Goal: Task Accomplishment & Management: Use online tool/utility

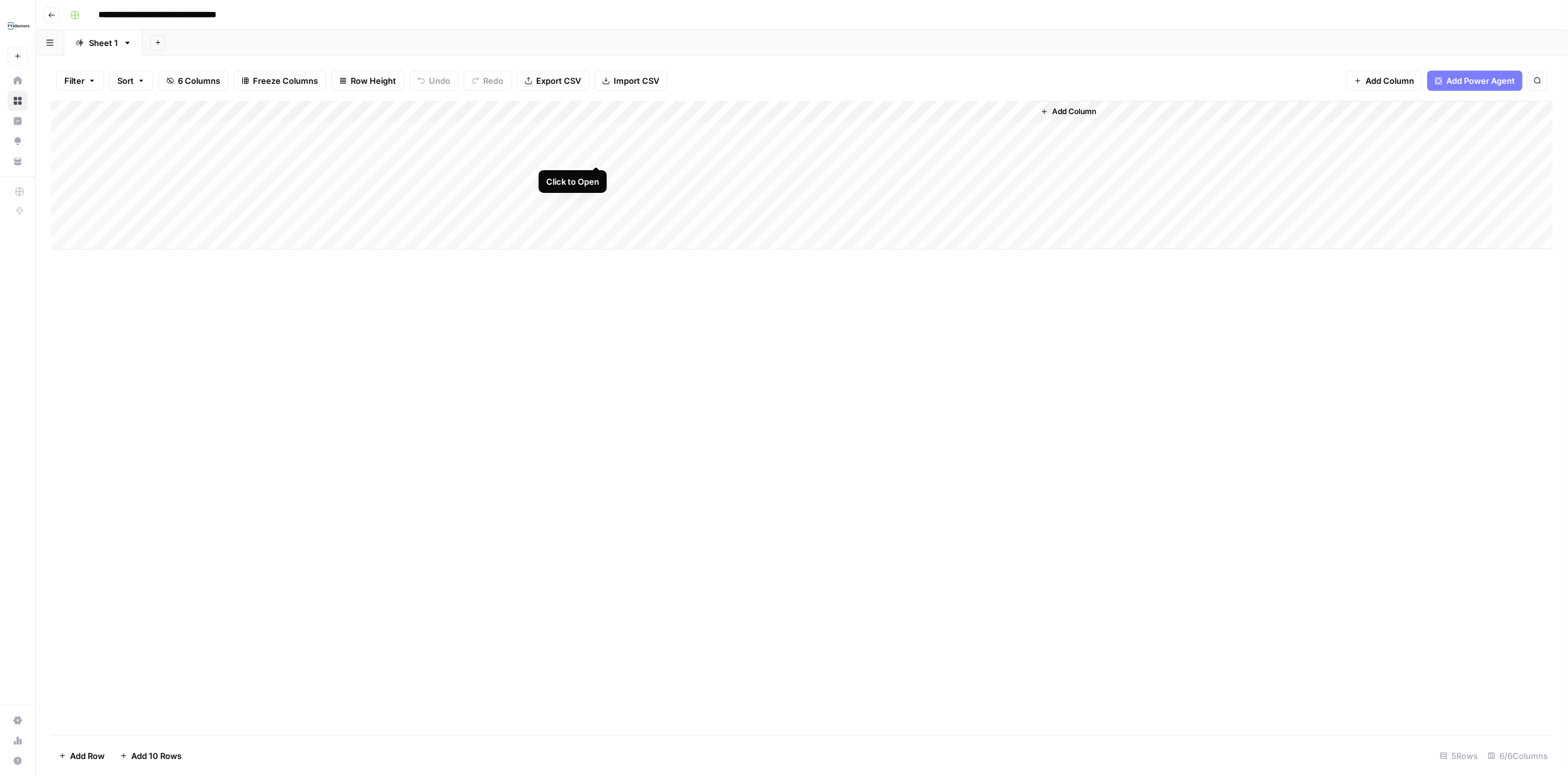
click at [593, 155] on div "Add Column" at bounding box center [802, 175] width 1502 height 149
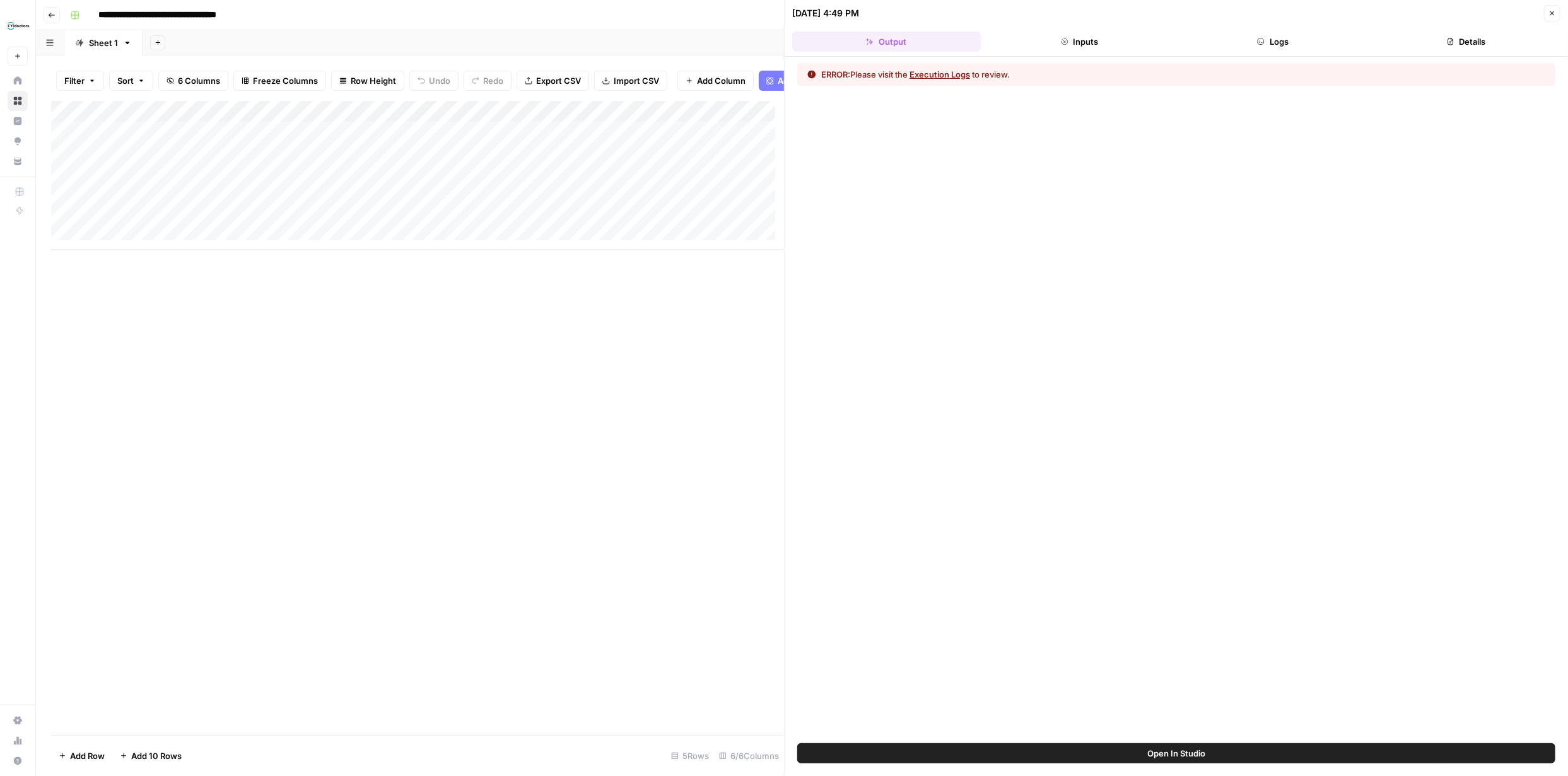
click at [946, 76] on button "Execution Logs" at bounding box center [939, 74] width 60 height 12
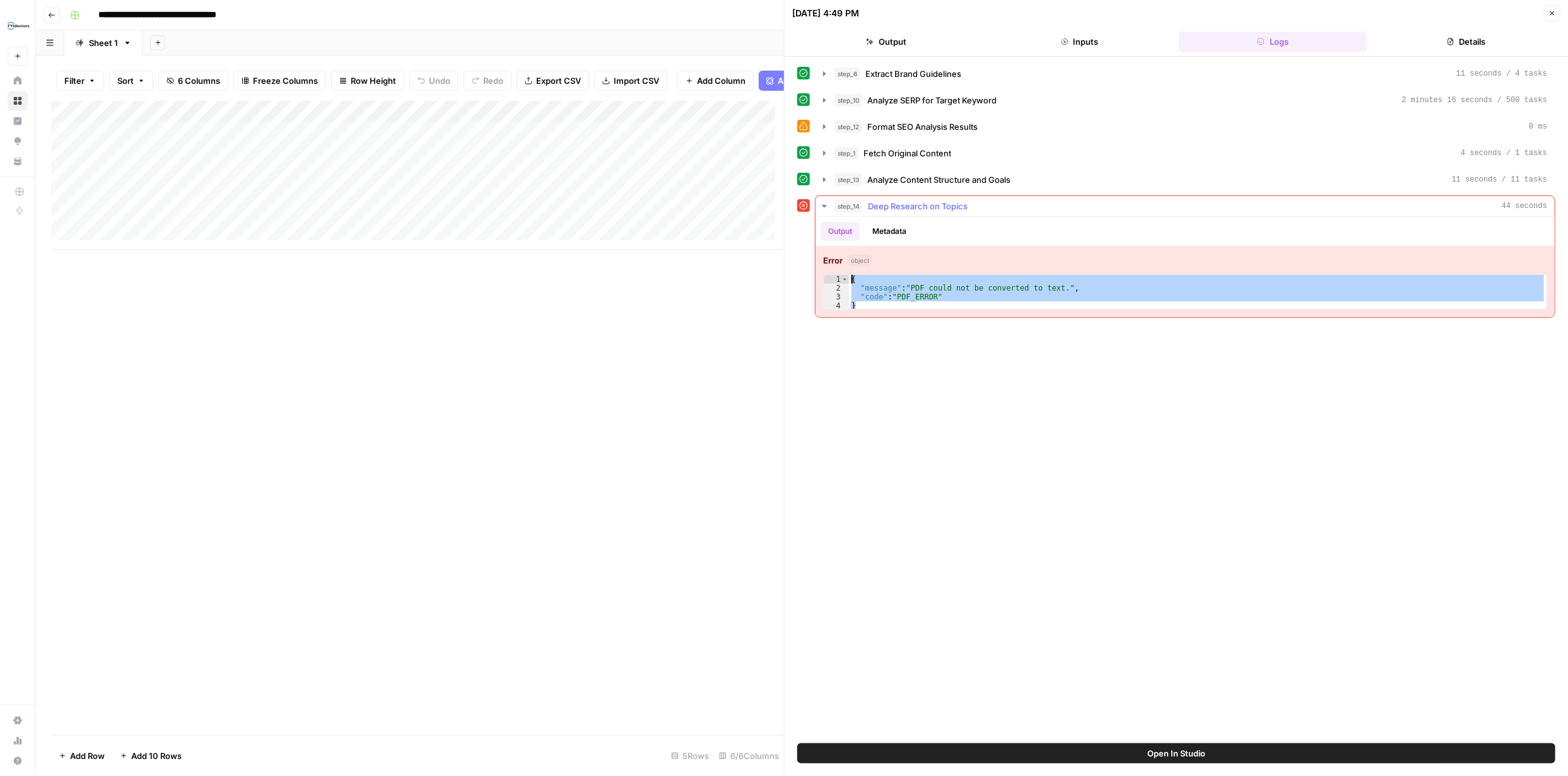
drag, startPoint x: 868, startPoint y: 304, endPoint x: 855, endPoint y: 279, distance: 28.2
click at [855, 280] on div "{ "message" : "PDF could not be converted to text." , "code" : "PDF_ERROR" }" at bounding box center [1197, 301] width 697 height 53
type textarea "**********"
click at [1548, 14] on icon "button" at bounding box center [1552, 13] width 7 height 7
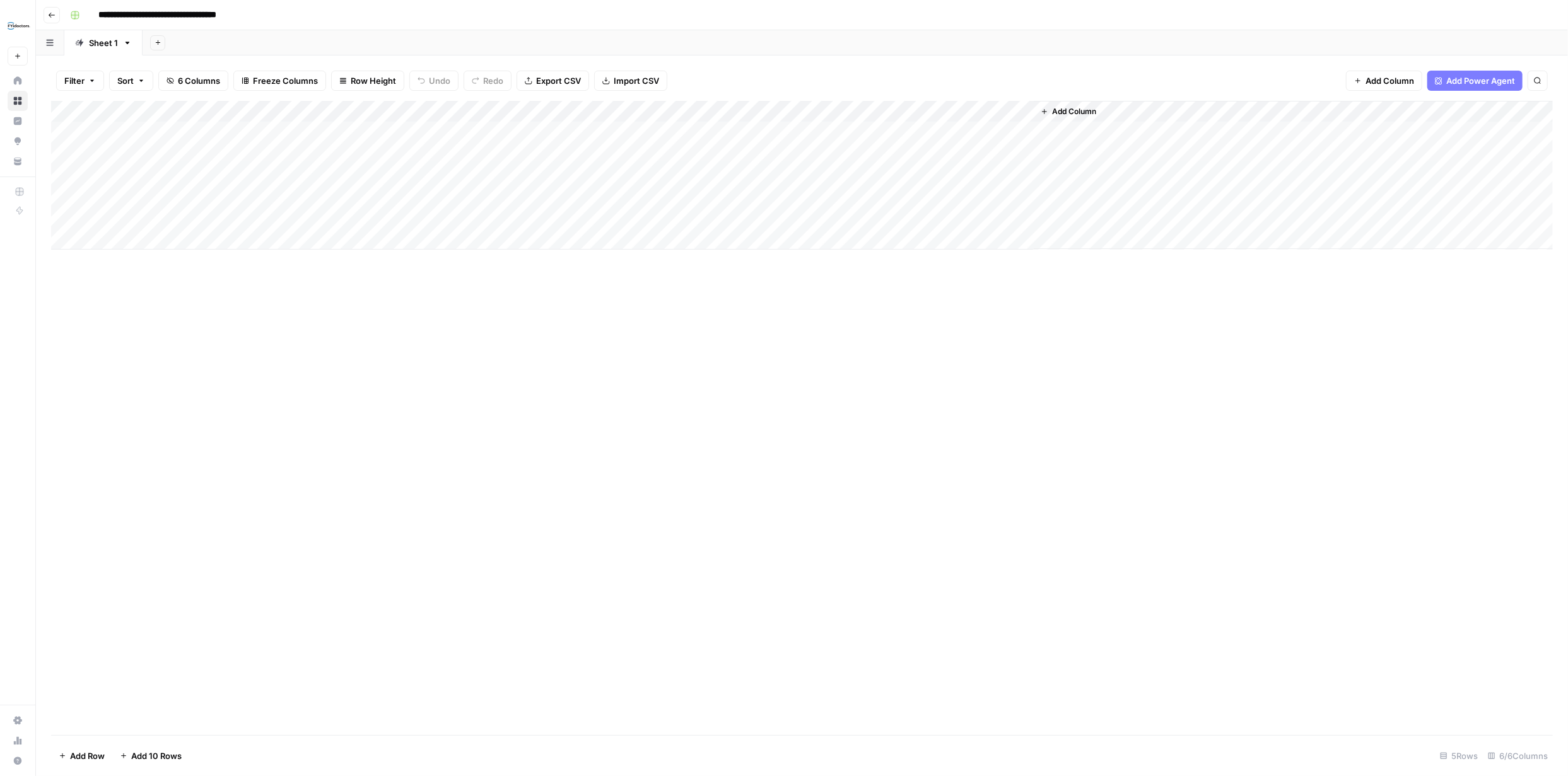
click at [596, 112] on div "Add Column" at bounding box center [802, 175] width 1502 height 149
click at [518, 231] on span "Edit Workflow" at bounding box center [538, 235] width 110 height 12
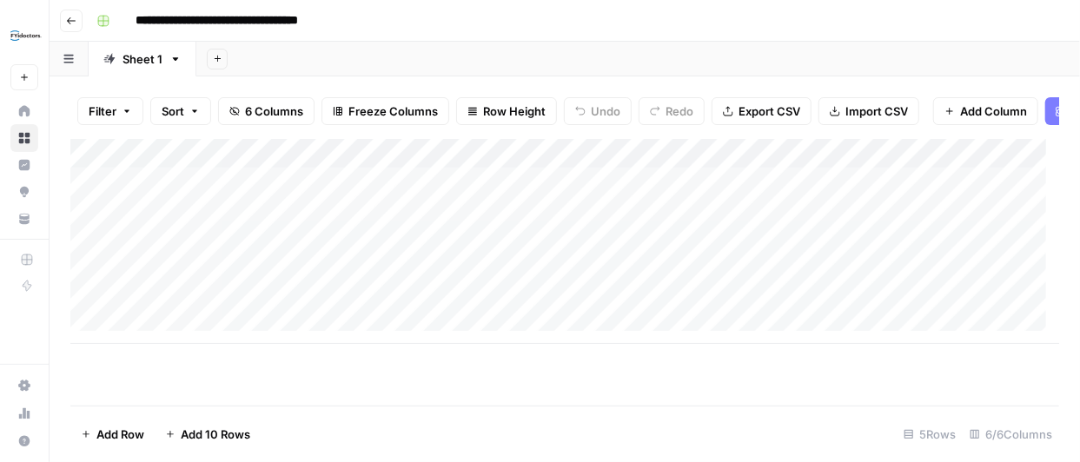
click at [689, 227] on div "Add Column" at bounding box center [564, 241] width 989 height 205
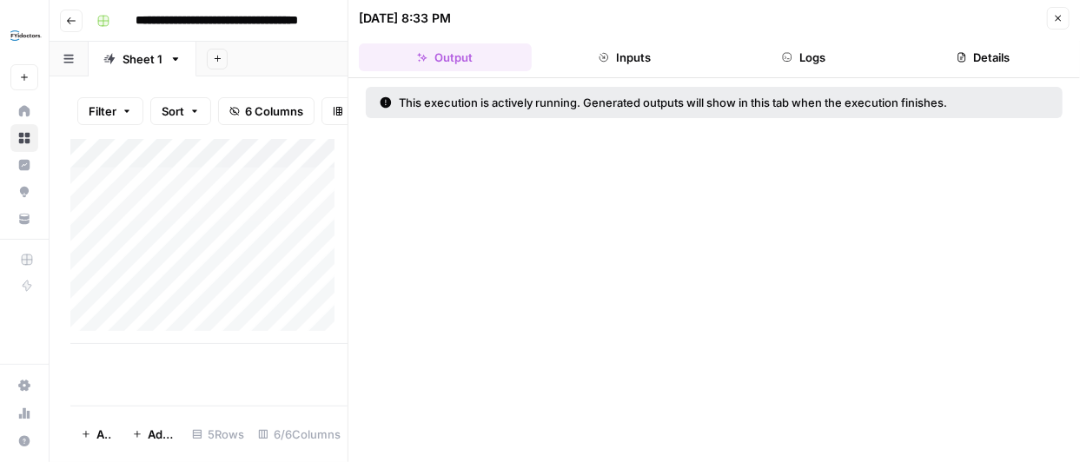
click at [631, 52] on button "Inputs" at bounding box center [625, 57] width 173 height 28
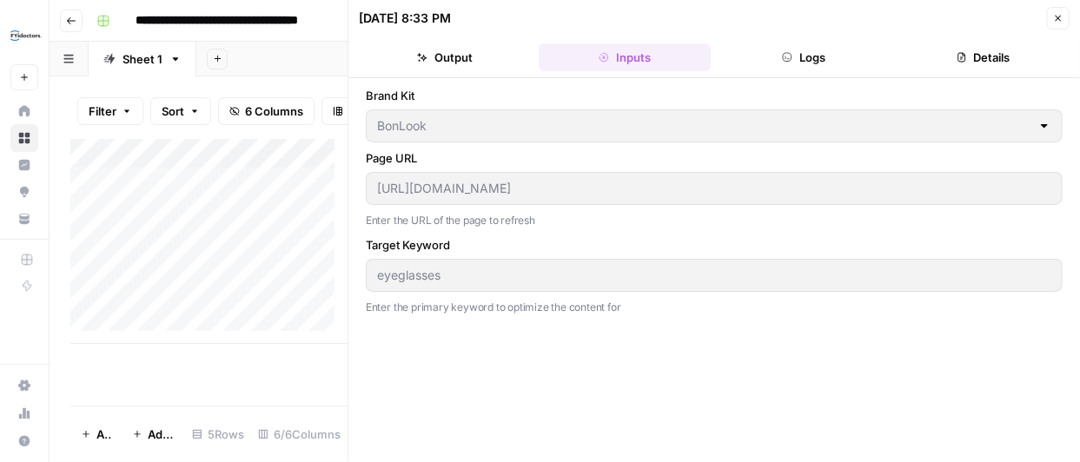
click at [802, 57] on button "Logs" at bounding box center [804, 57] width 173 height 28
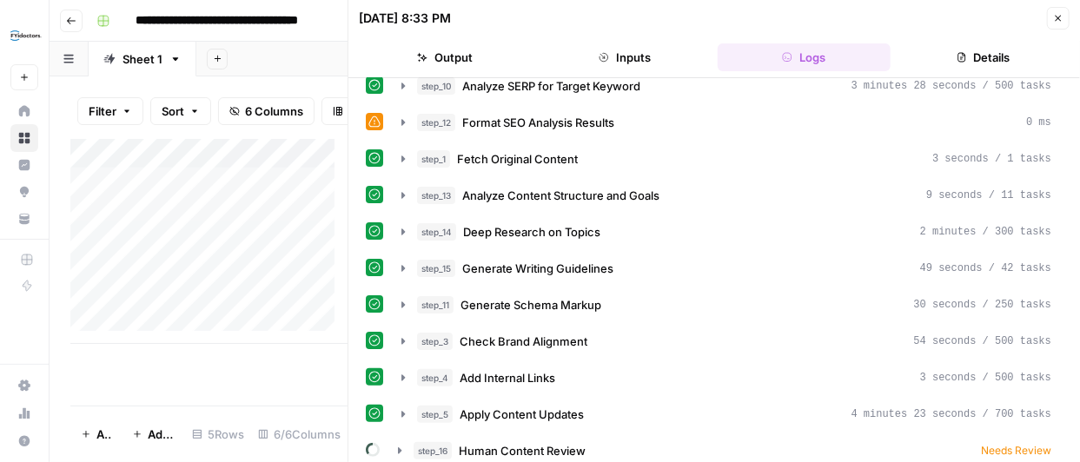
scroll to position [90, 0]
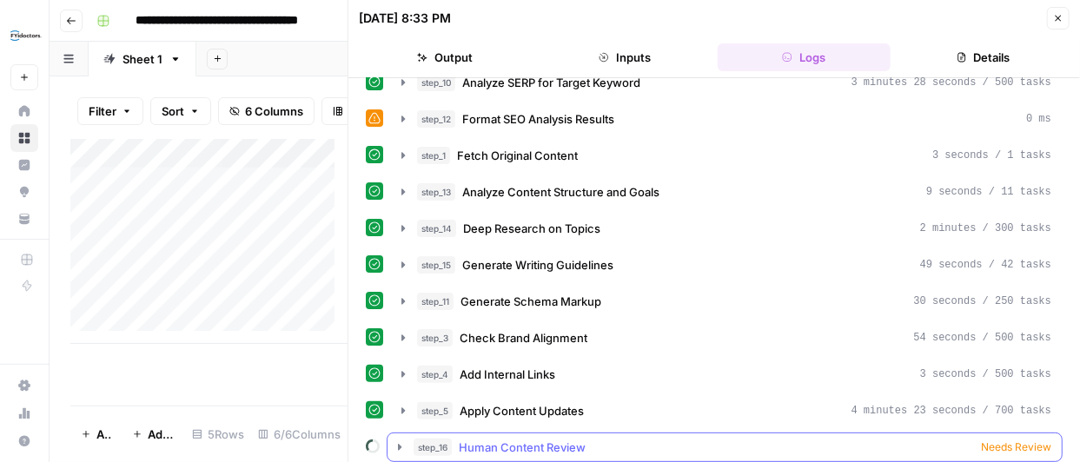
click at [398, 444] on icon "button" at bounding box center [399, 447] width 3 height 6
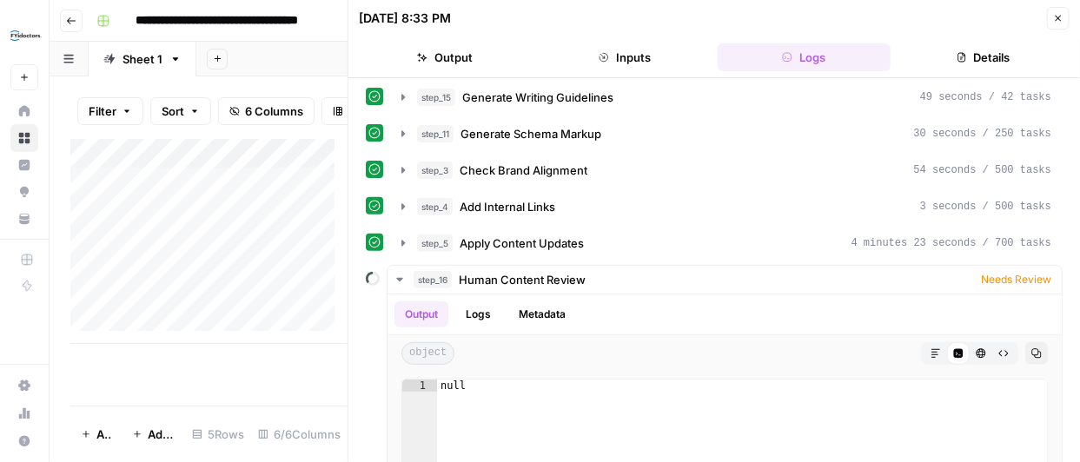
scroll to position [256, 0]
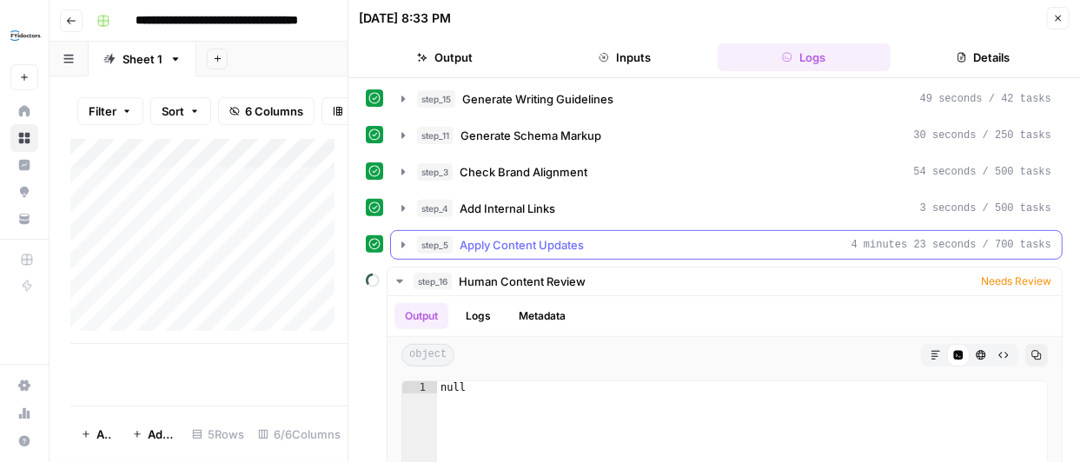
click at [402, 242] on icon "button" at bounding box center [403, 245] width 3 height 6
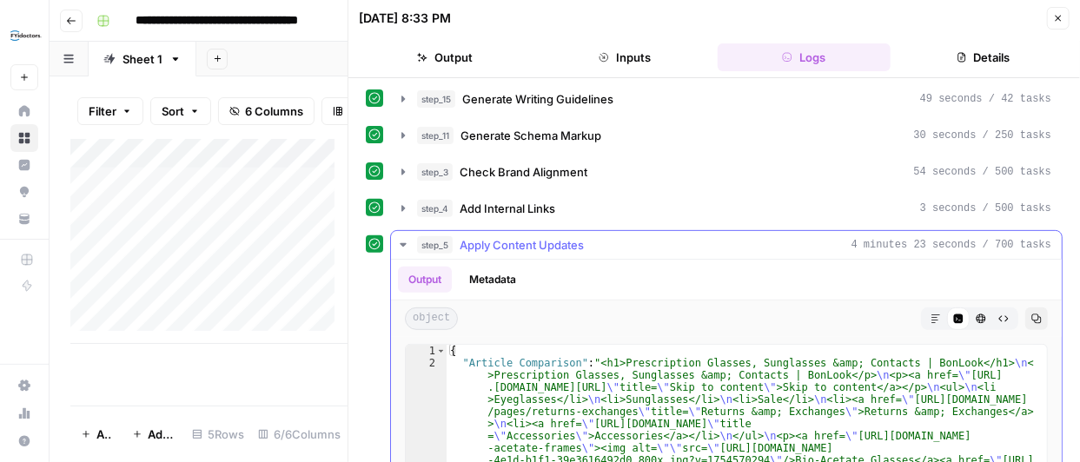
click at [925, 308] on button "Markdown" at bounding box center [936, 319] width 23 height 23
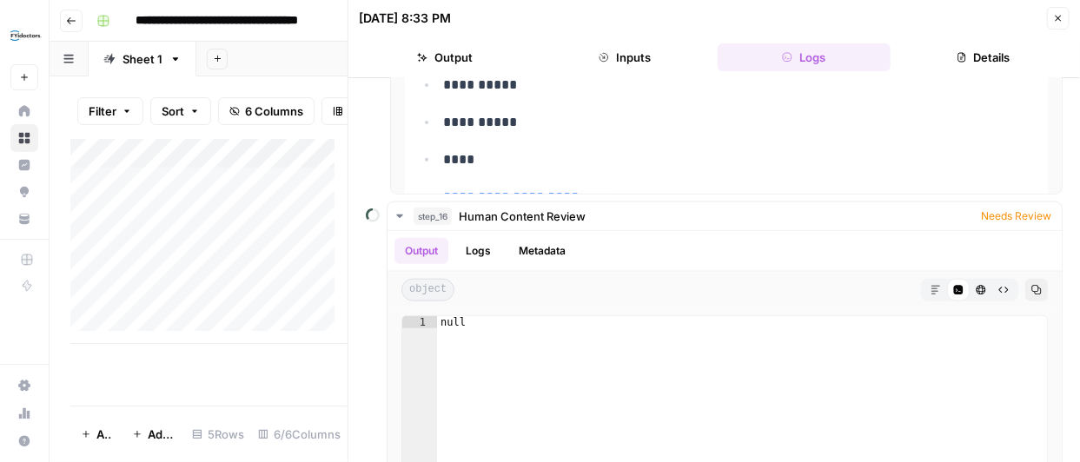
scroll to position [768, 0]
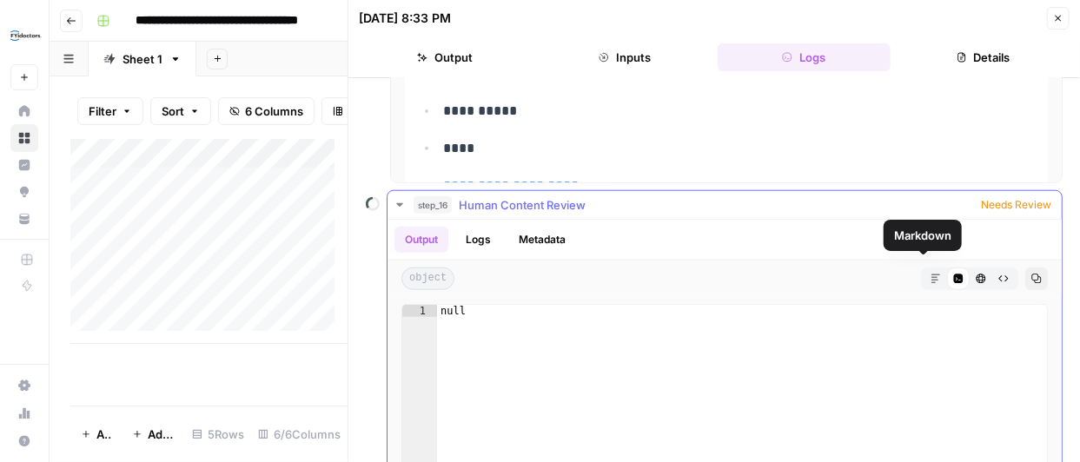
click at [925, 268] on button "Markdown" at bounding box center [936, 279] width 23 height 23
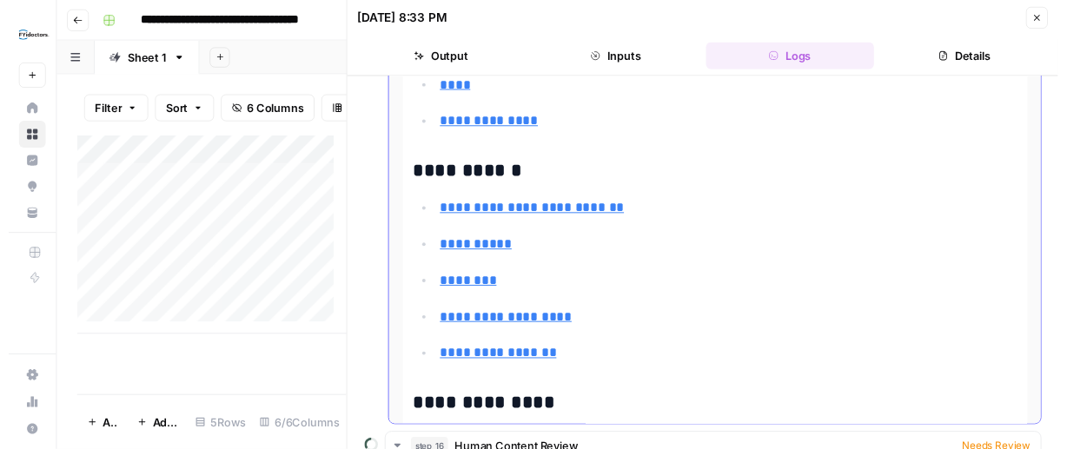
scroll to position [43030, 0]
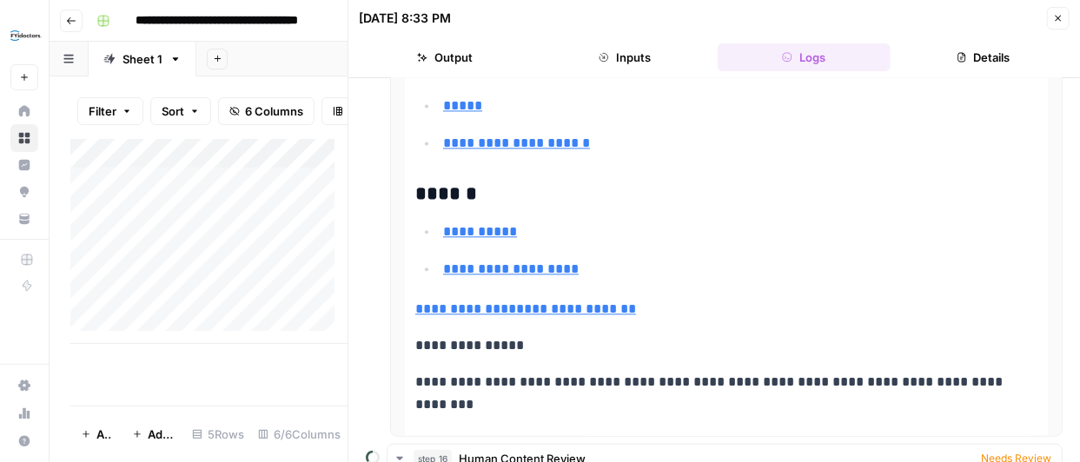
click at [1055, 19] on icon "button" at bounding box center [1059, 18] width 10 height 10
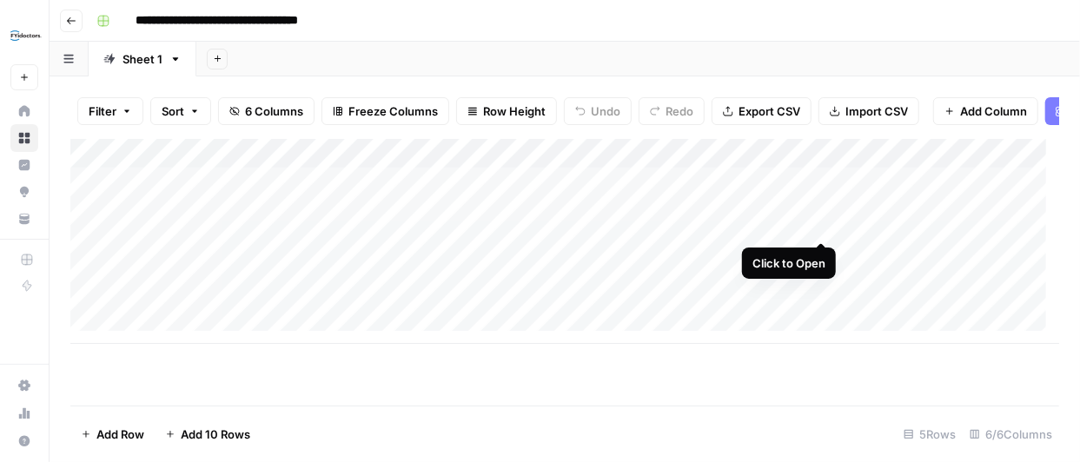
click at [822, 224] on div "Add Column" at bounding box center [564, 241] width 989 height 205
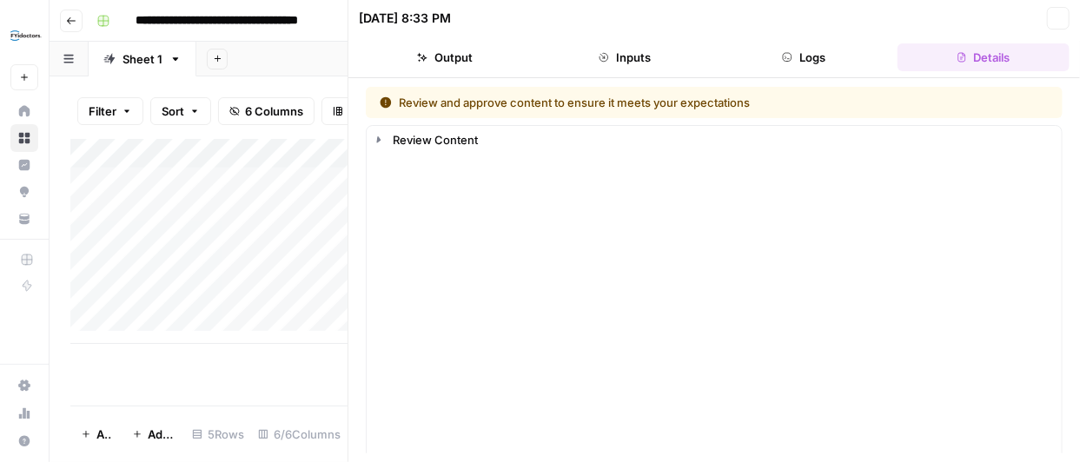
click at [655, 50] on button "Inputs" at bounding box center [625, 57] width 173 height 28
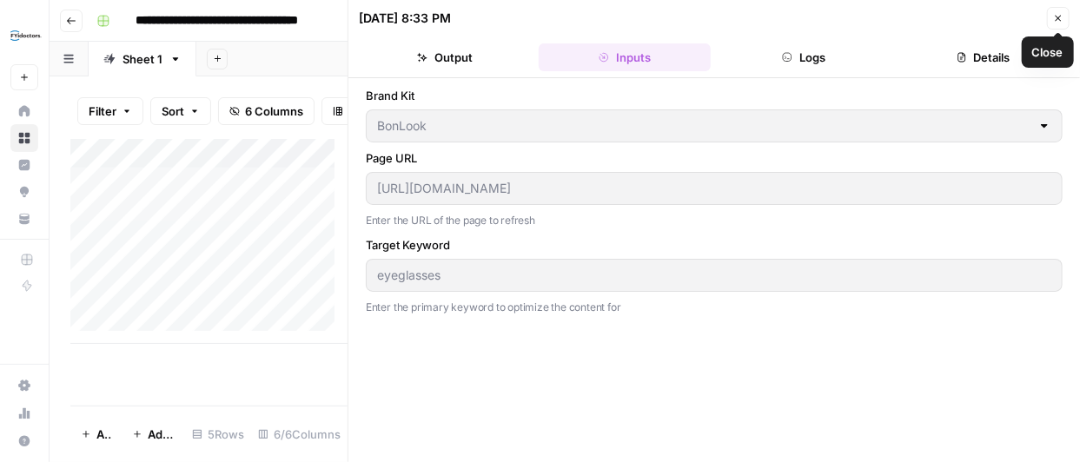
click at [1055, 10] on button "Close" at bounding box center [1058, 18] width 23 height 23
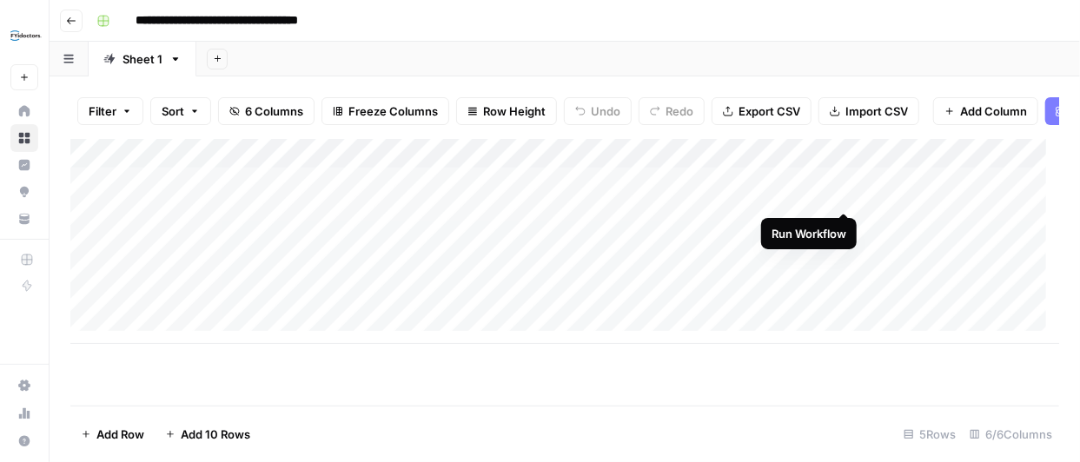
click at [845, 194] on div "Add Column" at bounding box center [564, 241] width 989 height 205
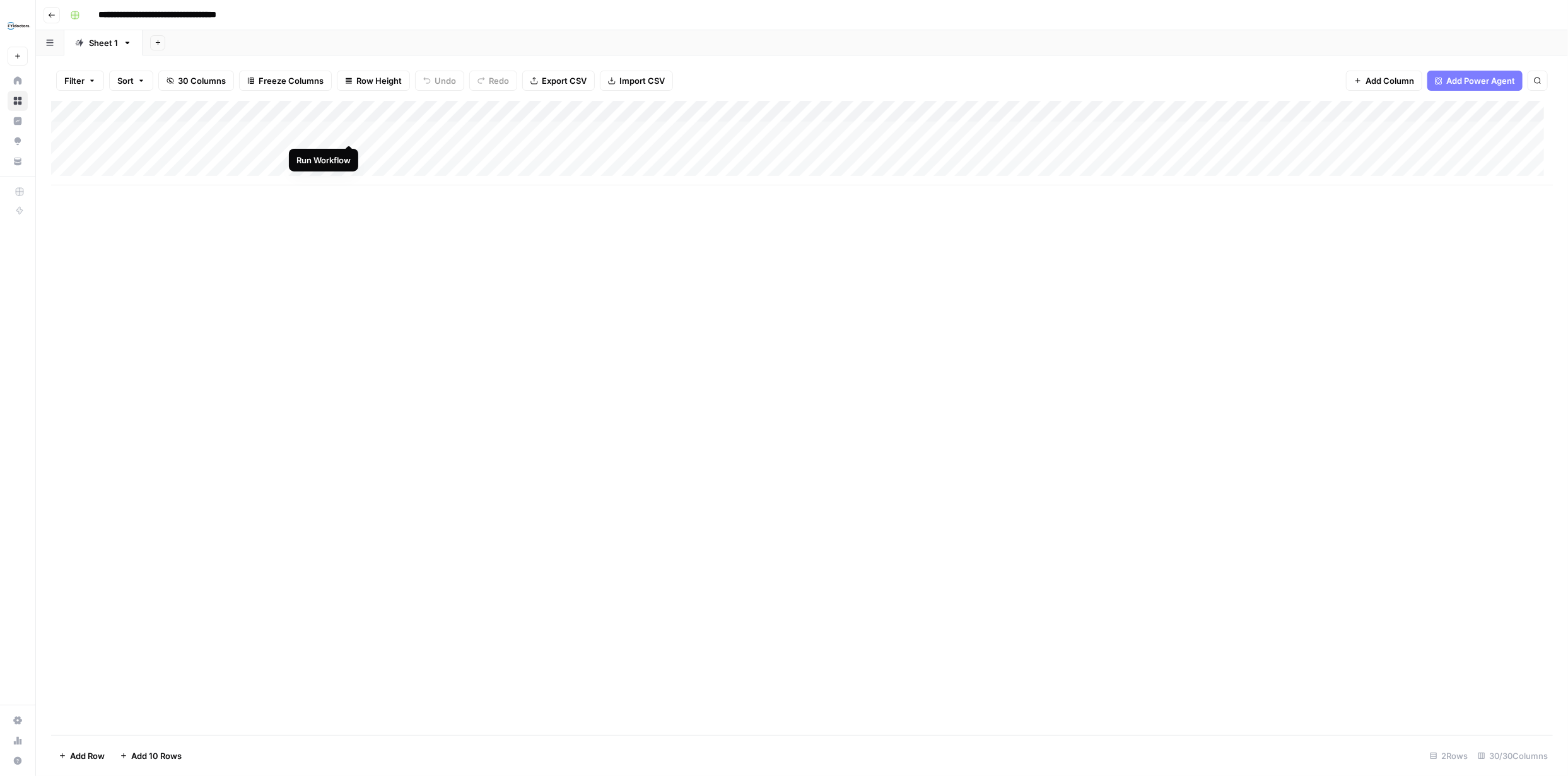
click at [347, 131] on div "Add Column" at bounding box center [802, 143] width 1502 height 84
click at [349, 133] on div "Add Column" at bounding box center [802, 143] width 1502 height 84
click at [334, 110] on div "Add Column" at bounding box center [802, 143] width 1502 height 84
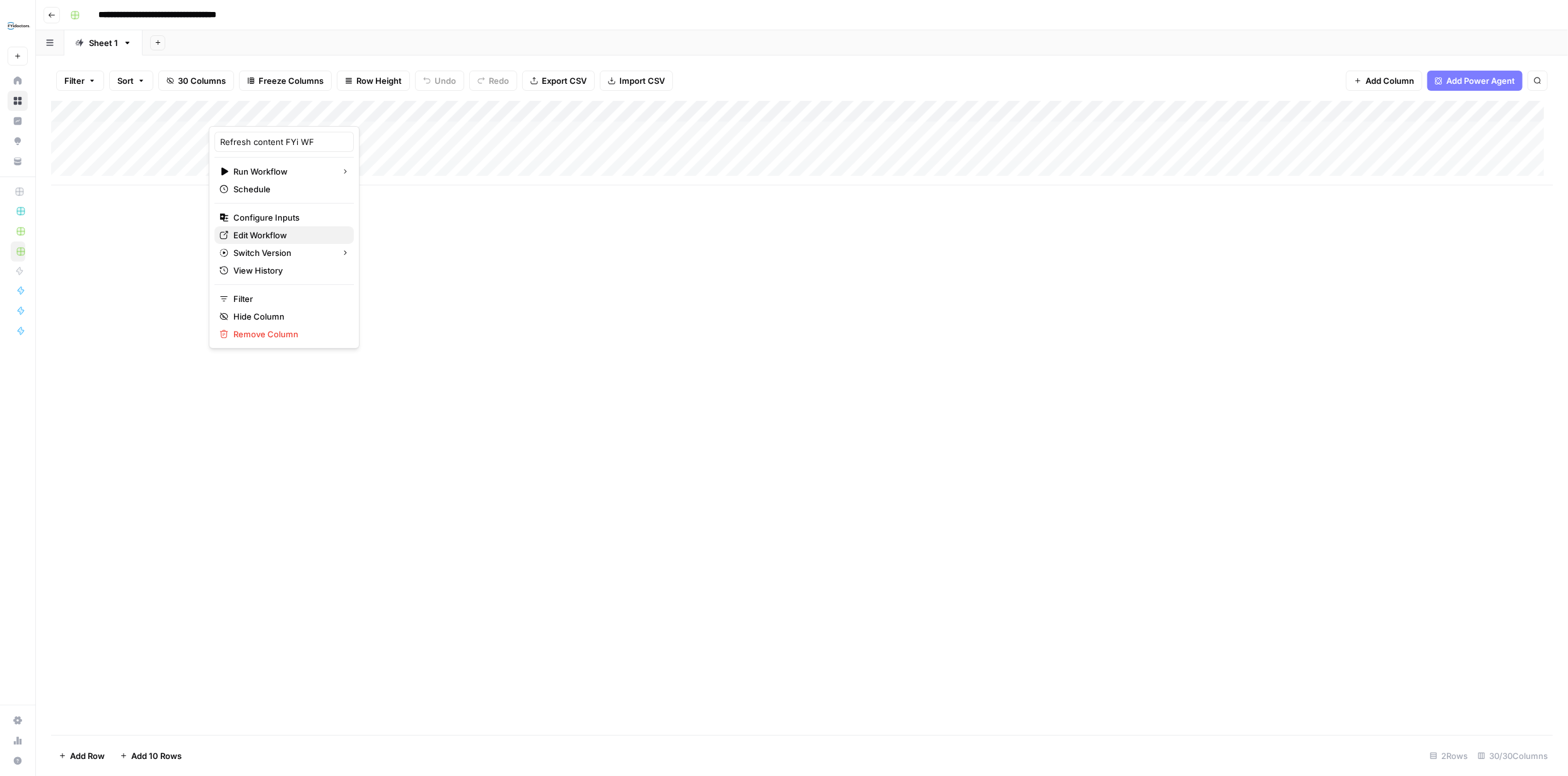
click at [270, 234] on span "Edit Workflow" at bounding box center [289, 235] width 110 height 12
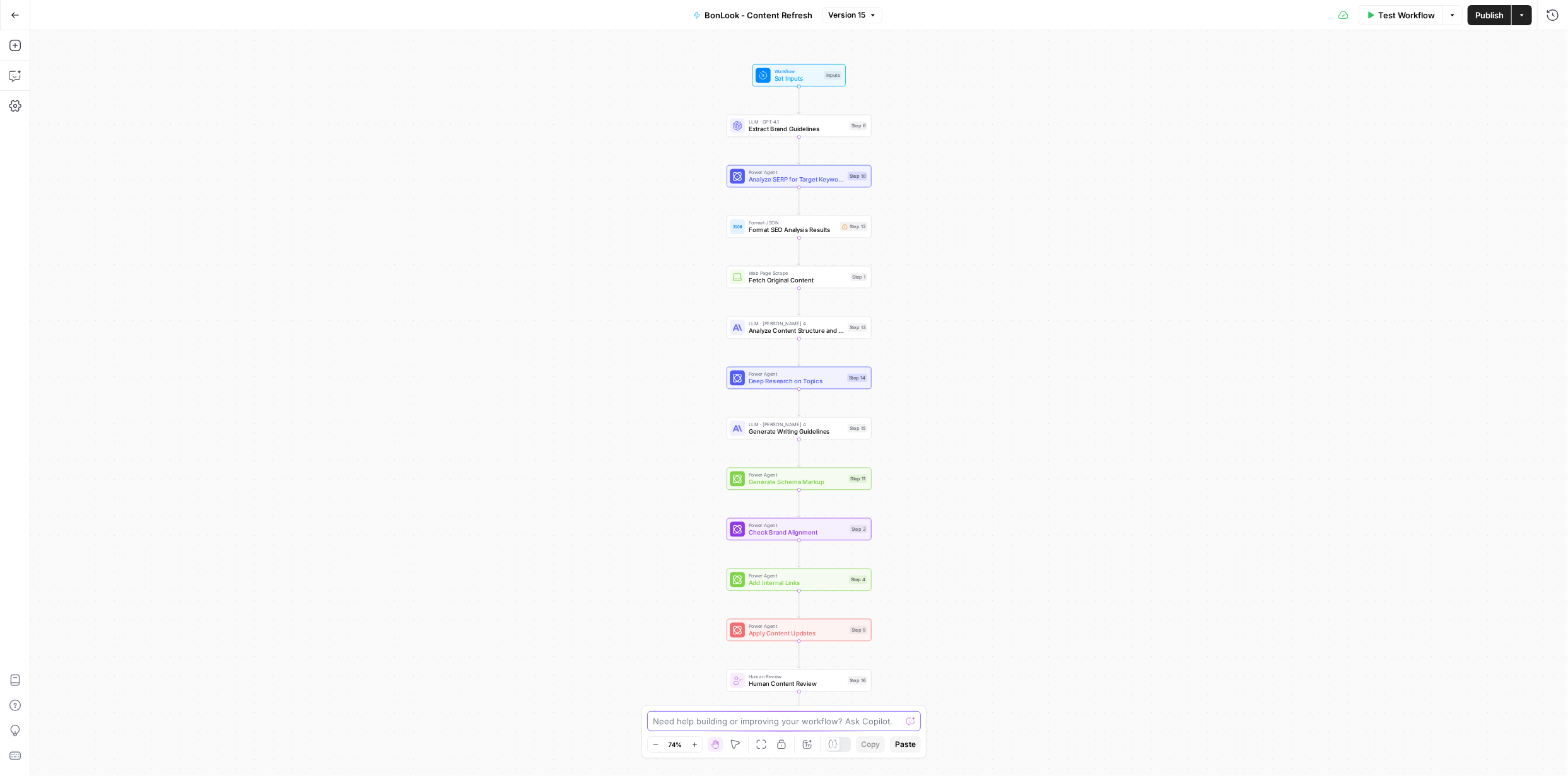
click at [760, 723] on textarea at bounding box center [777, 721] width 248 height 12
paste textarea ""message": "PDF could not be converted to text.", "code": "PDF_ERROR" }"
type textarea "error step 14 - "message": "PDF could not be converted to text.", "code": "PDF_…"
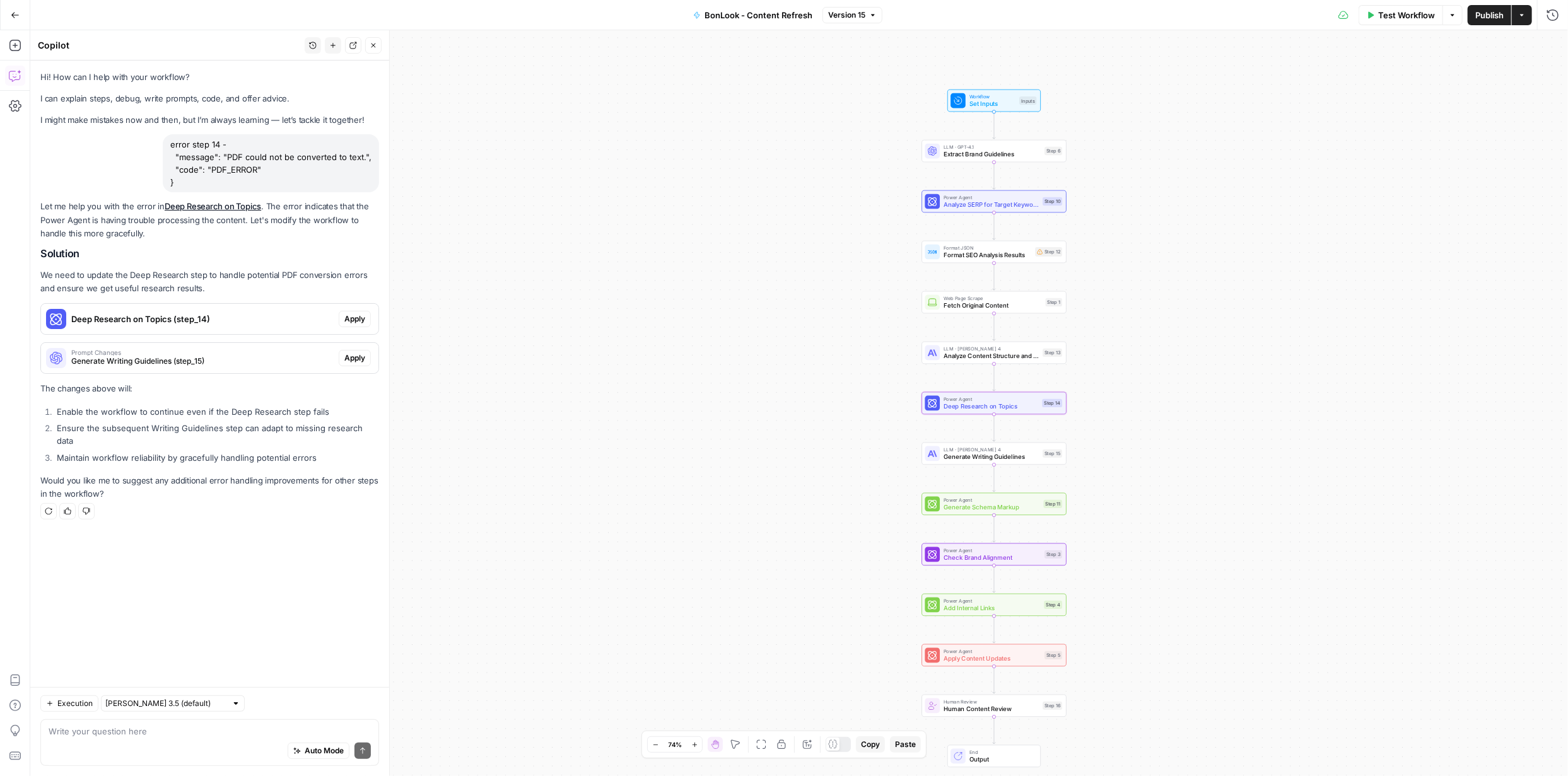
click at [354, 318] on span "Apply" at bounding box center [355, 319] width 21 height 12
click at [769, 162] on span "Apply anyway" at bounding box center [756, 160] width 61 height 12
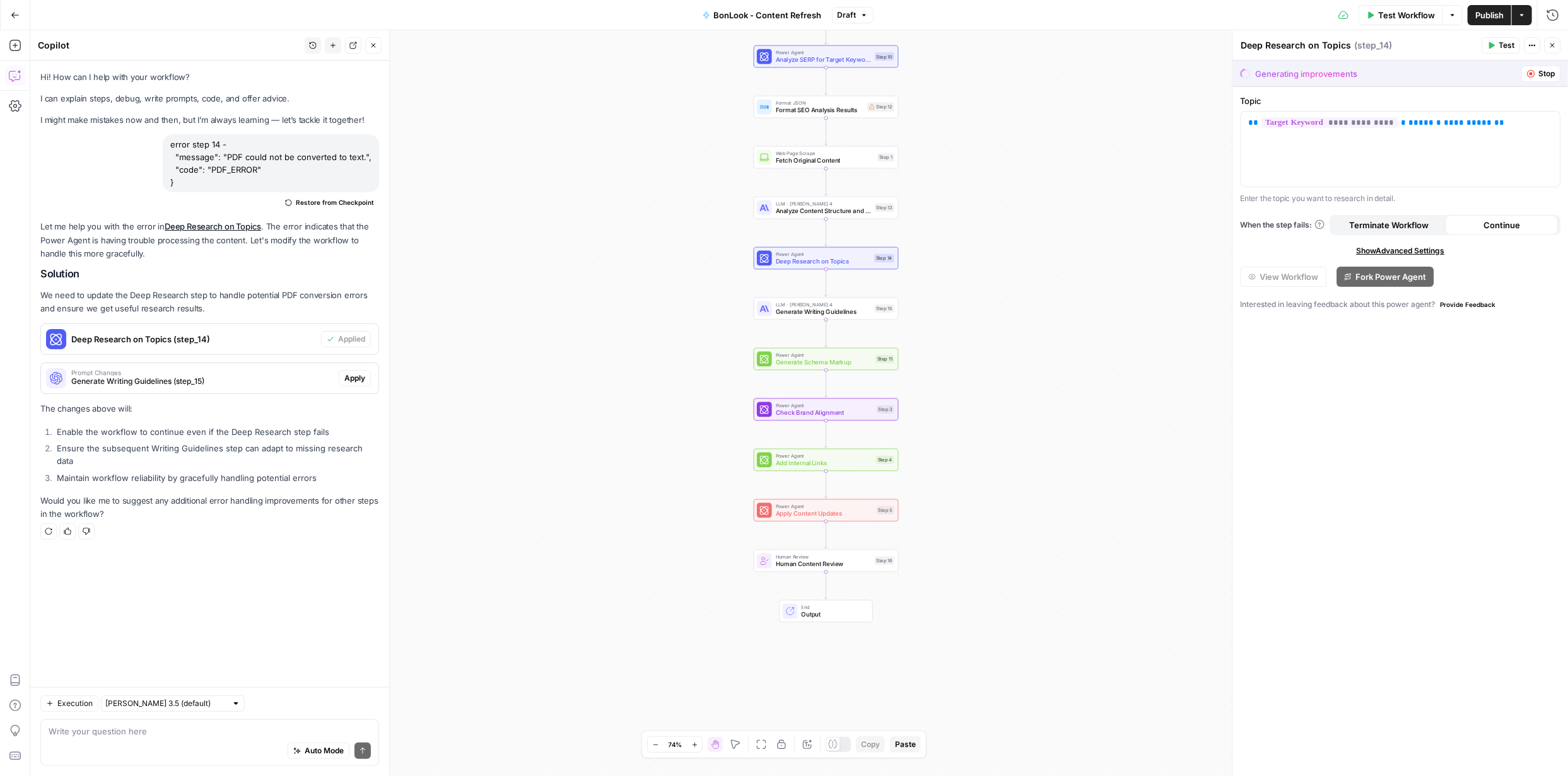
click at [350, 378] on span "Apply" at bounding box center [355, 379] width 21 height 12
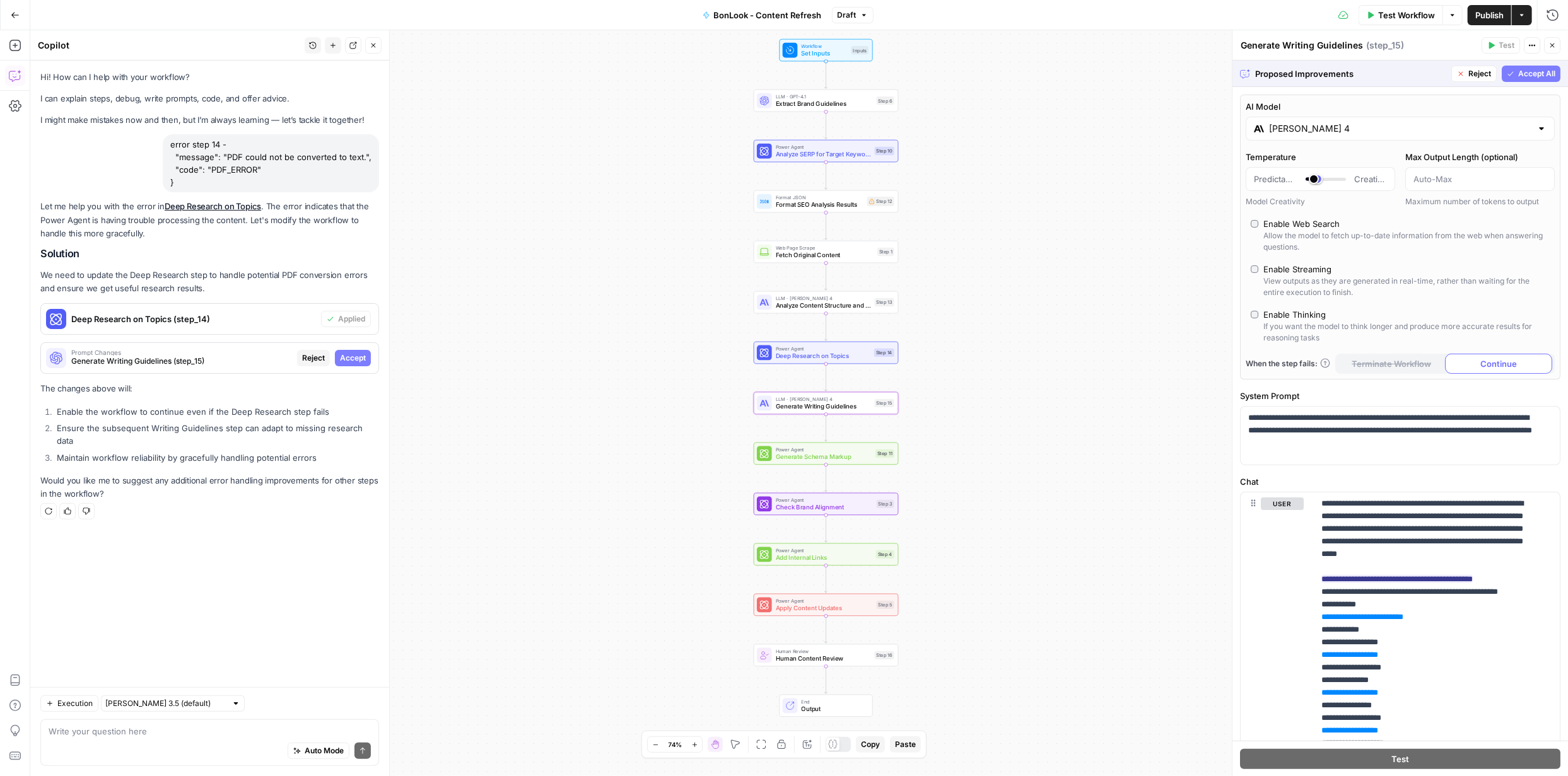
click at [362, 357] on span "Accept" at bounding box center [353, 358] width 26 height 12
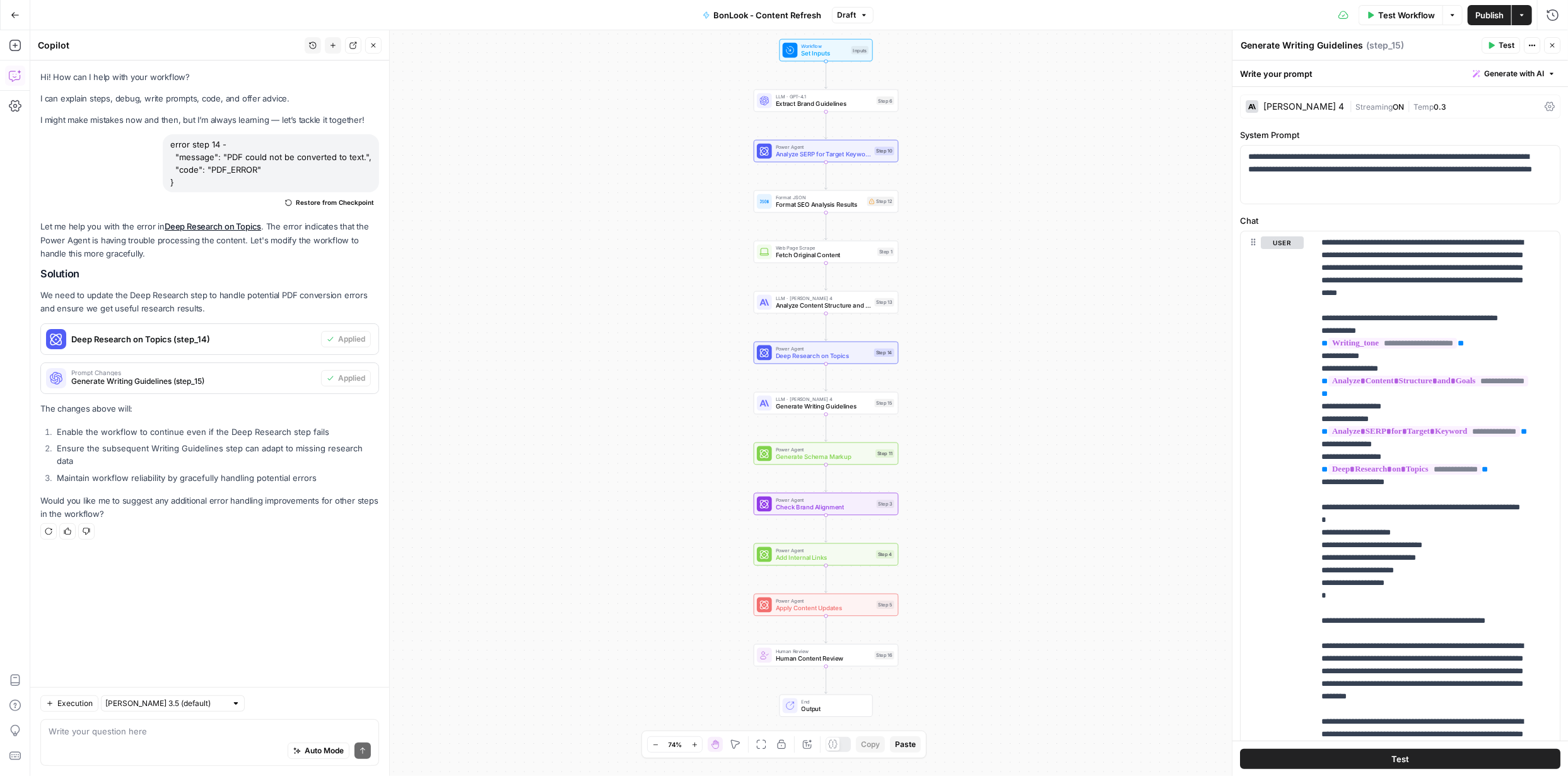
click at [1392, 755] on span "Test" at bounding box center [1400, 758] width 17 height 12
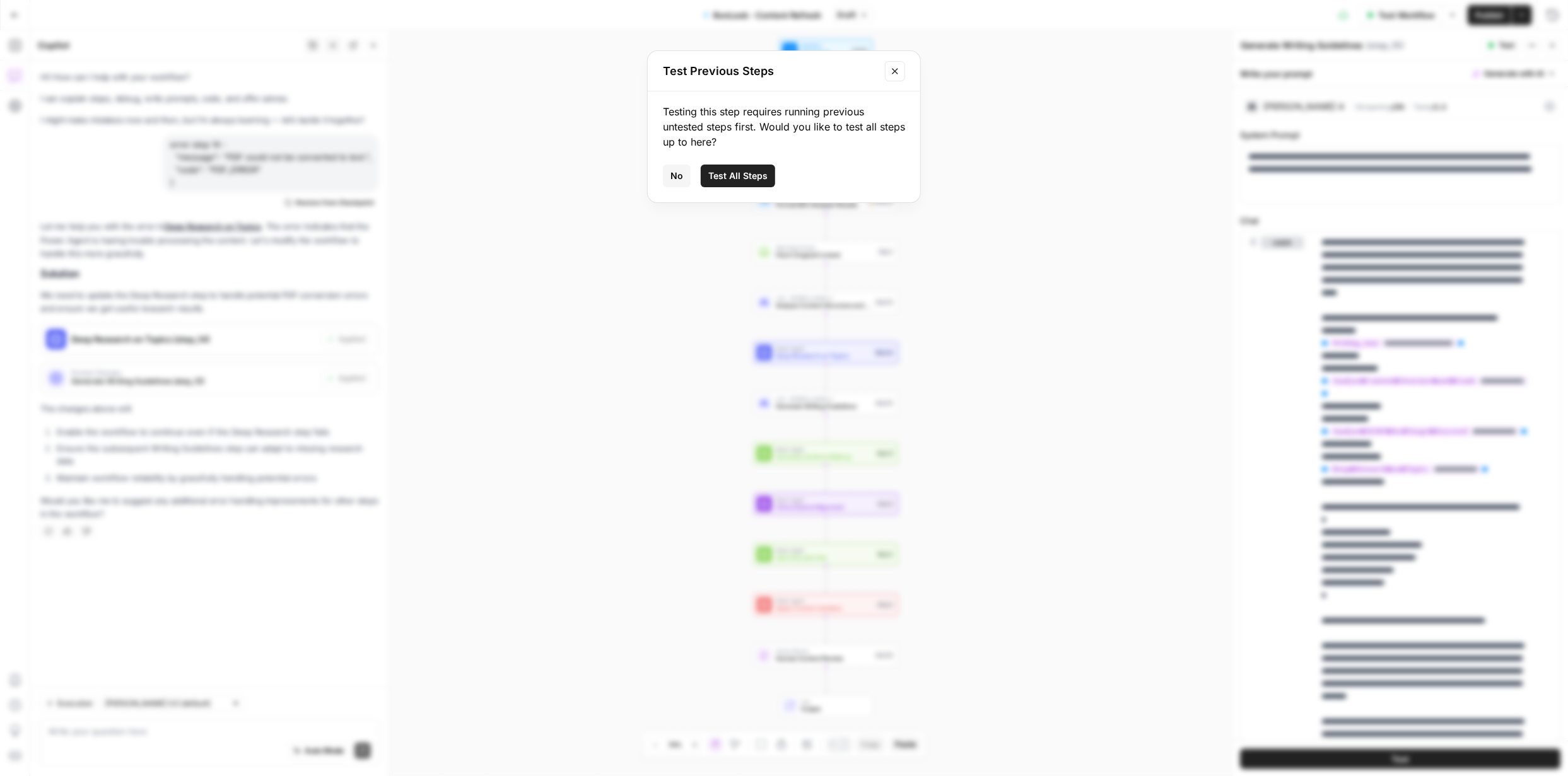
click at [890, 67] on icon "Close modal" at bounding box center [895, 71] width 10 height 10
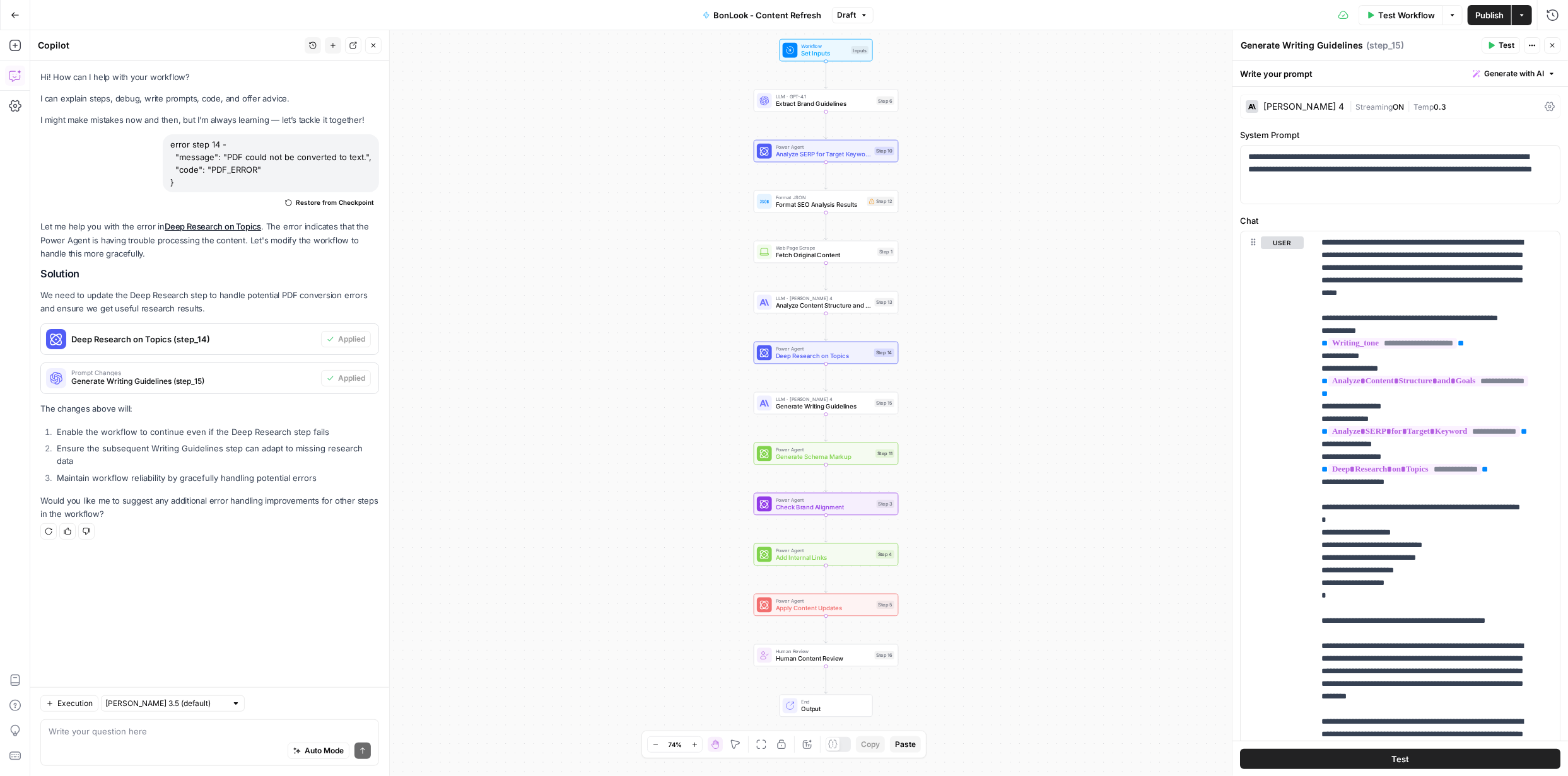
click at [1482, 9] on span "Publish" at bounding box center [1489, 15] width 28 height 12
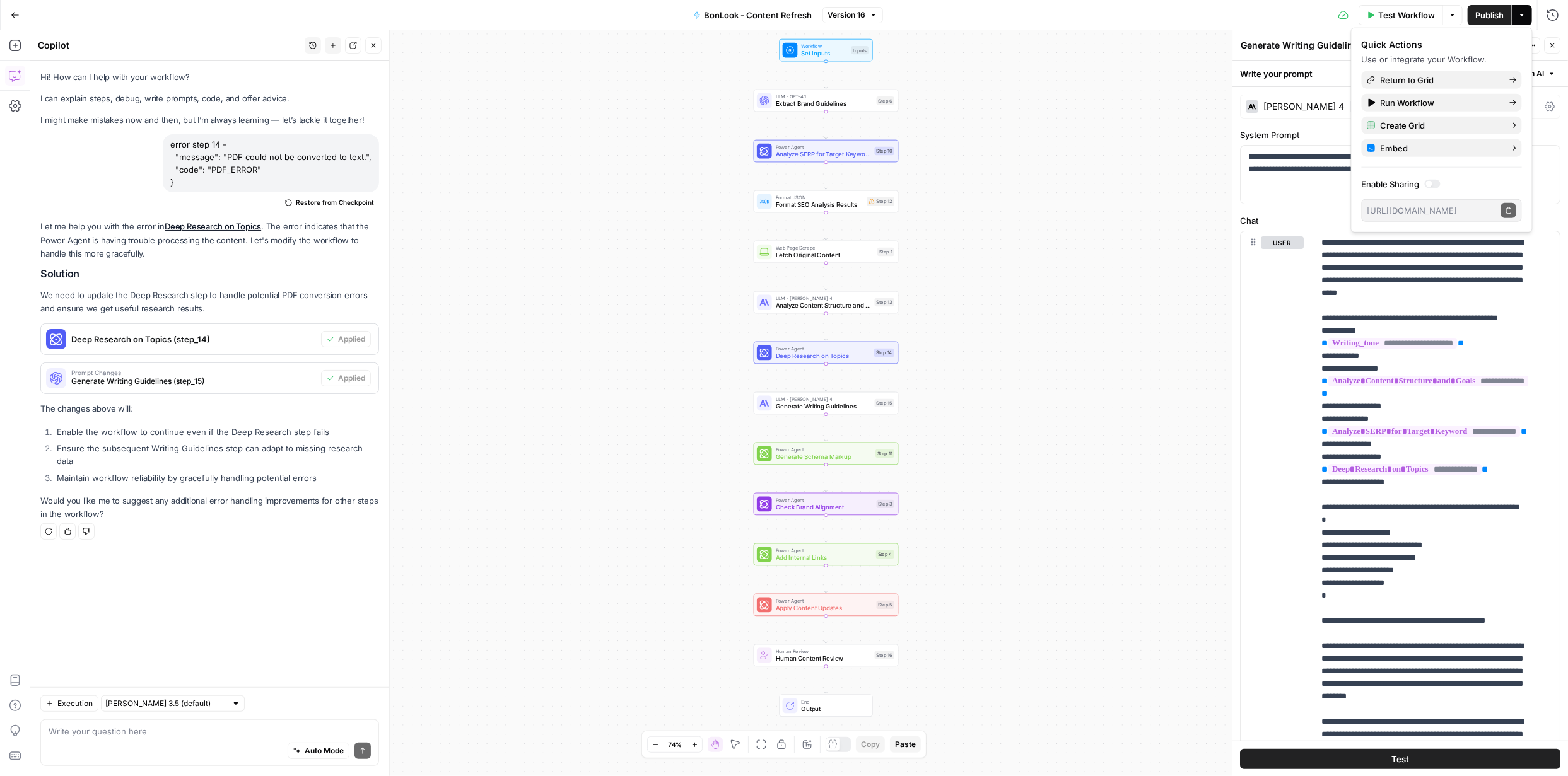
click at [1350, 754] on button "Test" at bounding box center [1400, 759] width 321 height 20
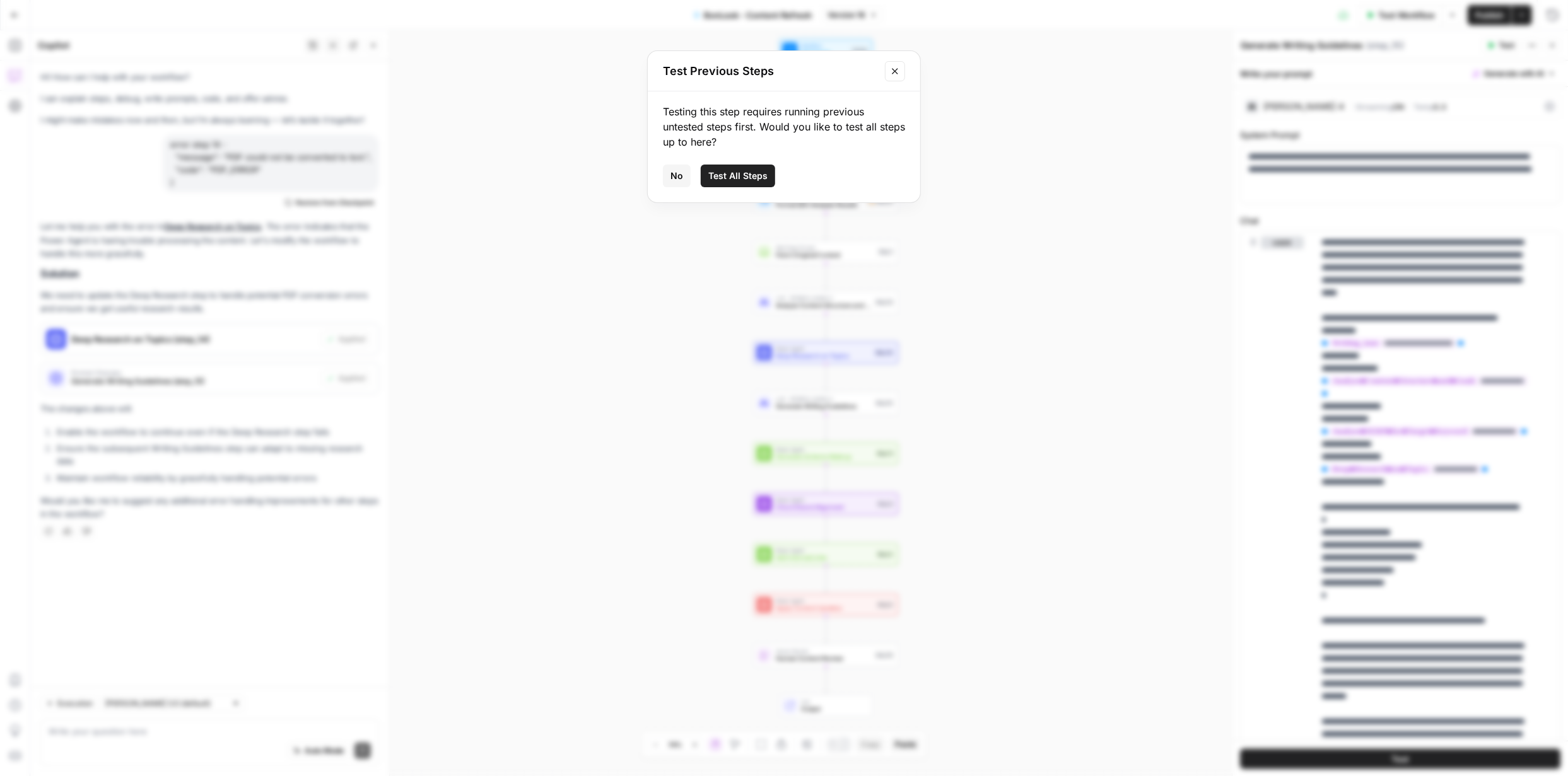
click at [744, 175] on span "Test All Steps" at bounding box center [738, 176] width 59 height 12
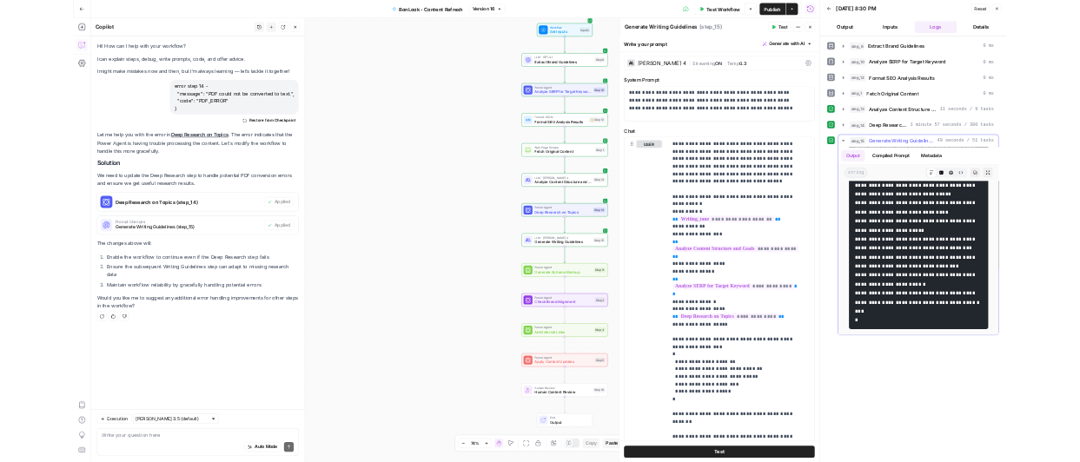
scroll to position [3279, 0]
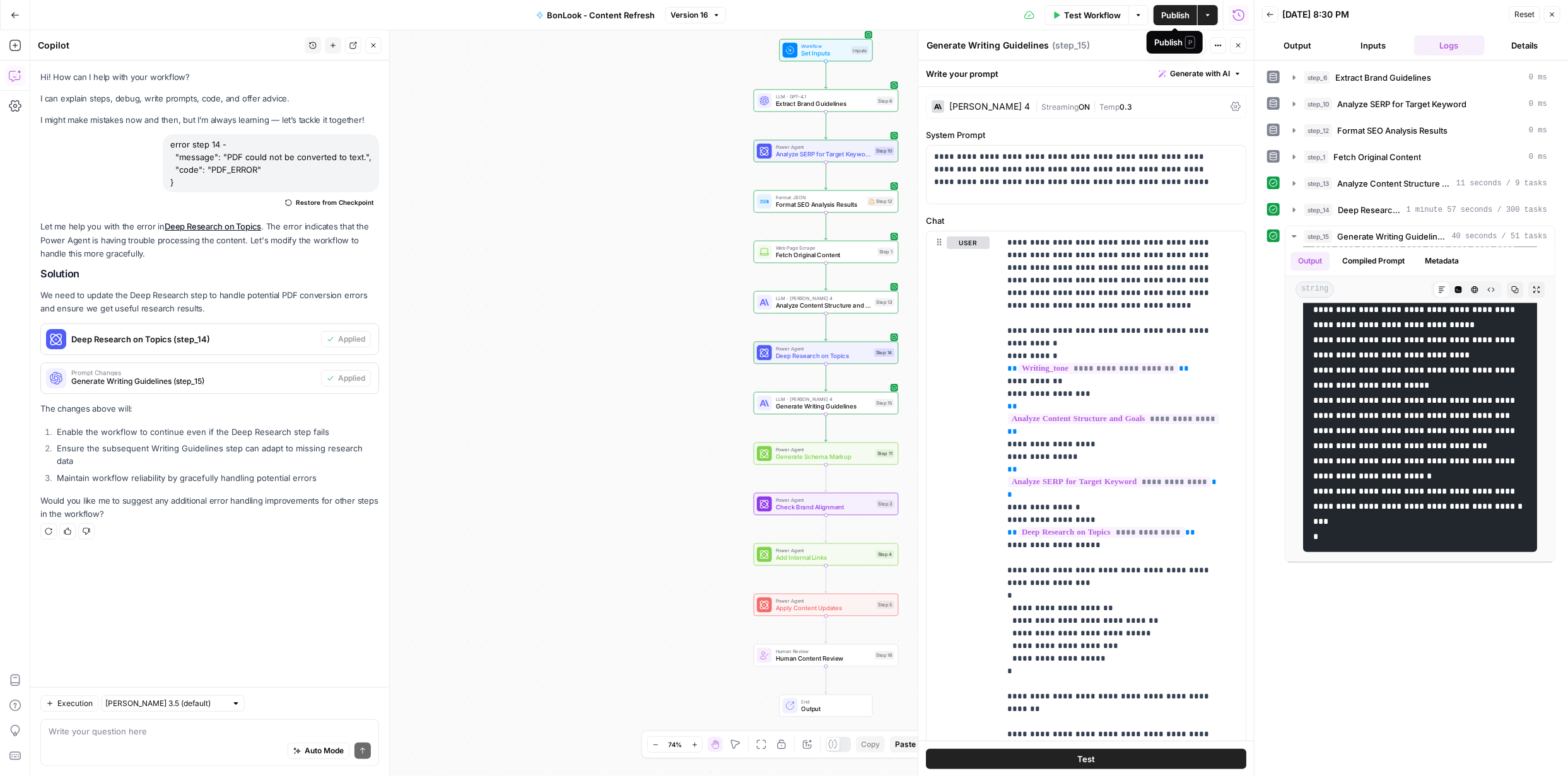
click at [1180, 15] on span "Publish" at bounding box center [1175, 15] width 28 height 12
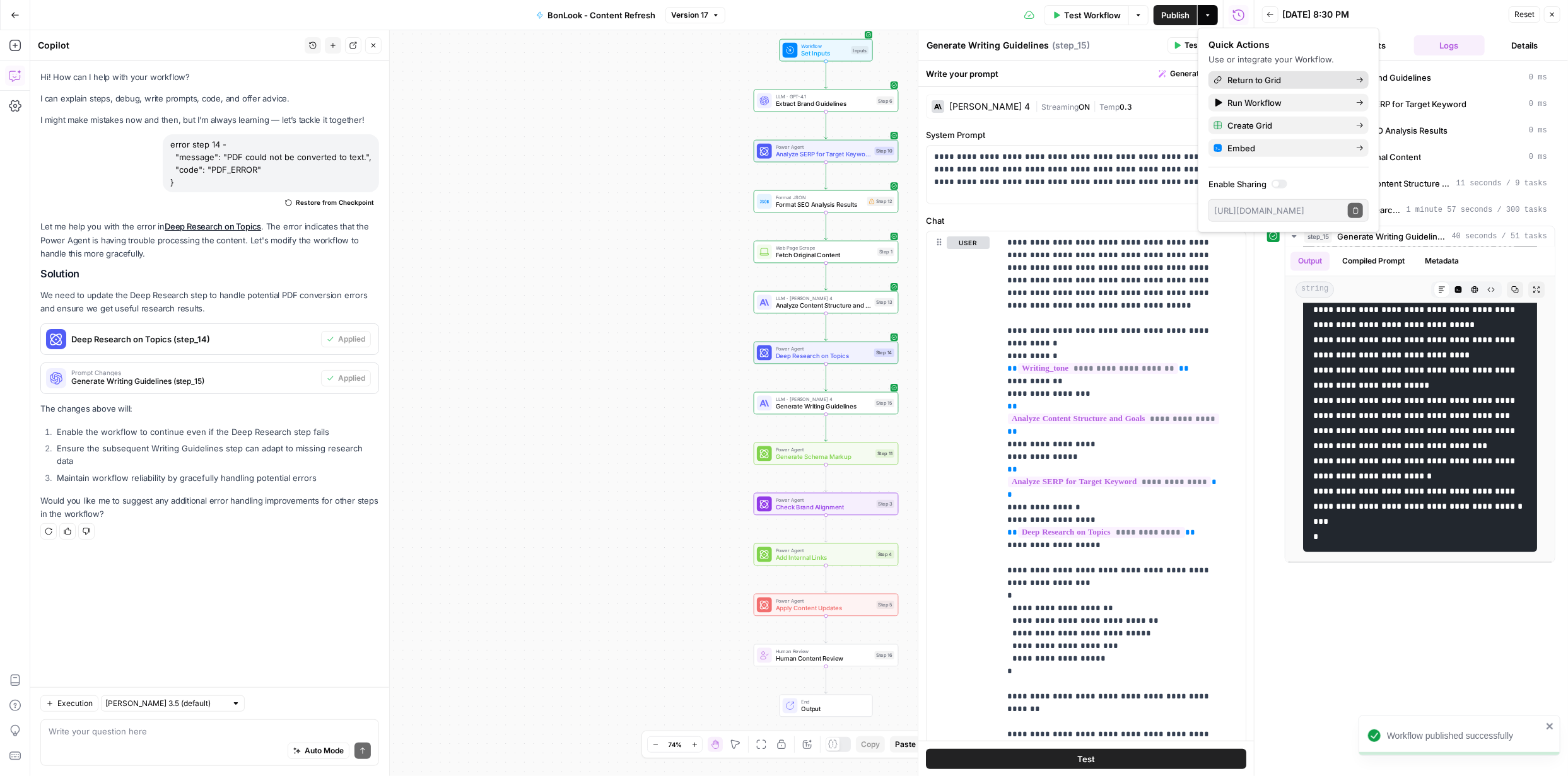
click at [1272, 78] on span "Return to Grid" at bounding box center [1286, 80] width 118 height 12
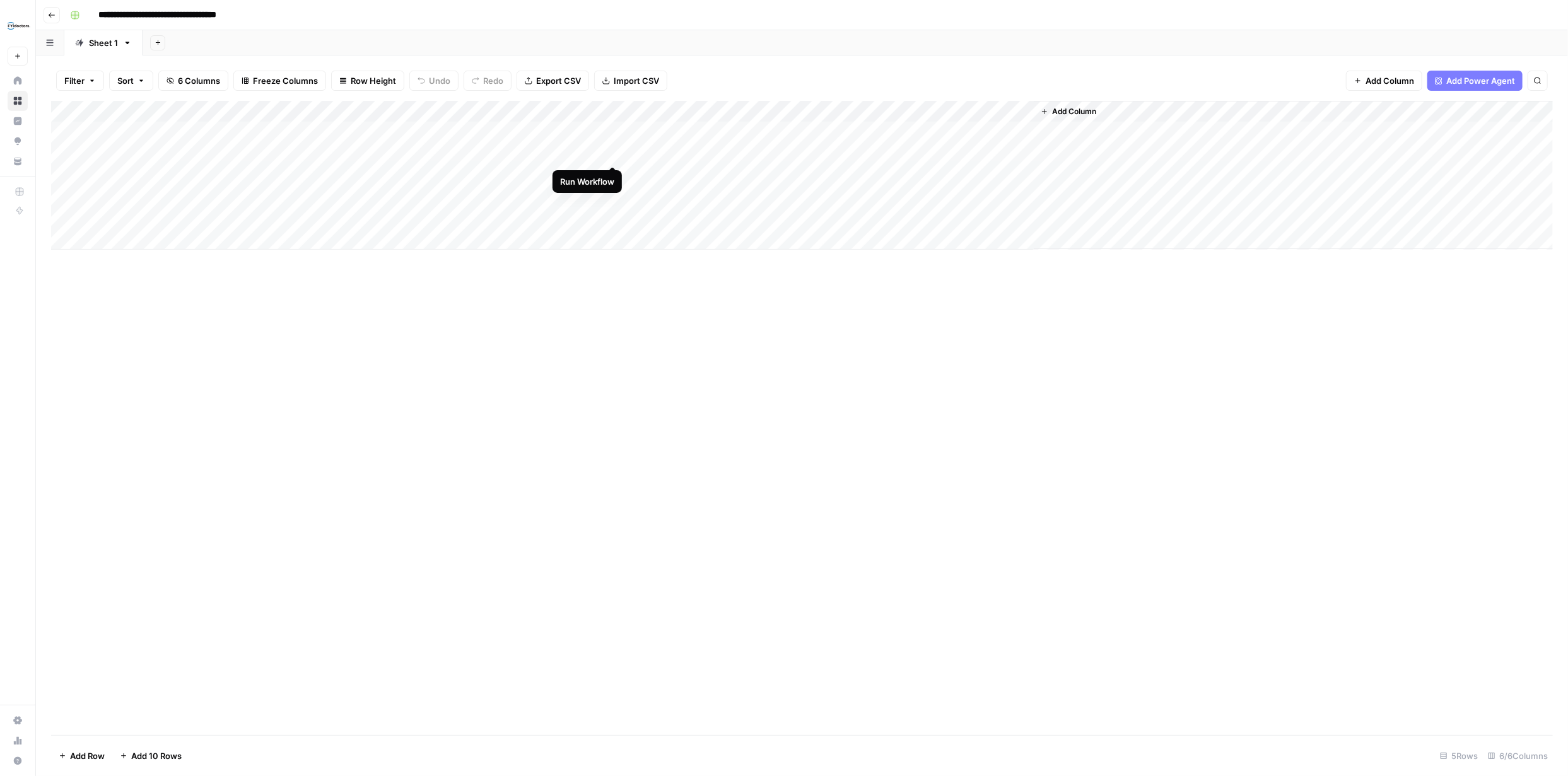
click at [610, 154] on div "Add Column" at bounding box center [802, 175] width 1502 height 149
click at [66, 173] on div "Add Column" at bounding box center [802, 175] width 1502 height 149
drag, startPoint x: 65, startPoint y: 195, endPoint x: 70, endPoint y: 201, distance: 7.8
click at [65, 196] on div "Add Column" at bounding box center [802, 175] width 1502 height 149
click at [65, 218] on div "Add Column" at bounding box center [802, 175] width 1502 height 149
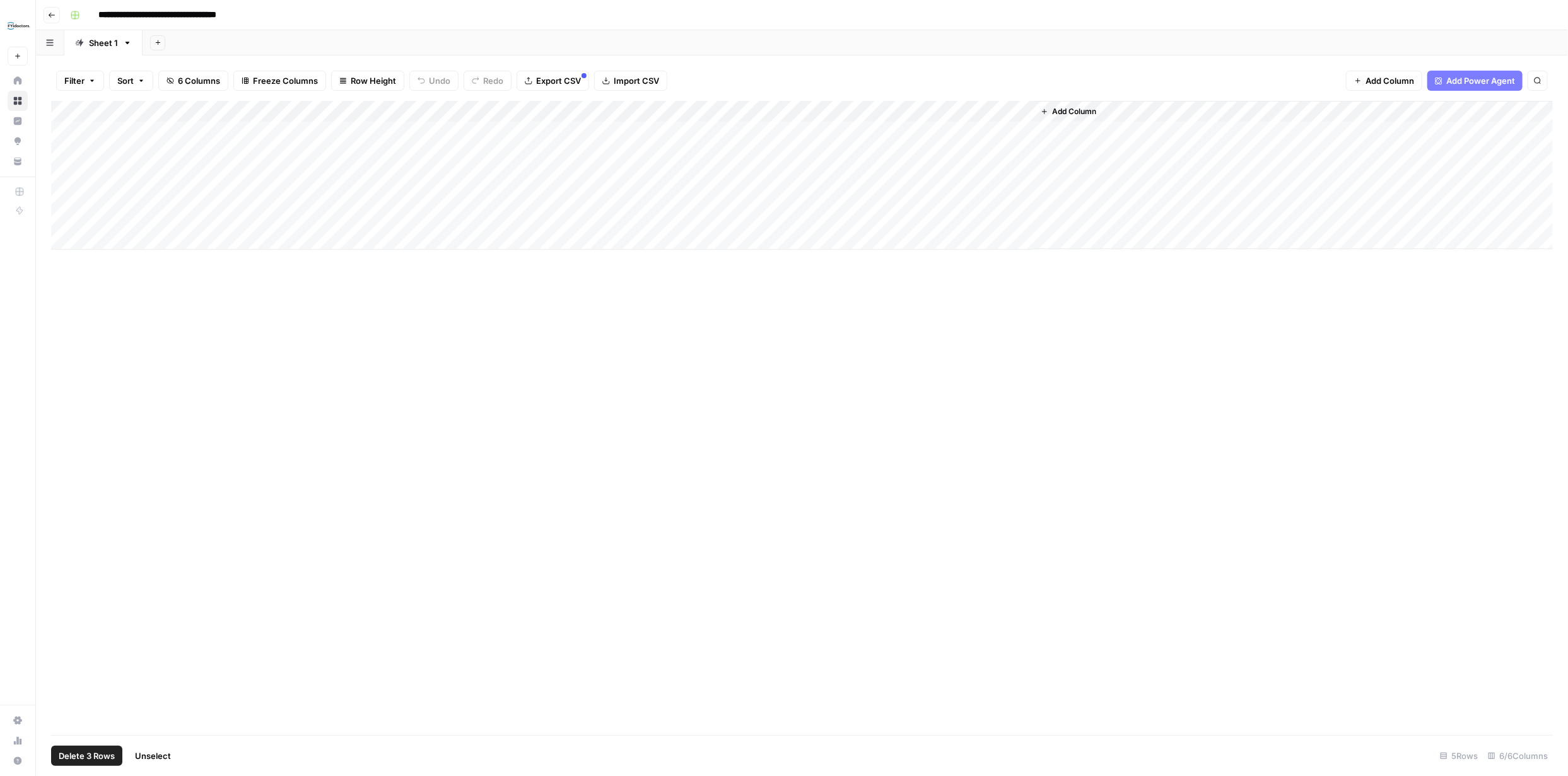
click at [95, 755] on span "Delete 3 Rows" at bounding box center [86, 756] width 56 height 12
click at [731, 142] on span "Delete" at bounding box center [739, 145] width 27 height 12
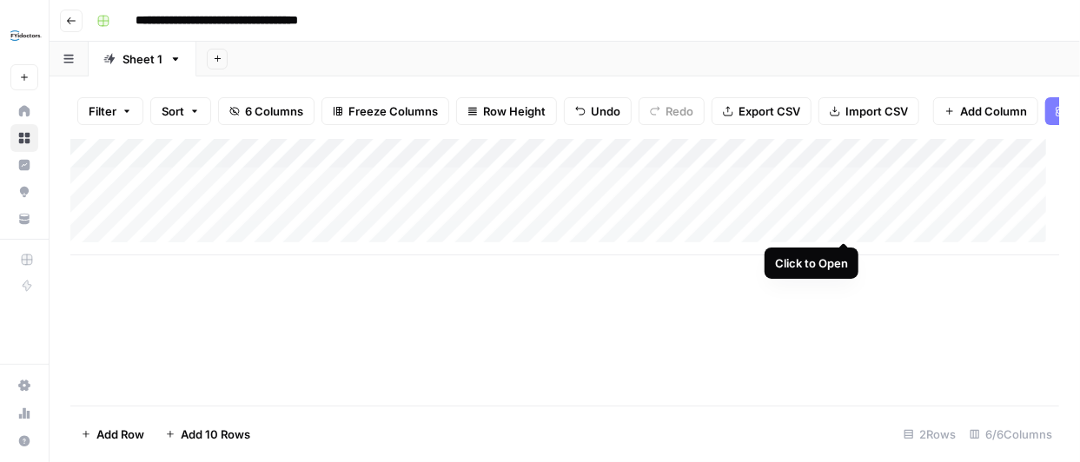
click at [841, 222] on div "Add Column" at bounding box center [564, 197] width 989 height 116
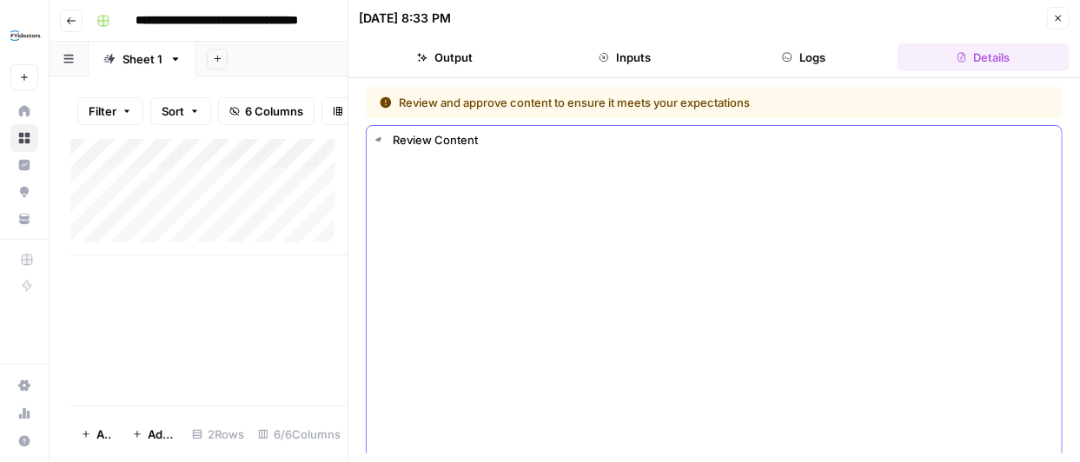
click at [467, 64] on button "Output" at bounding box center [445, 57] width 173 height 28
click at [624, 49] on button "Inputs" at bounding box center [625, 57] width 173 height 28
click at [813, 50] on button "Logs" at bounding box center [804, 57] width 173 height 28
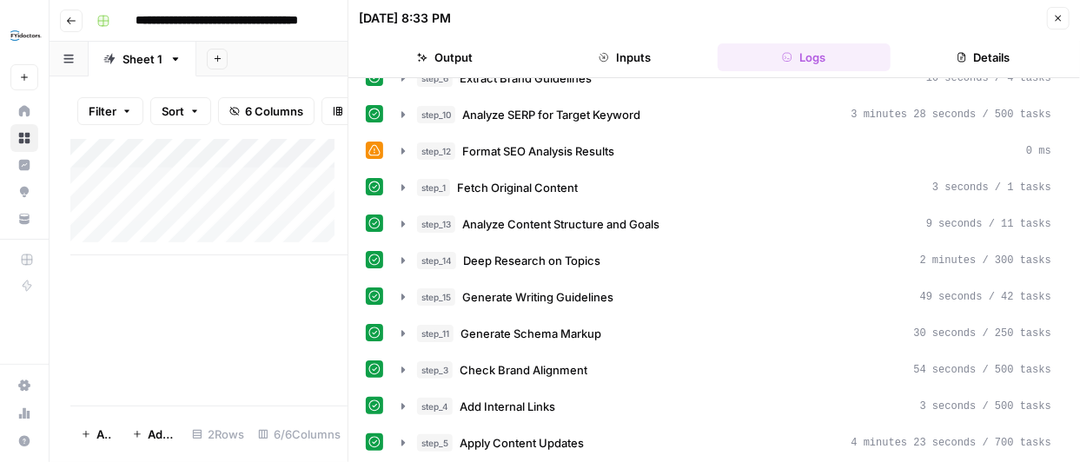
scroll to position [90, 0]
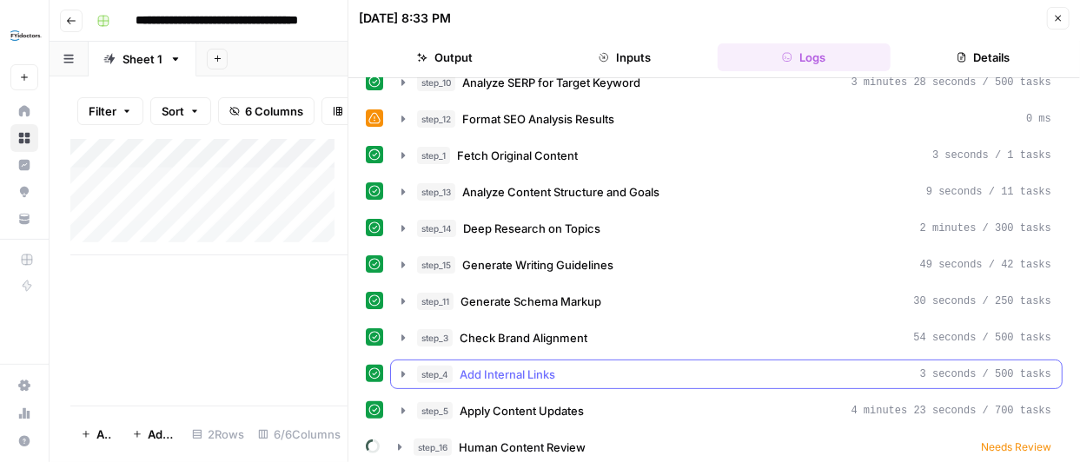
click at [398, 368] on icon "button" at bounding box center [403, 375] width 14 height 14
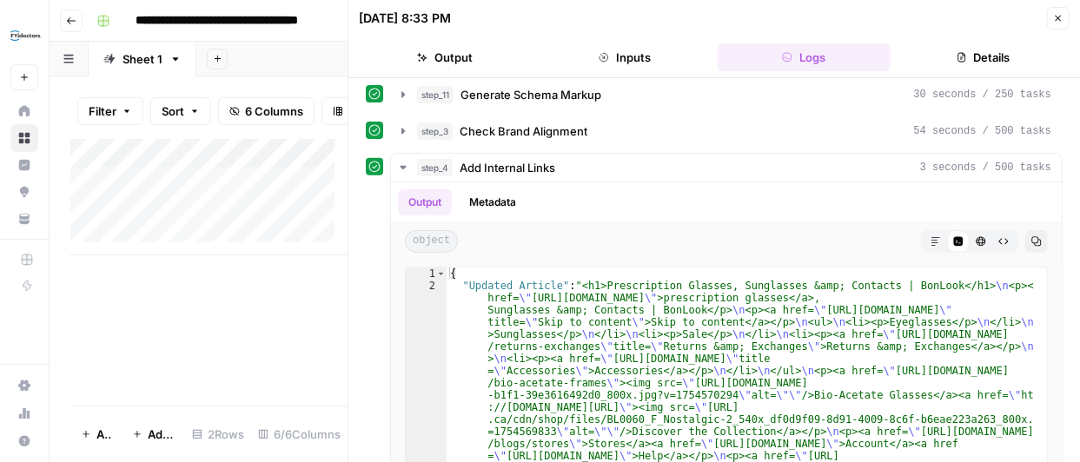
scroll to position [310, 0]
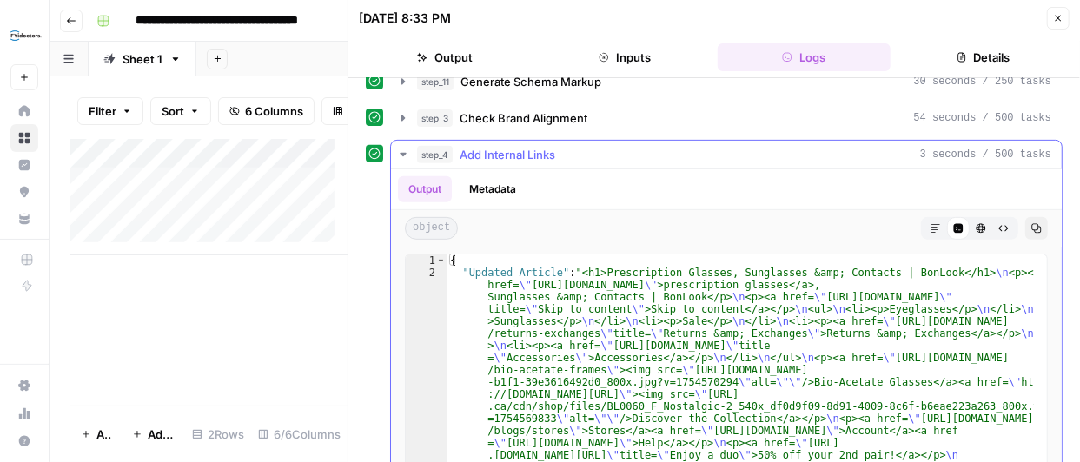
click at [932, 224] on icon "button" at bounding box center [936, 228] width 9 height 9
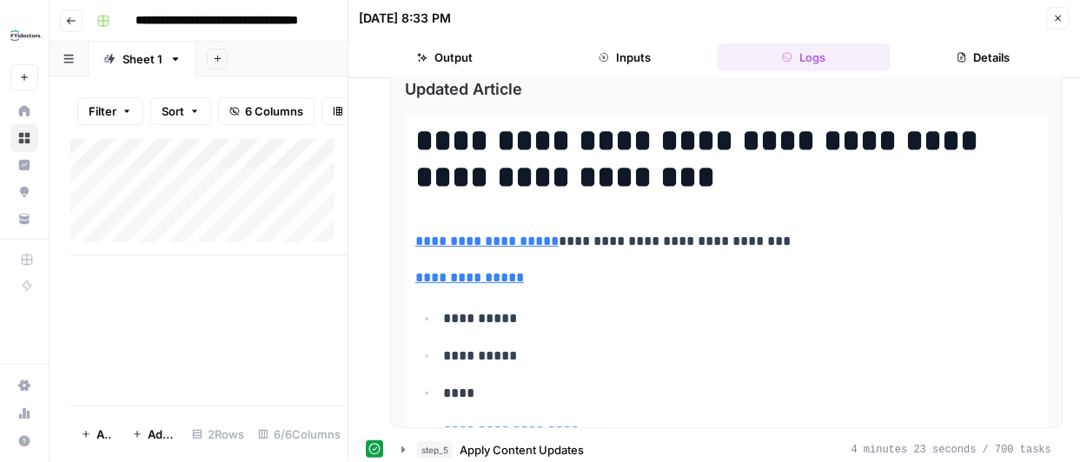
scroll to position [525, 0]
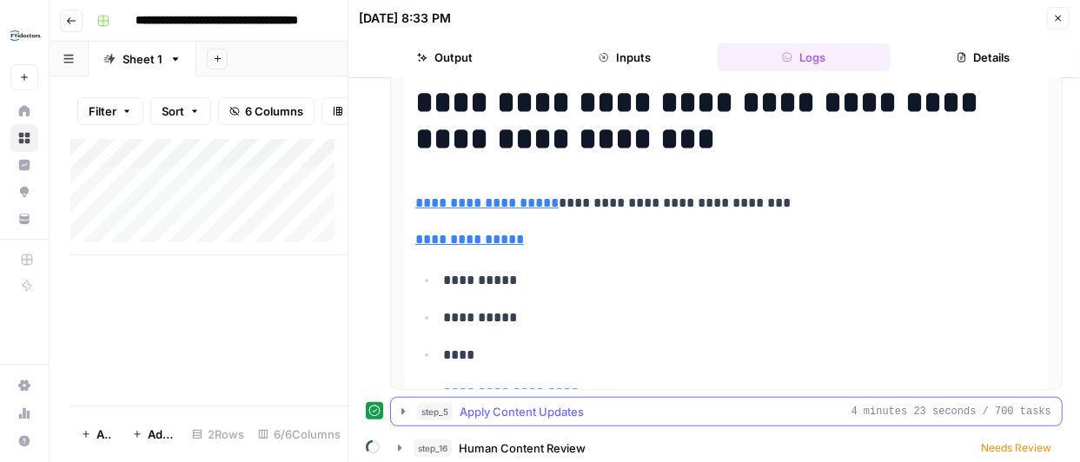
click at [402, 409] on icon "button" at bounding box center [403, 412] width 3 height 6
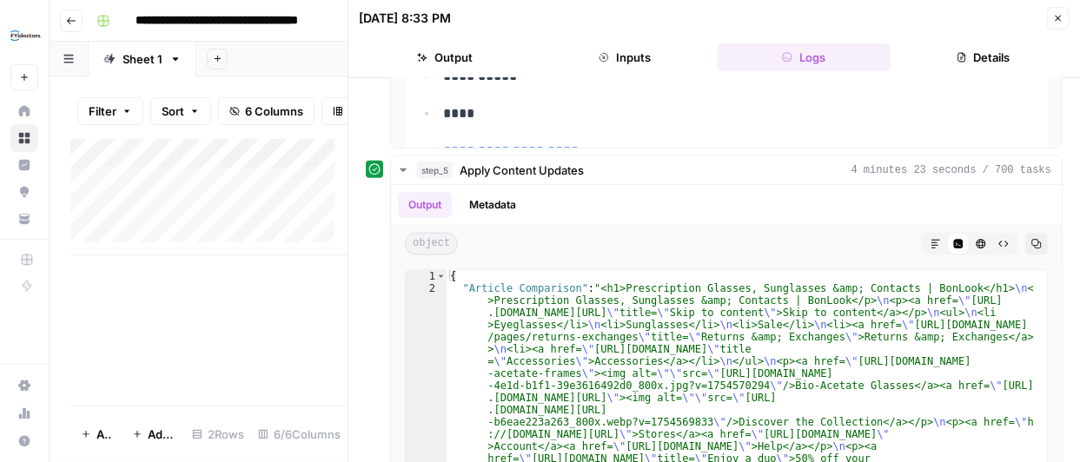
scroll to position [837, 0]
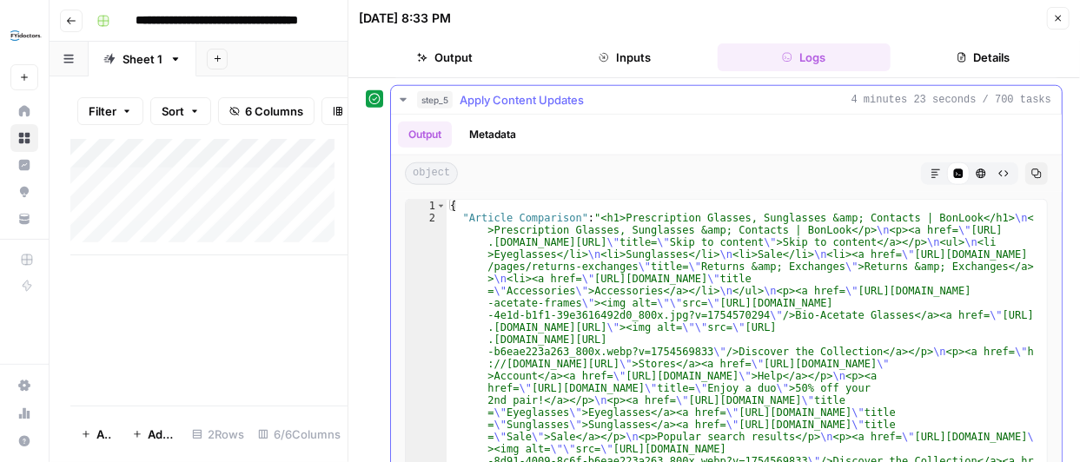
click at [932, 170] on icon "button" at bounding box center [936, 174] width 9 height 9
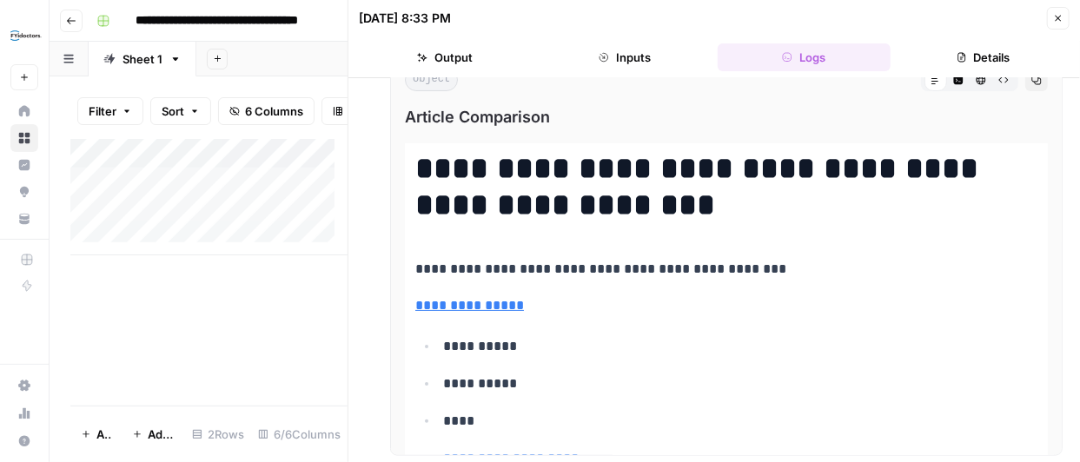
scroll to position [961, 0]
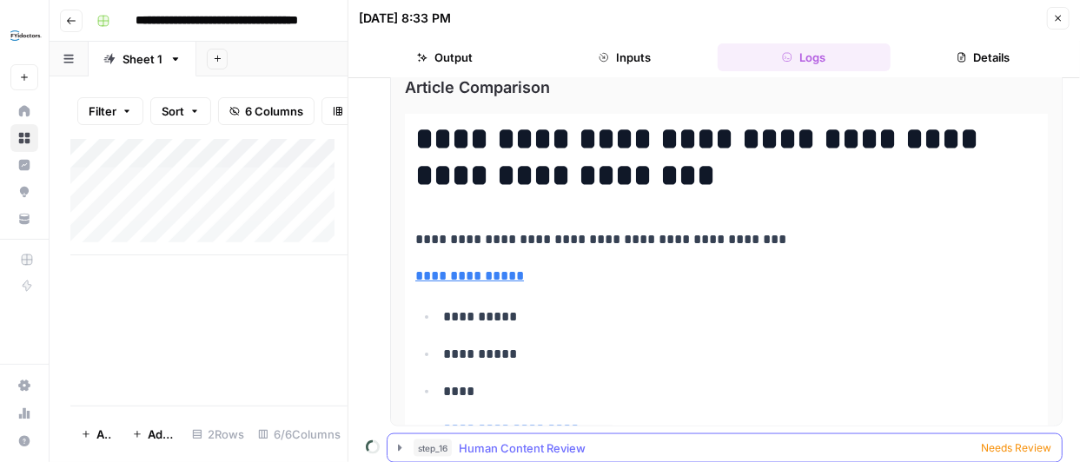
click at [999, 441] on span "Needs Review" at bounding box center [1016, 449] width 70 height 16
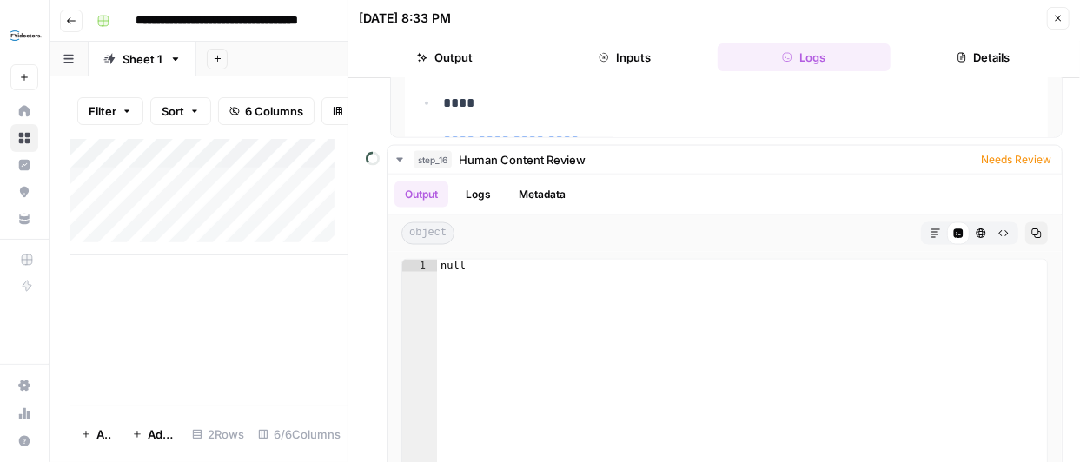
scroll to position [1258, 0]
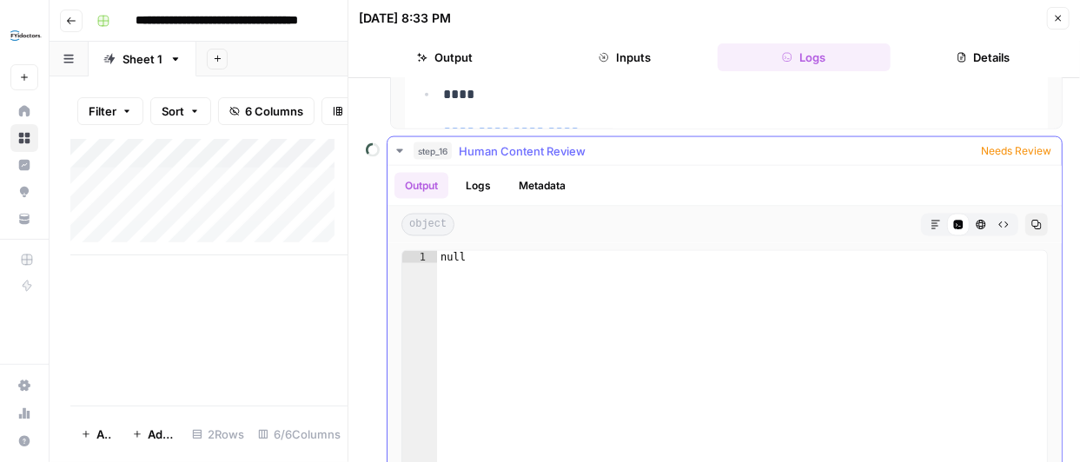
click at [931, 220] on icon "button" at bounding box center [936, 225] width 10 height 10
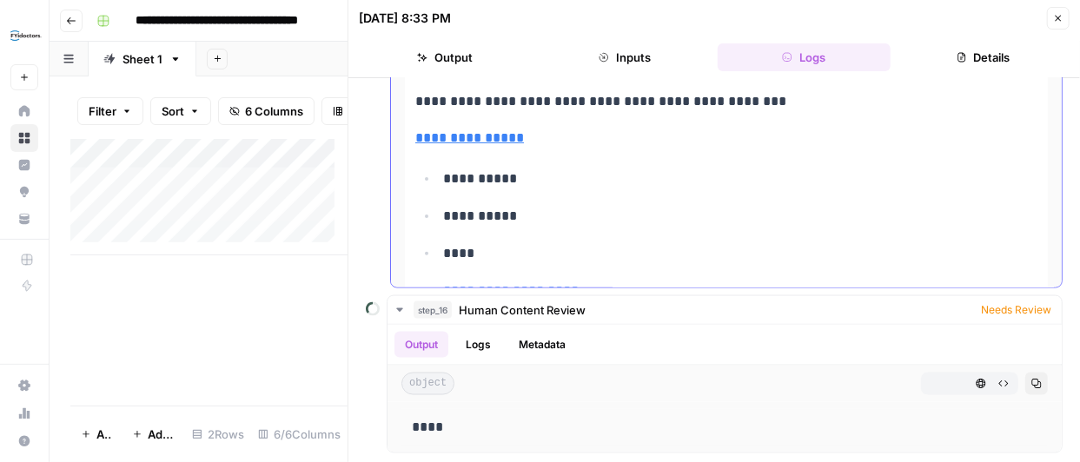
scroll to position [1088, 0]
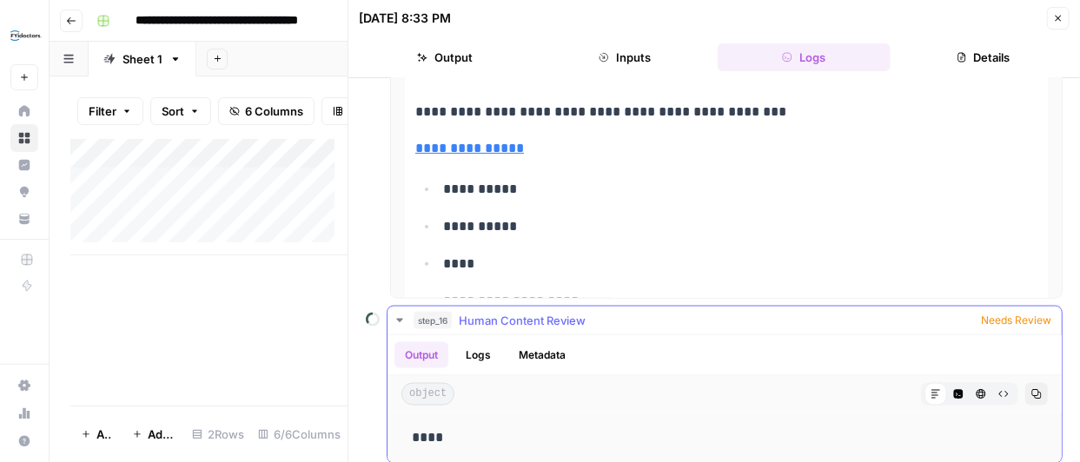
click at [475, 348] on button "Logs" at bounding box center [478, 355] width 46 height 26
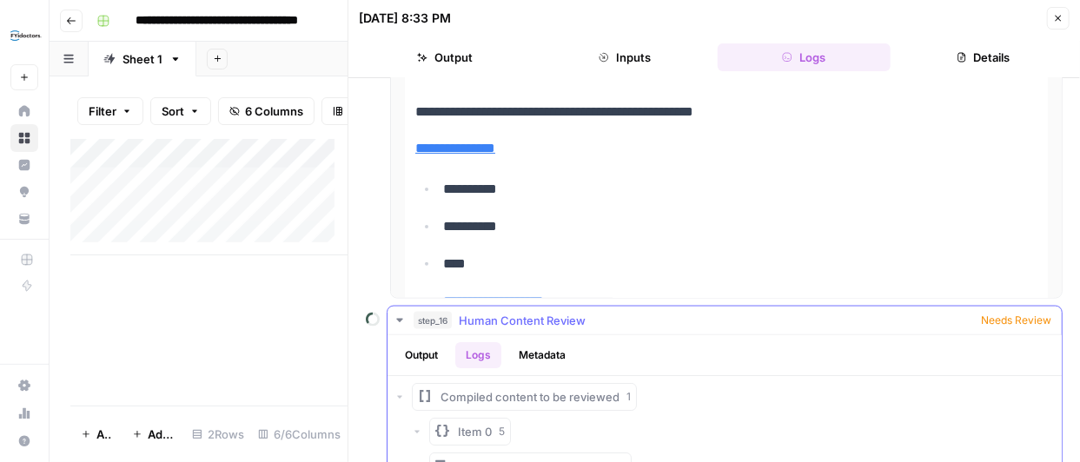
click at [548, 342] on button "Metadata" at bounding box center [543, 355] width 68 height 26
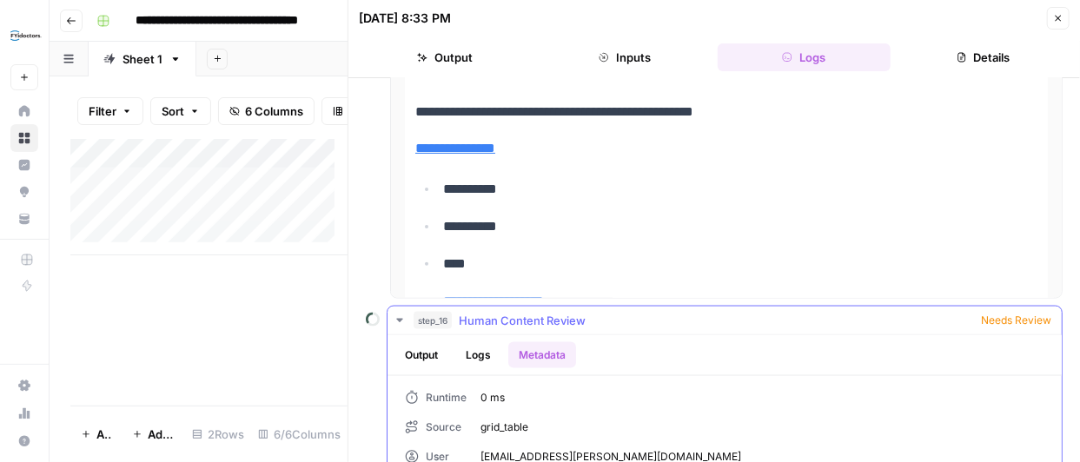
click at [477, 342] on button "Logs" at bounding box center [478, 355] width 46 height 26
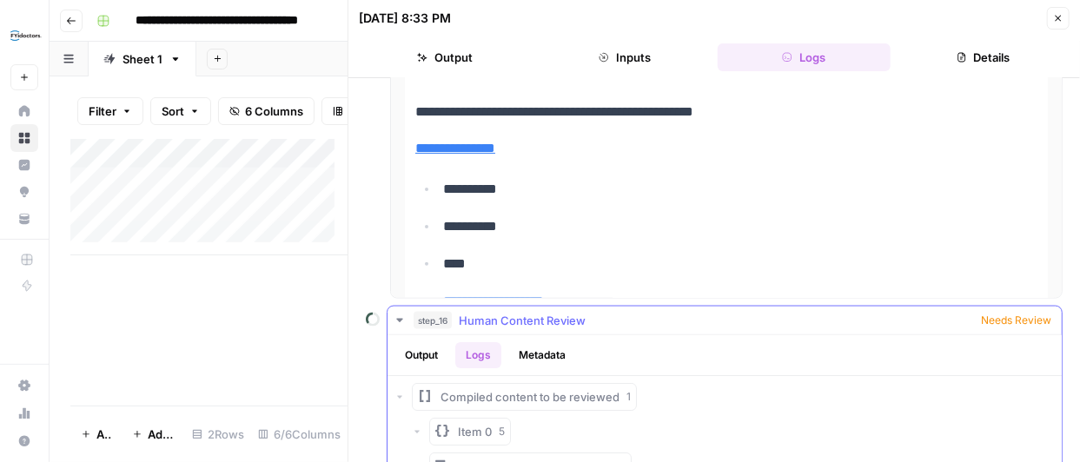
click at [518, 312] on span "Human Content Review" at bounding box center [522, 320] width 127 height 17
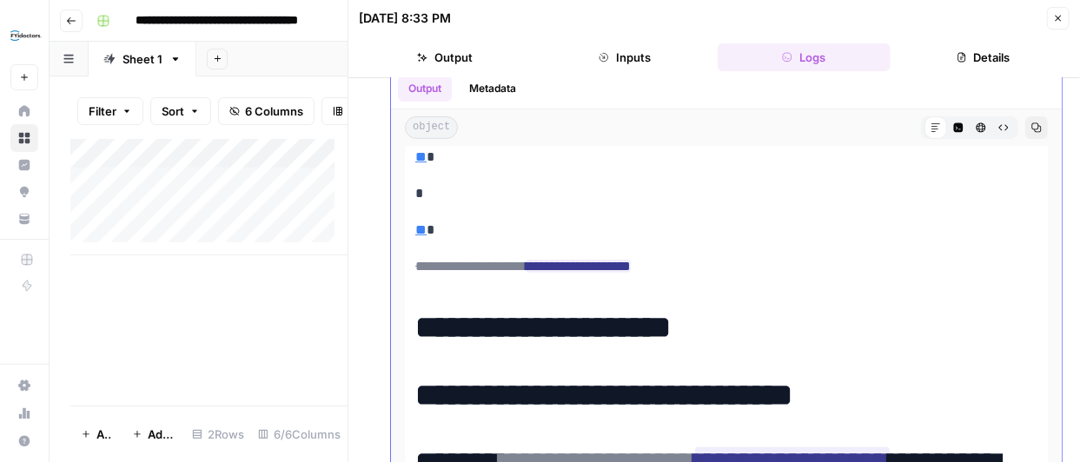
scroll to position [3004, 0]
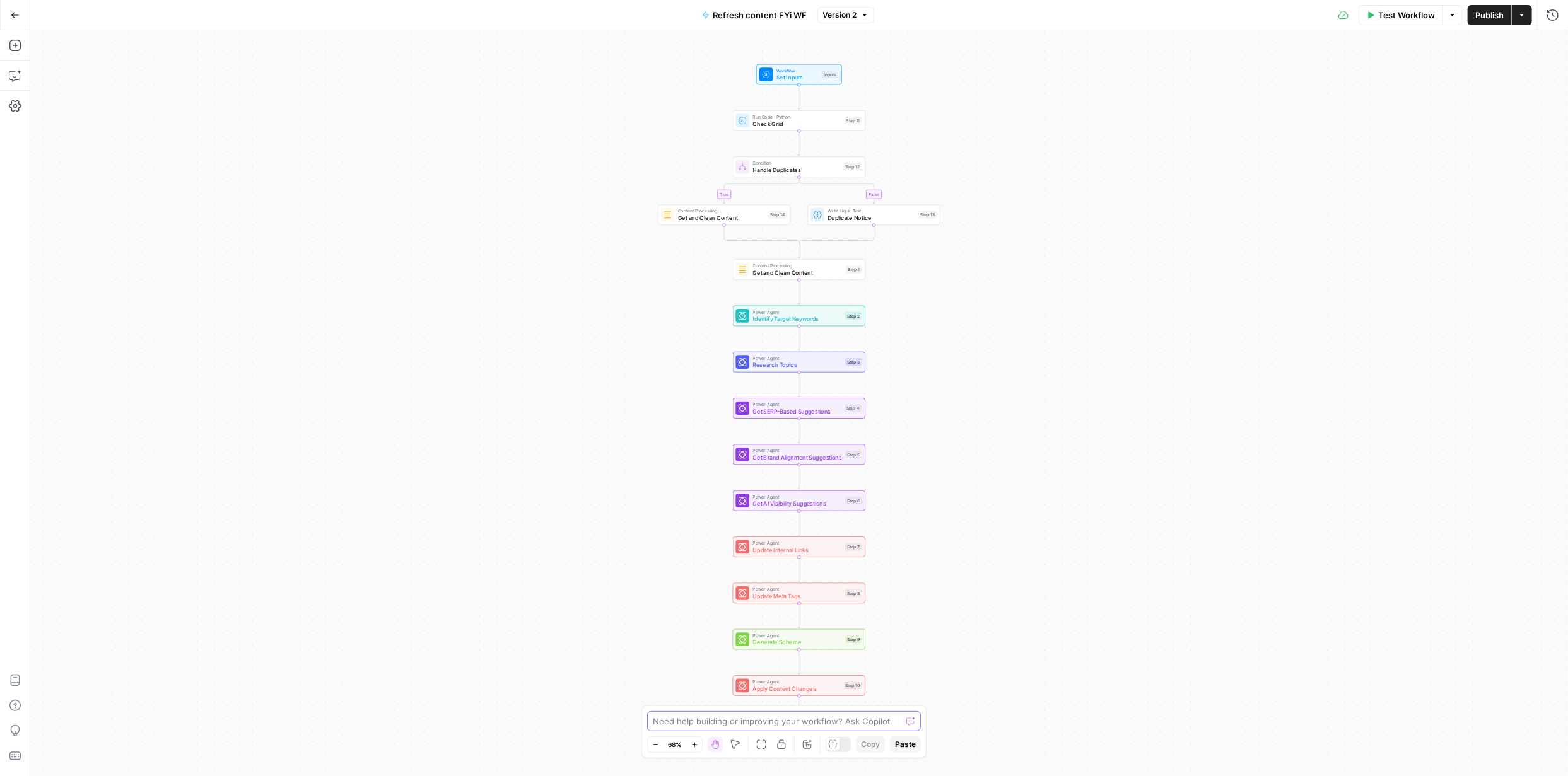
click at [776, 720] on textarea at bounding box center [777, 721] width 248 height 12
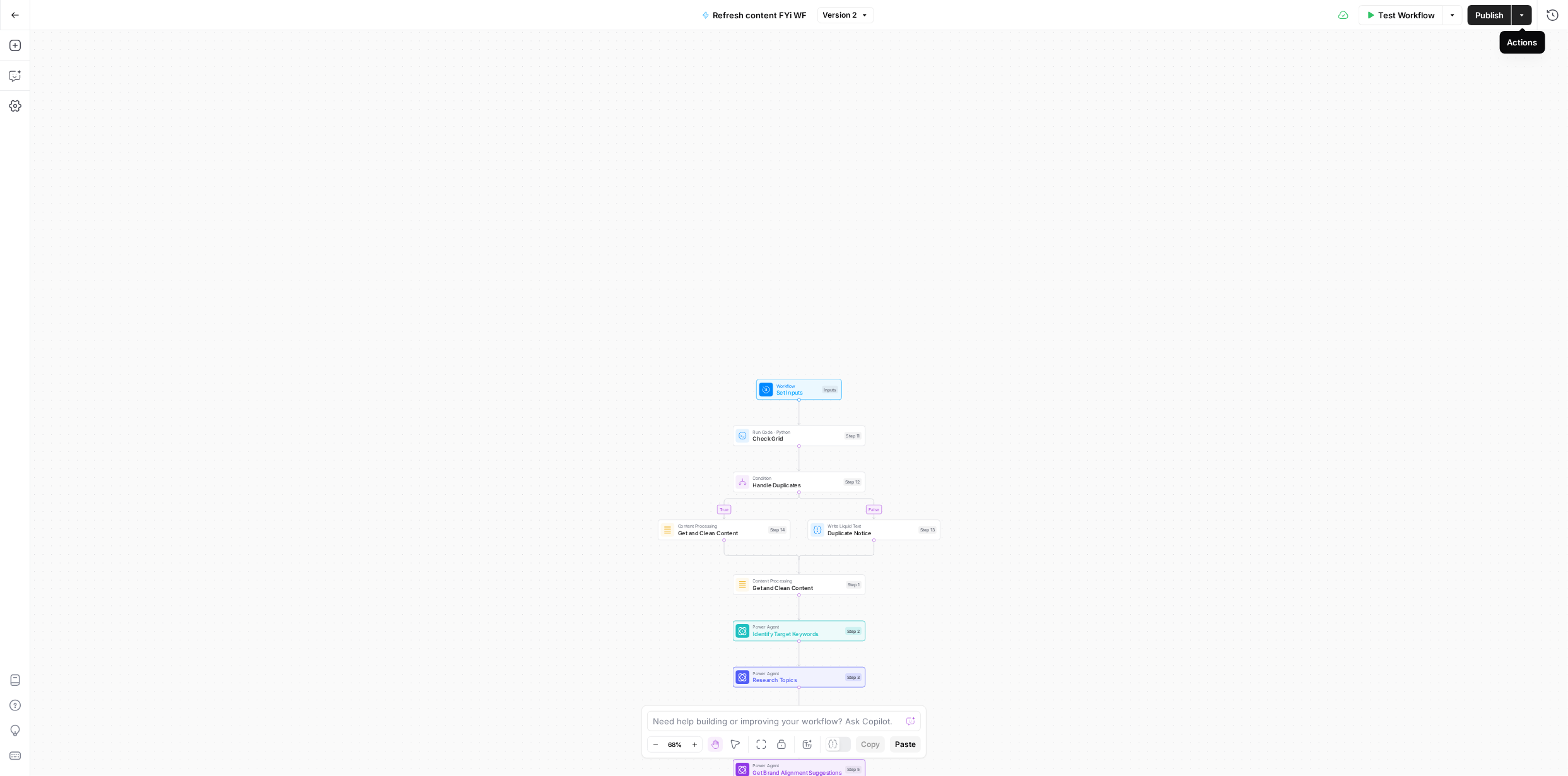
click at [1521, 19] on button "Actions" at bounding box center [1522, 15] width 20 height 20
click at [1418, 15] on span "Test Workflow" at bounding box center [1406, 15] width 57 height 12
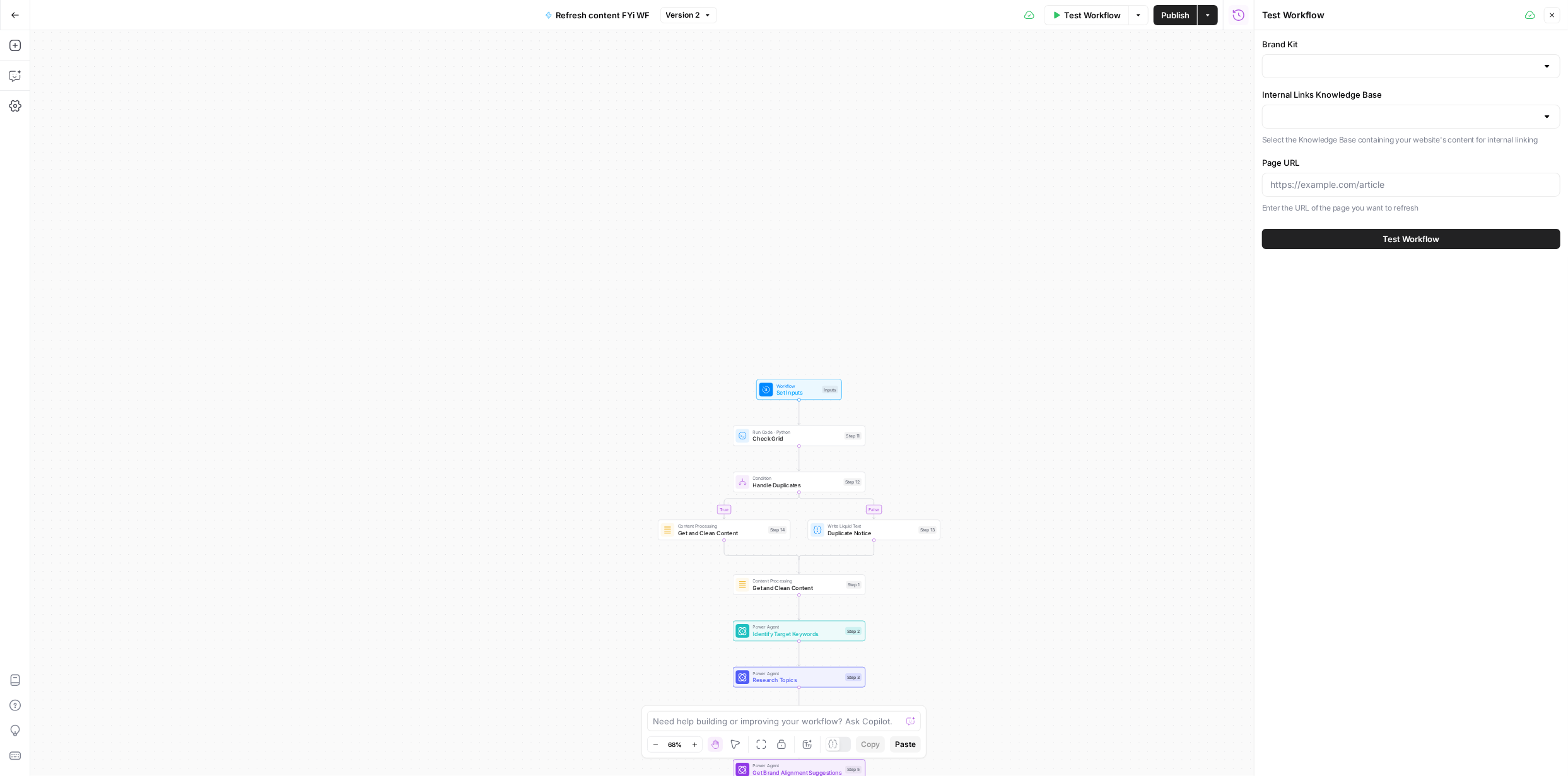
click at [1540, 65] on div at bounding box center [1411, 66] width 298 height 24
click at [1339, 110] on div "ID: 5390" at bounding box center [1411, 110] width 277 height 12
type input "FYidoctors"
click at [1428, 112] on input "Internal Links Knowledge Base" at bounding box center [1404, 116] width 267 height 12
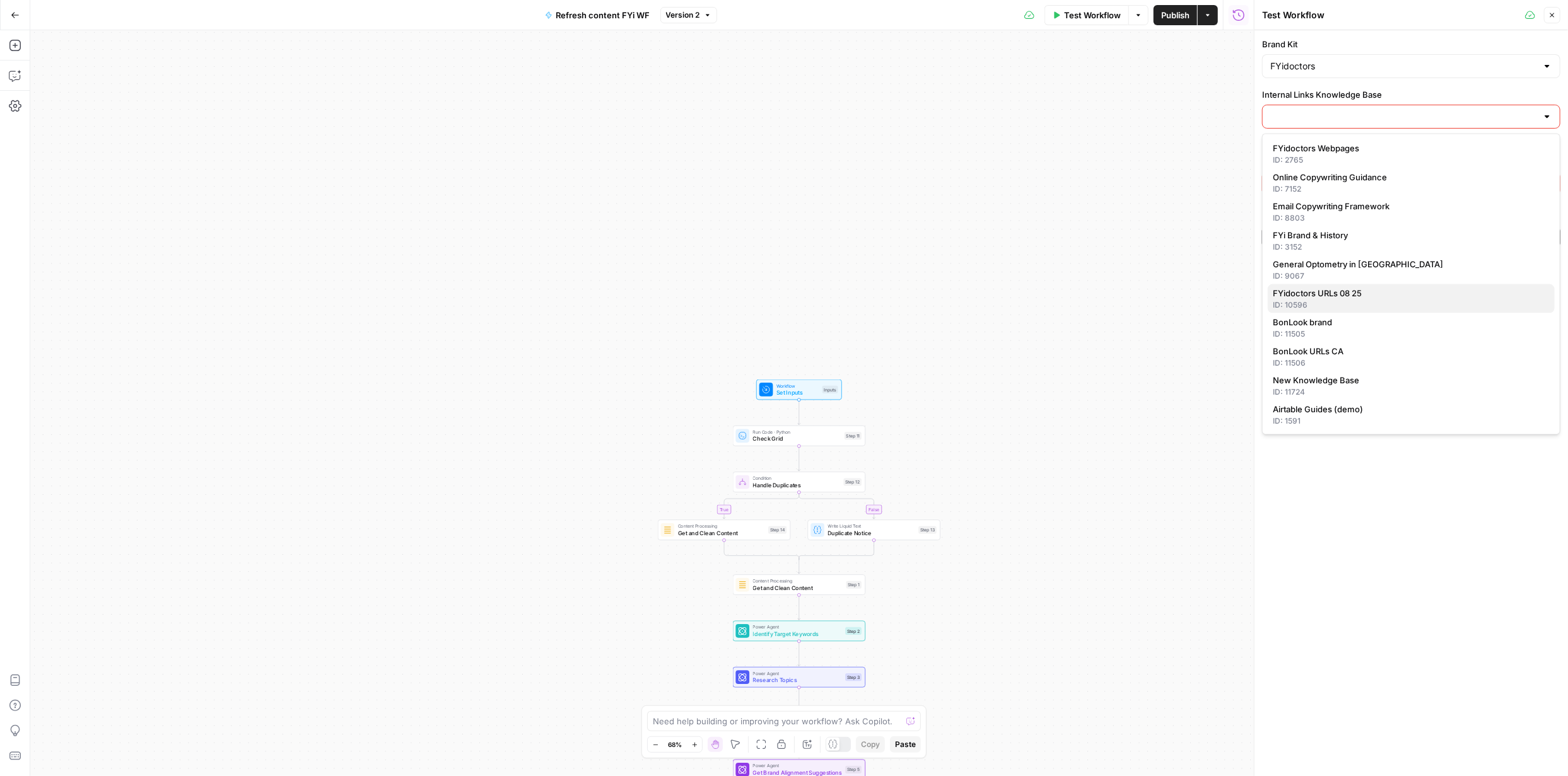
click at [1357, 287] on span "FYidoctors URLs 08 25" at bounding box center [1408, 293] width 272 height 12
type input "FYidoctors URLs 08 25"
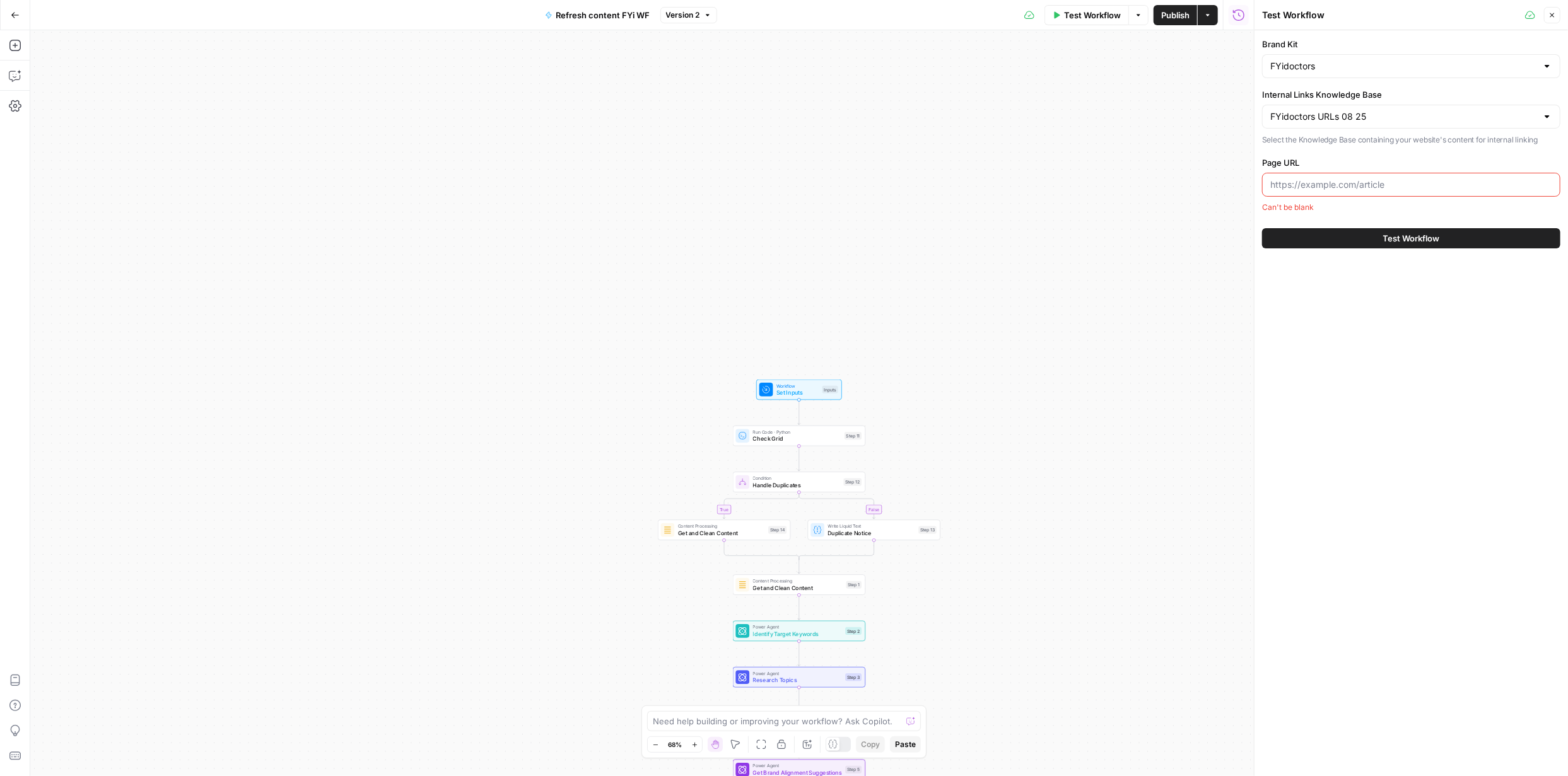
click at [1403, 185] on input "Page URL" at bounding box center [1411, 184] width 282 height 12
click at [1348, 188] on input "Page URL" at bounding box center [1411, 184] width 282 height 12
paste input "https://fyidoctors.com/pages/mobile-clinic"
type input "https://fyidoctors.com/pages/mobile-clinic"
click at [1421, 235] on span "Test Workflow" at bounding box center [1411, 239] width 57 height 12
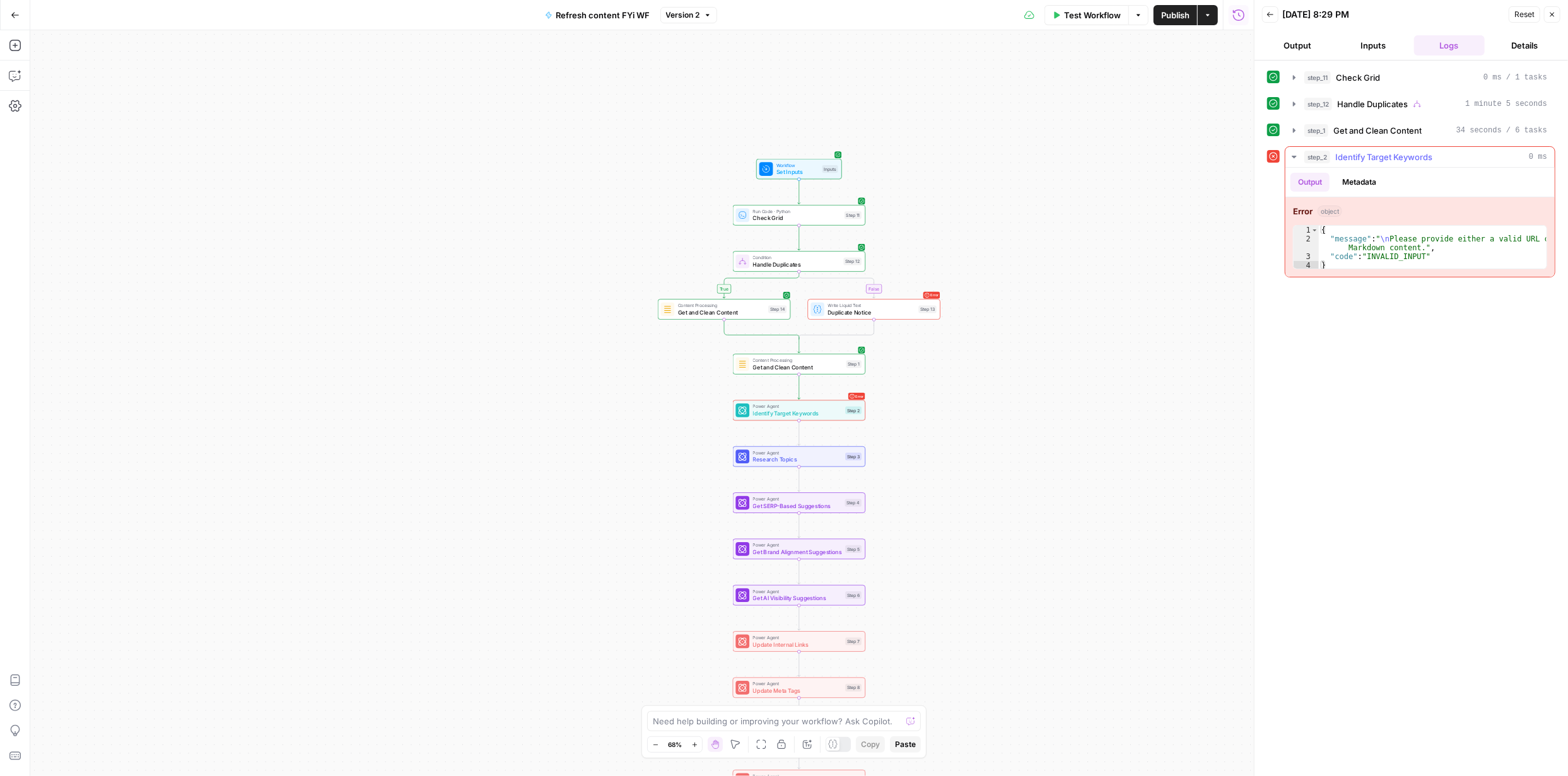
click at [1293, 157] on icon "button" at bounding box center [1294, 157] width 10 height 10
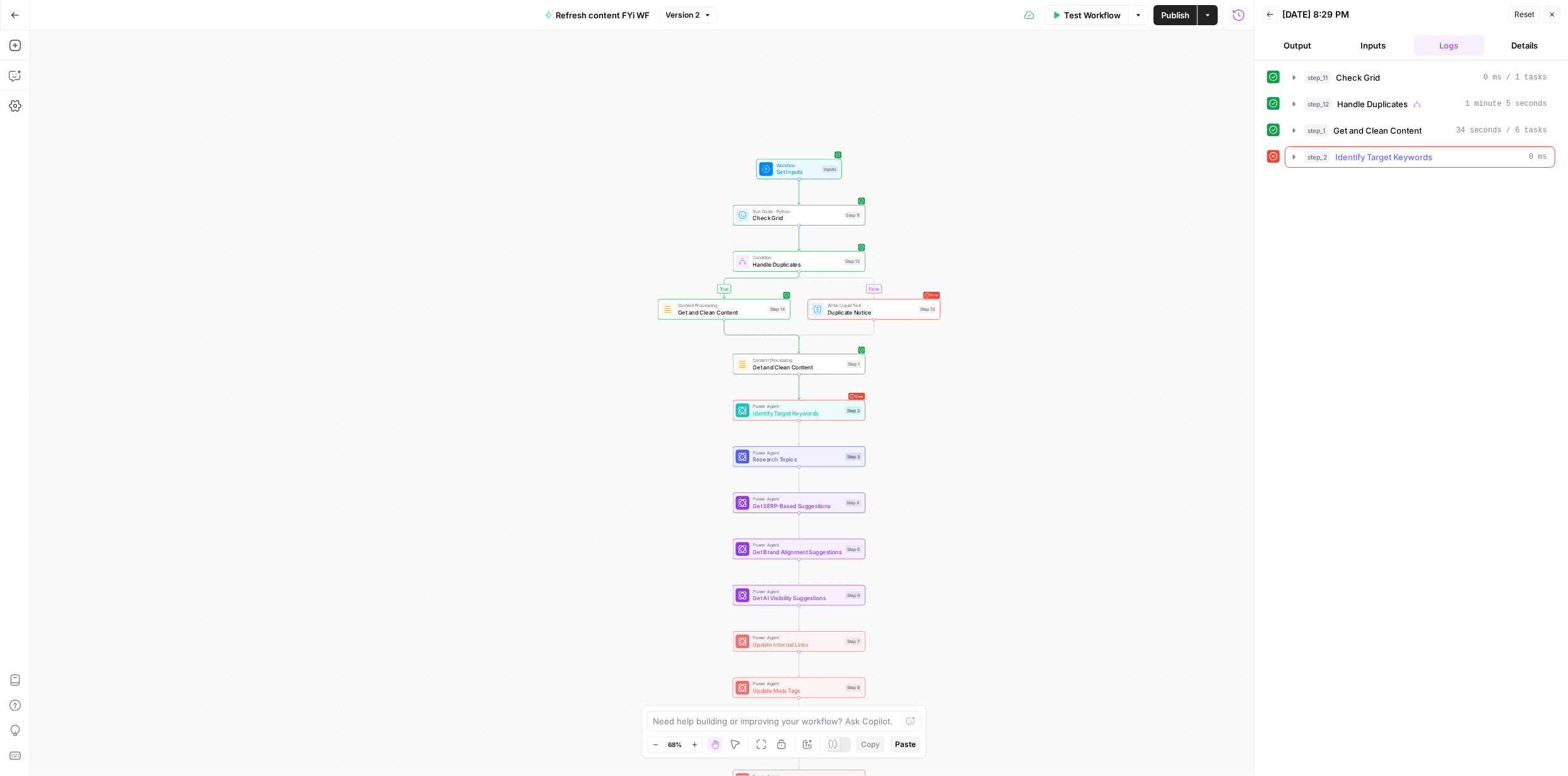
click at [1293, 157] on icon "button" at bounding box center [1294, 157] width 2 height 4
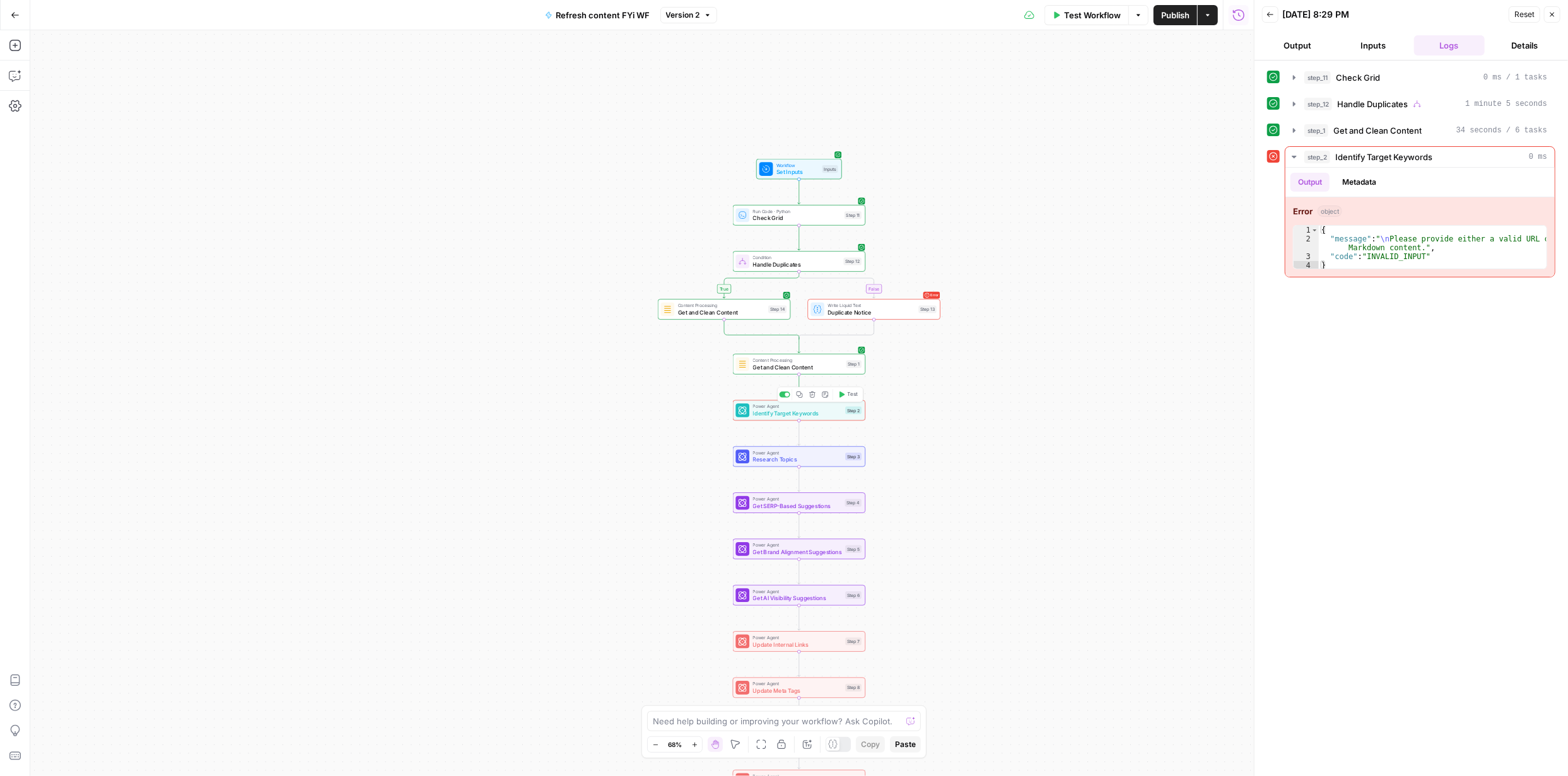
click at [799, 414] on span "Identify Target Keywords" at bounding box center [797, 413] width 89 height 9
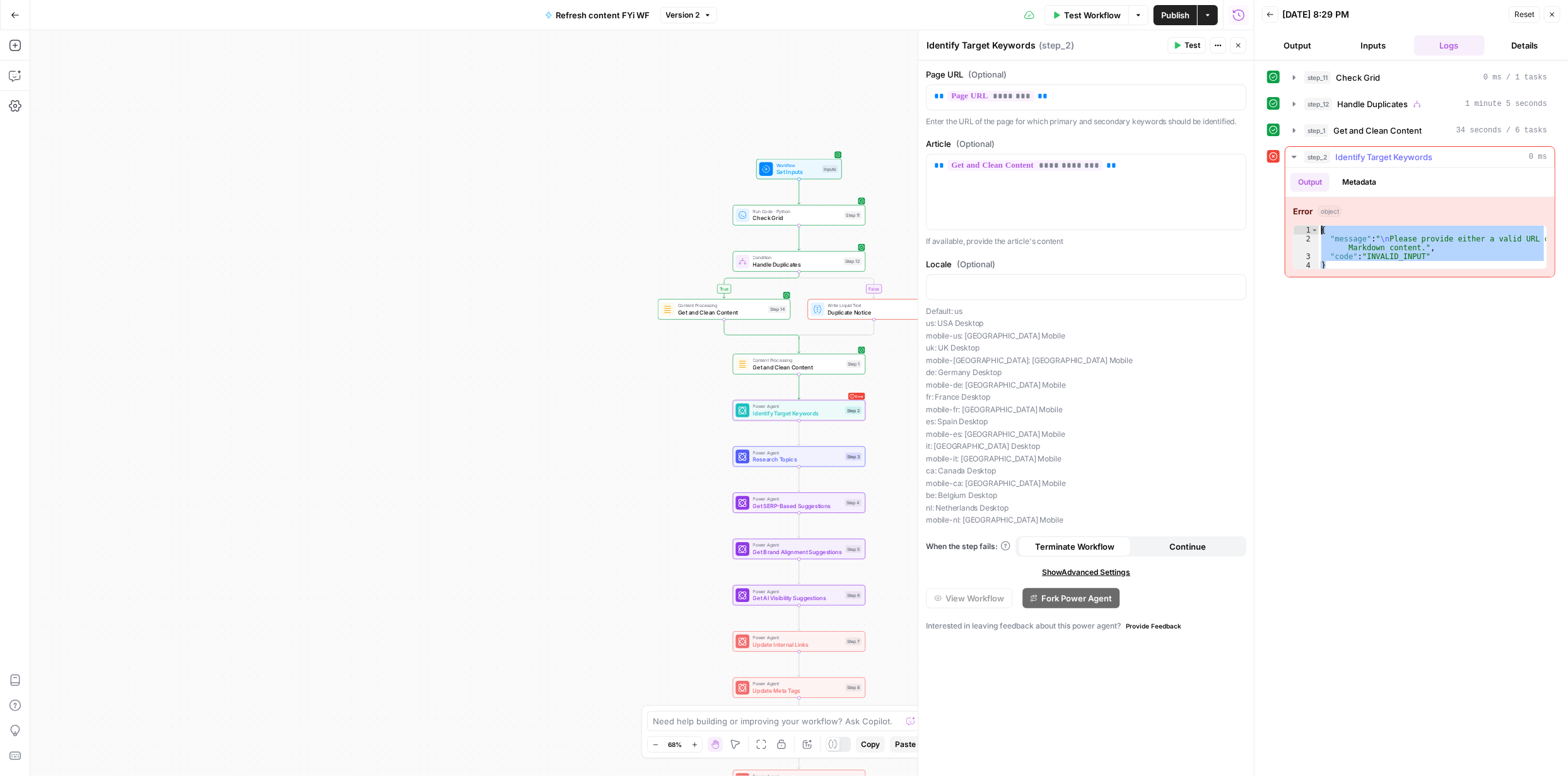
drag, startPoint x: 1331, startPoint y: 268, endPoint x: 1319, endPoint y: 232, distance: 37.9
click at [1319, 232] on div "{ "message" : " \n Please provide either a valid URL or Markdown content." , "c…" at bounding box center [1433, 256] width 228 height 62
type textarea "**********"
drag, startPoint x: 798, startPoint y: 722, endPoint x: 784, endPoint y: 728, distance: 15.2
click at [797, 726] on textarea at bounding box center [777, 721] width 248 height 12
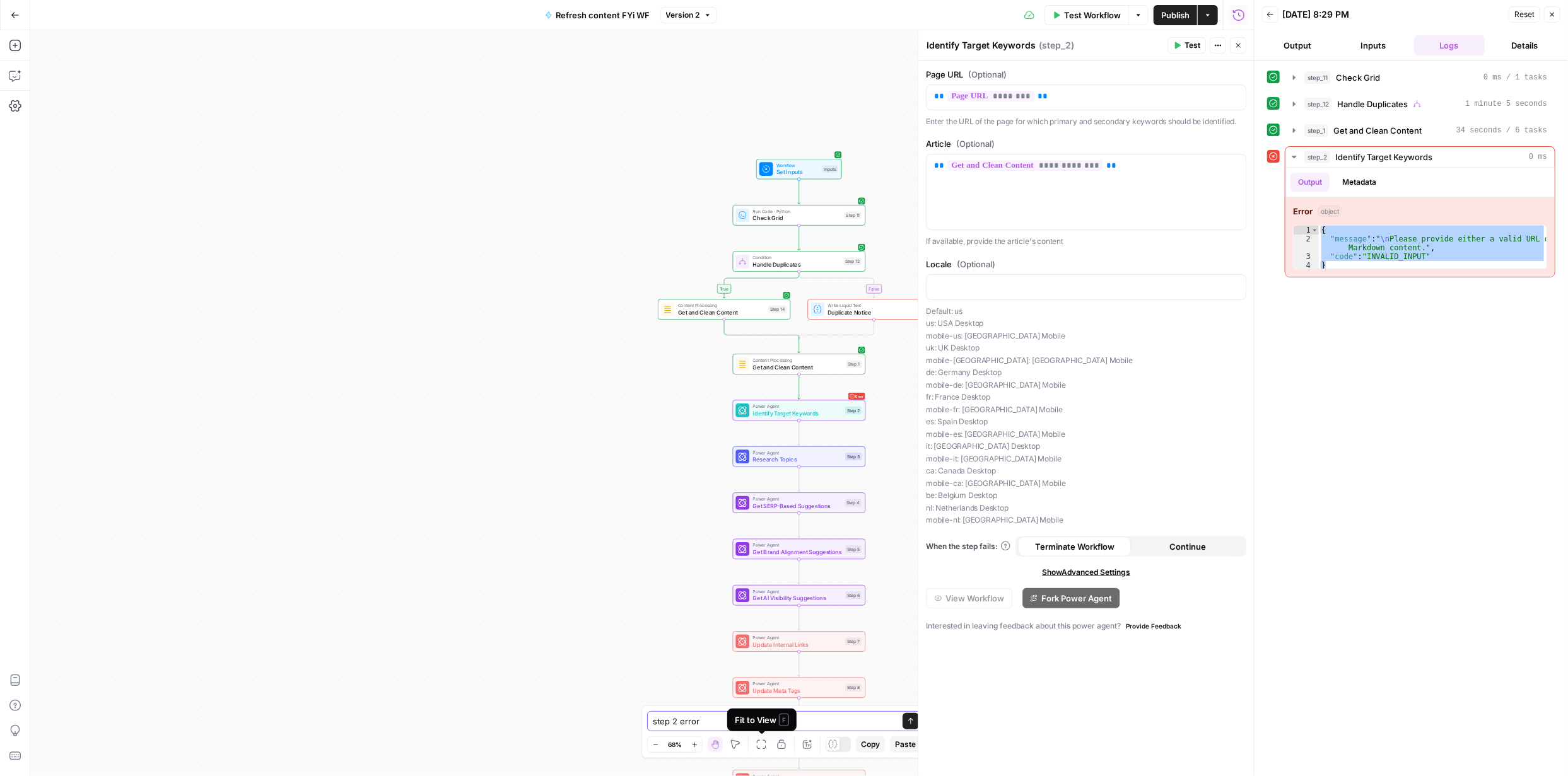
paste textarea "{ "message": "\nPlease provide either a valid URL or Markdown content.", "code"…"
type textarea "step 2 error { "message": "\nPlease provide either a valid URL or Markdown cont…"
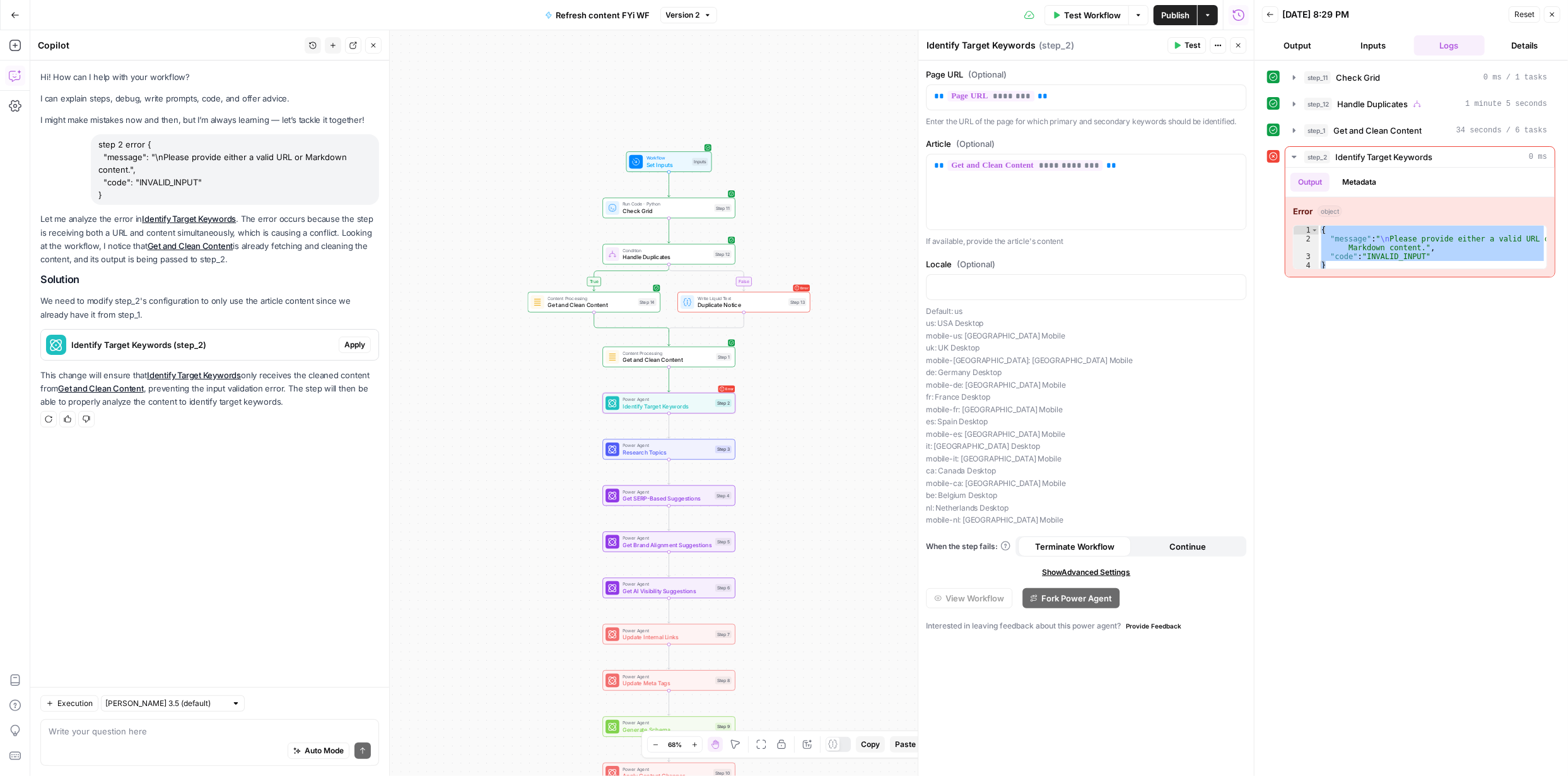
click at [358, 342] on span "Apply" at bounding box center [355, 345] width 21 height 12
click at [745, 165] on span "Apply anyway" at bounding box center [756, 160] width 61 height 12
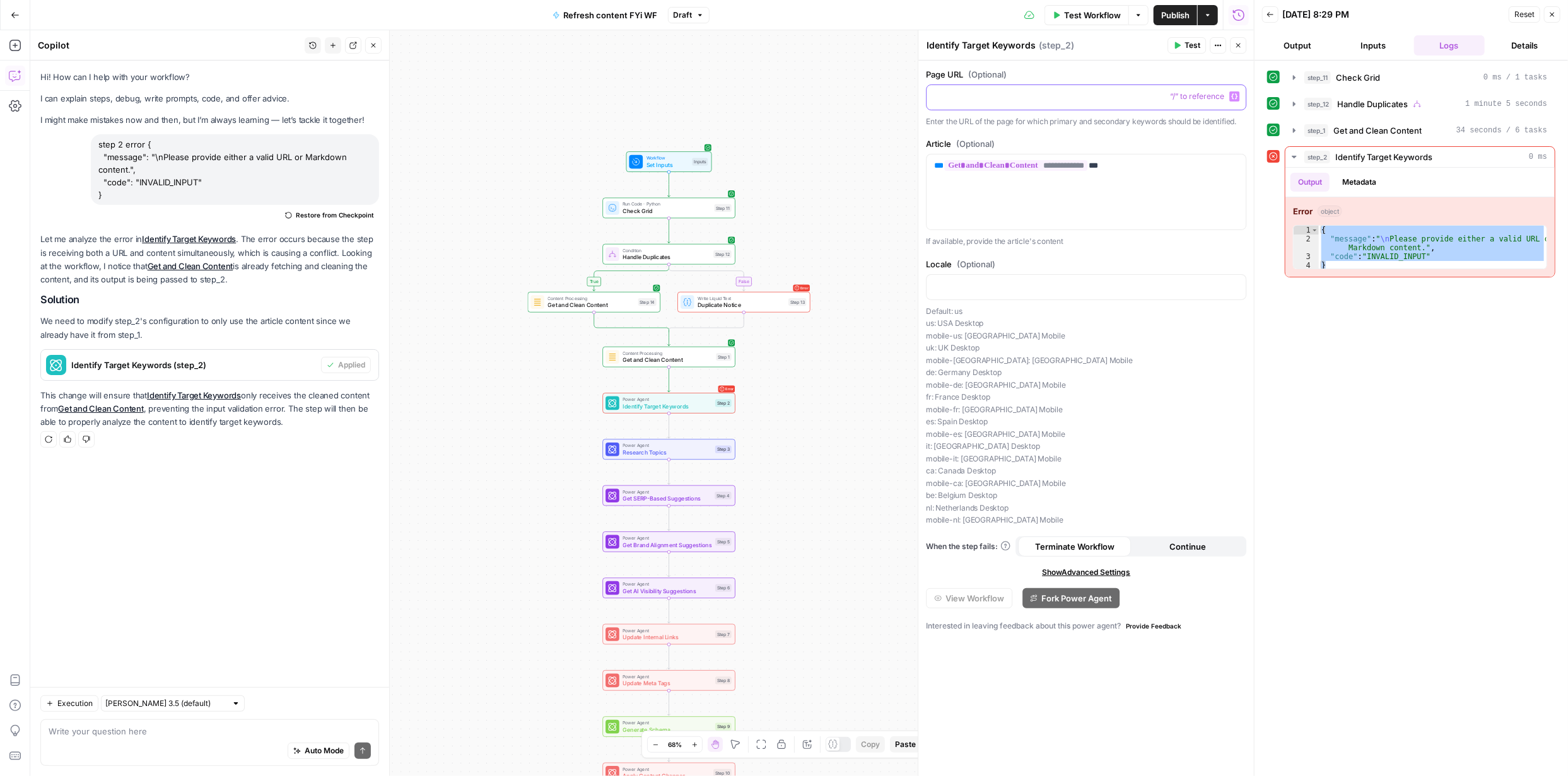
click at [994, 90] on p at bounding box center [1085, 96] width 304 height 12
click at [980, 96] on p at bounding box center [1085, 96] width 304 height 12
click at [1181, 340] on p "Default: us us: USA Desktop mobile-us: USA Mobile uk: UK Desktop mobile-uk: UK …" at bounding box center [1086, 416] width 321 height 221
click at [1173, 17] on span "Publish" at bounding box center [1175, 15] width 28 height 12
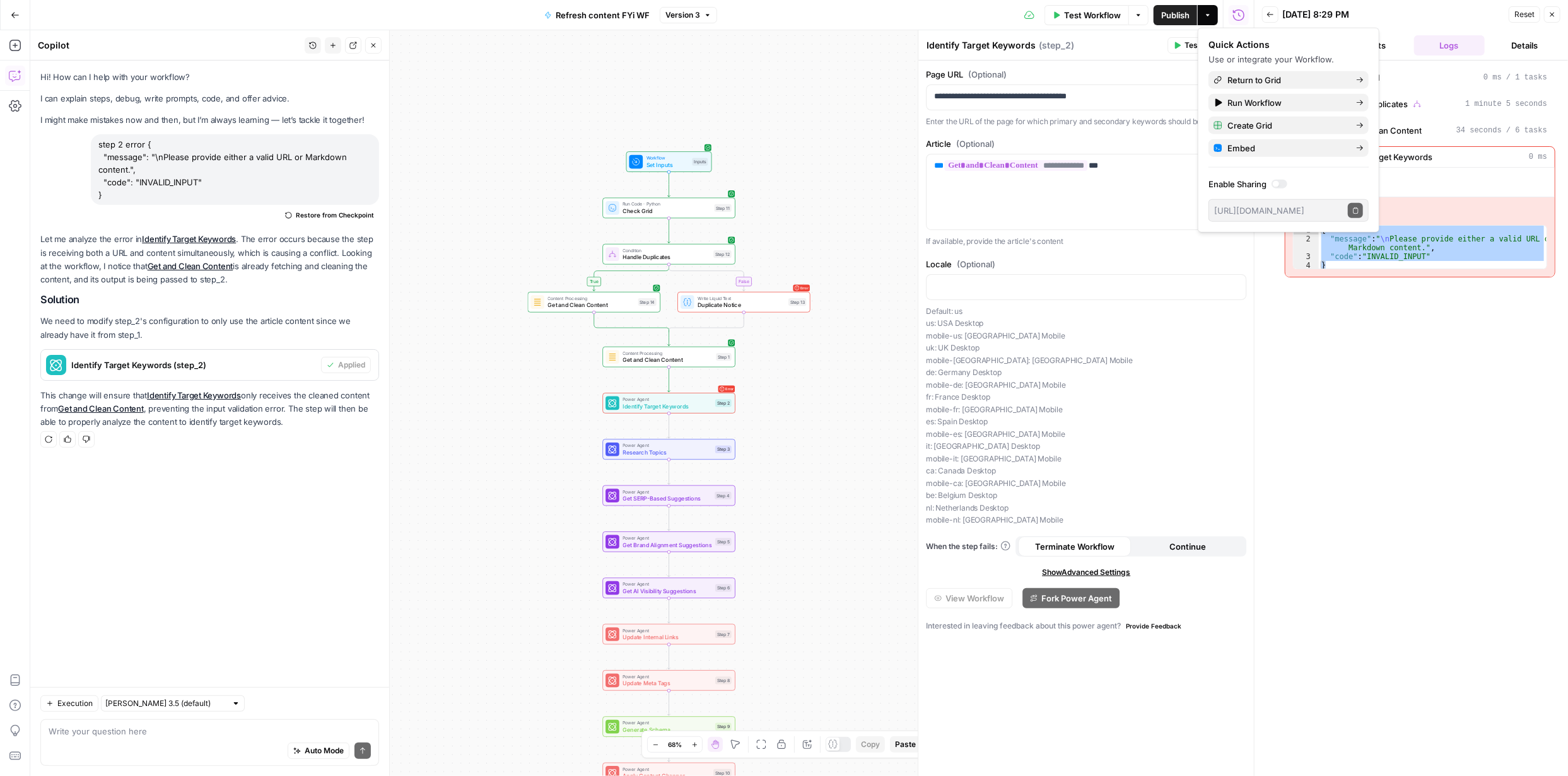
click at [1181, 46] on button "Test" at bounding box center [1186, 45] width 38 height 17
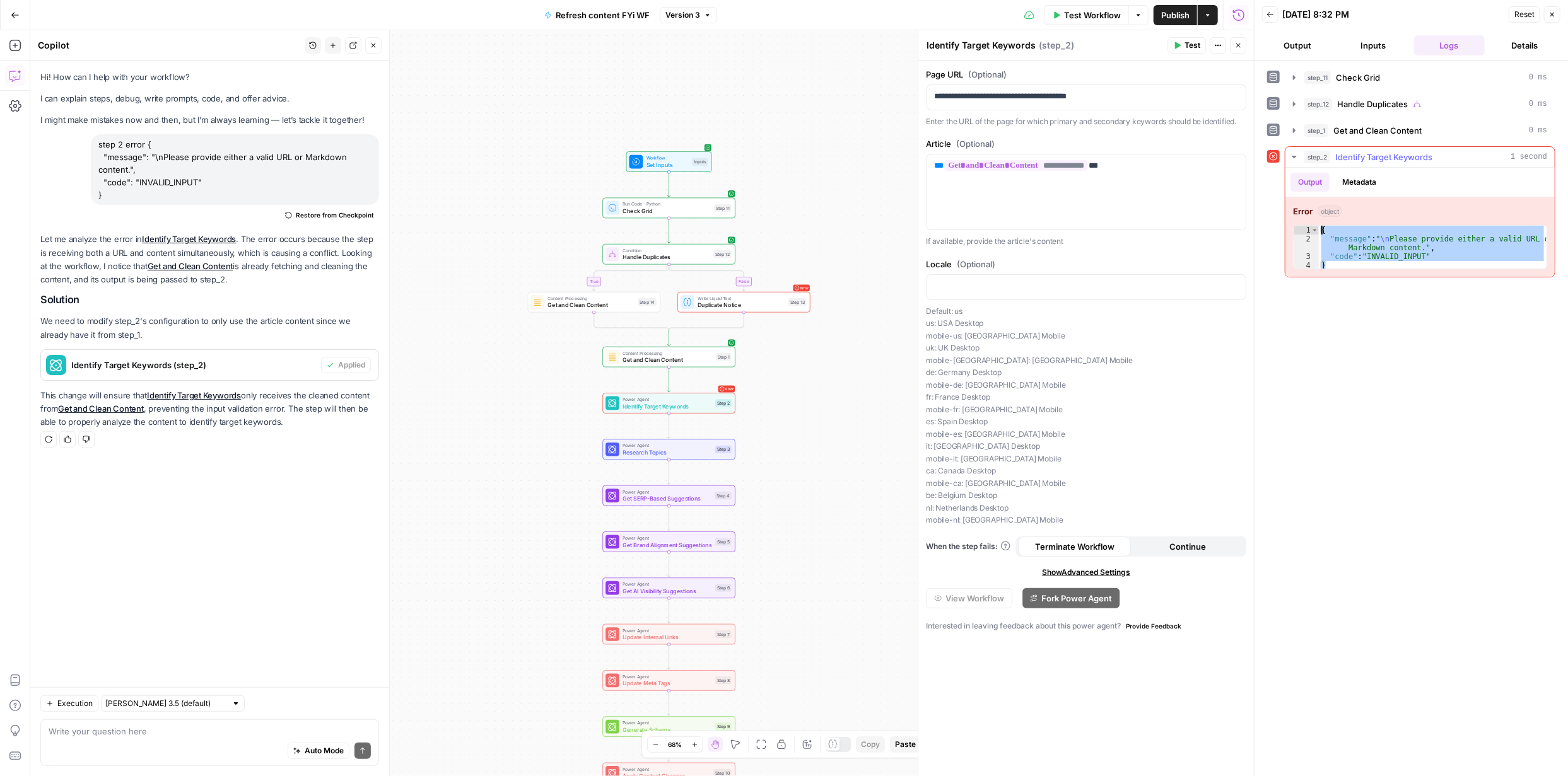
drag, startPoint x: 1333, startPoint y: 265, endPoint x: 1334, endPoint y: 154, distance: 111.0
click at [1334, 154] on div "step_2 Identify Target Keywords 1 second Output Metadata Error object * 1 2 3 4…" at bounding box center [1420, 212] width 271 height 131
type textarea "**********"
click at [277, 743] on div "Auto Mode Send" at bounding box center [210, 751] width 322 height 28
type textarea "error step 2"
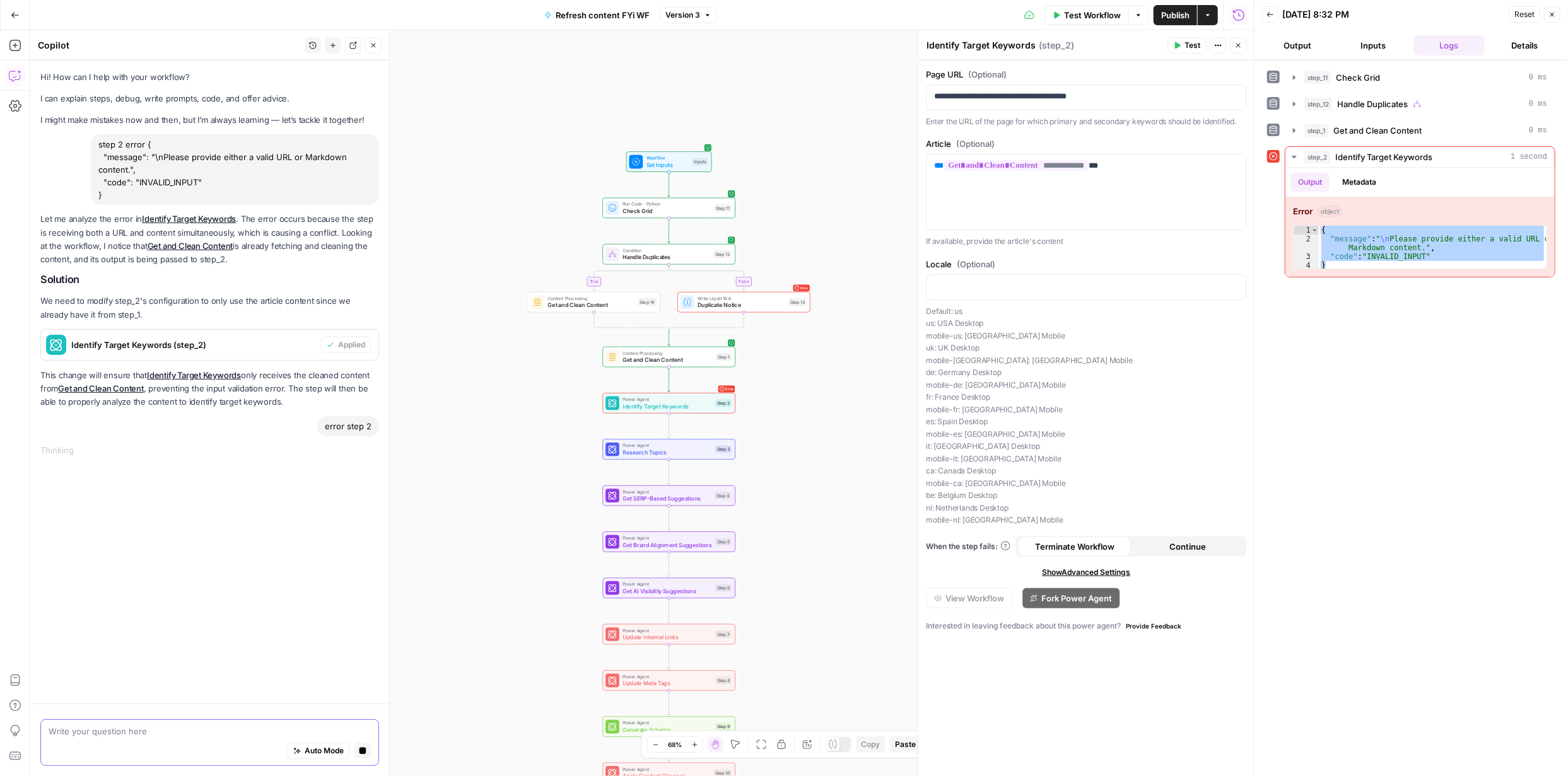
paste textarea "{ "message": "\nPlease provide either a valid URL or Markdown content.", "code"…"
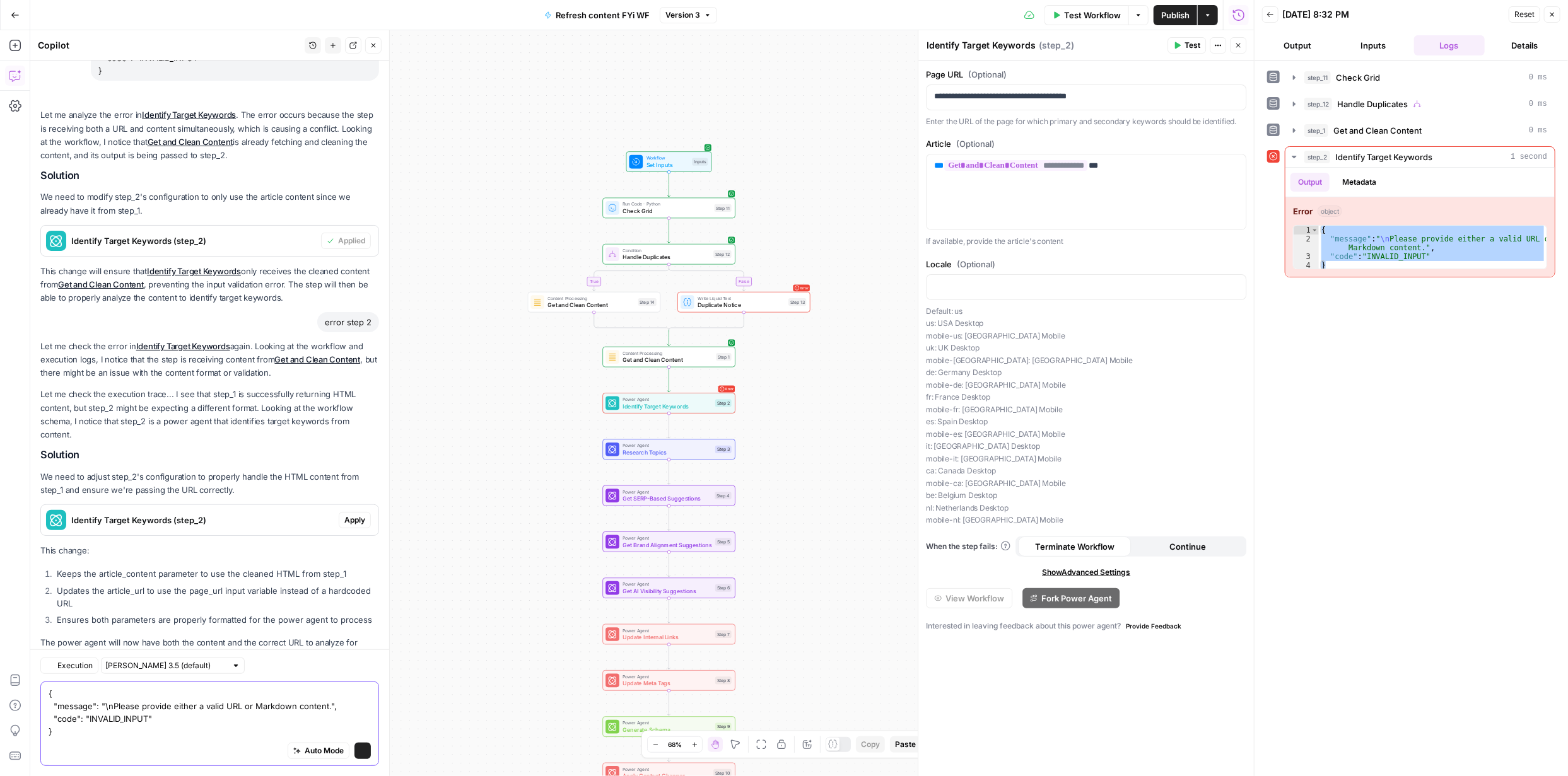
scroll to position [181, 0]
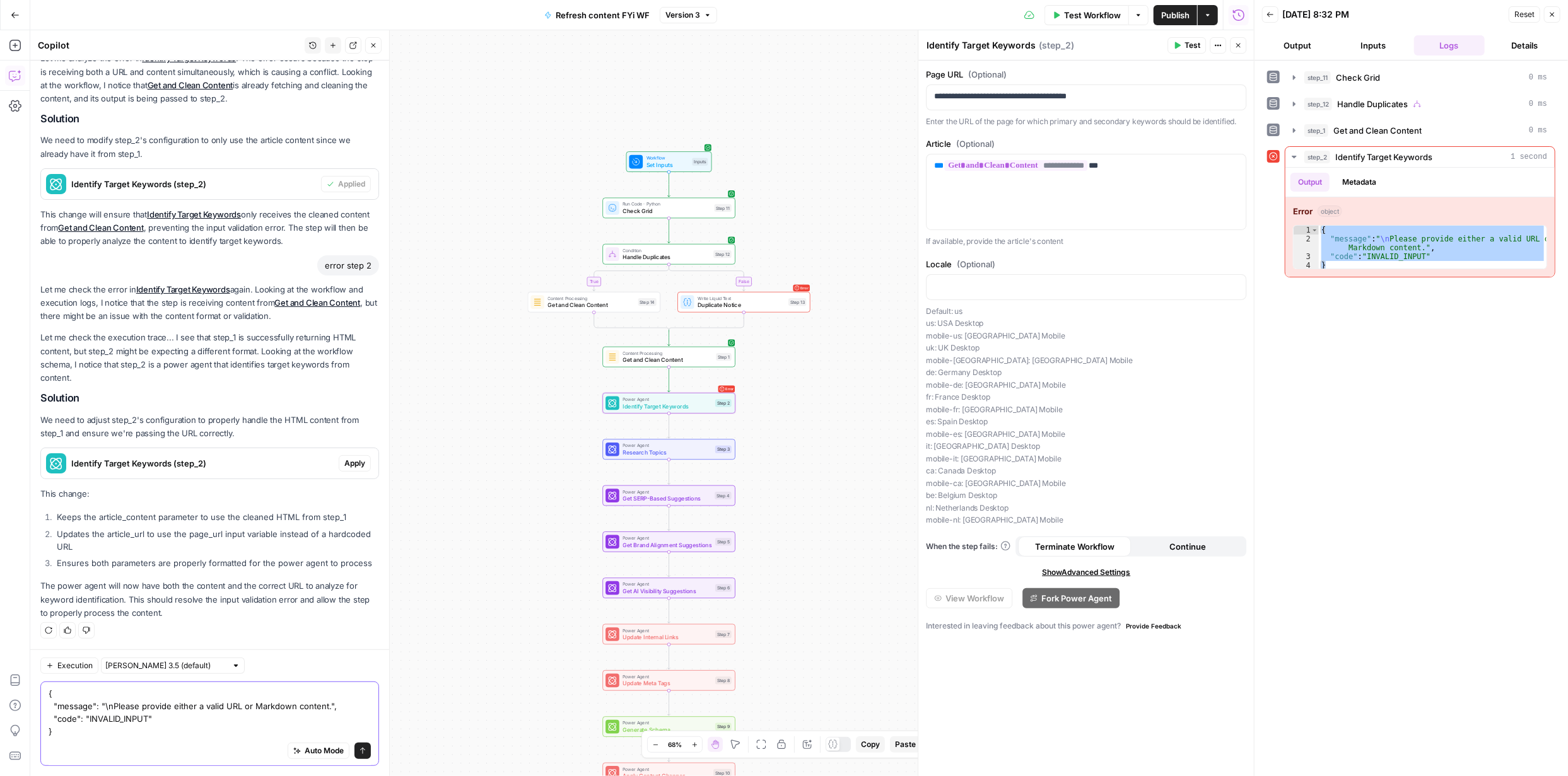
type textarea "{ "message": "\nPlease provide either a valid URL or Markdown content.", "code"…"
click at [348, 465] on span "Apply" at bounding box center [355, 463] width 21 height 12
click at [758, 154] on span "Apply anyway" at bounding box center [756, 160] width 61 height 12
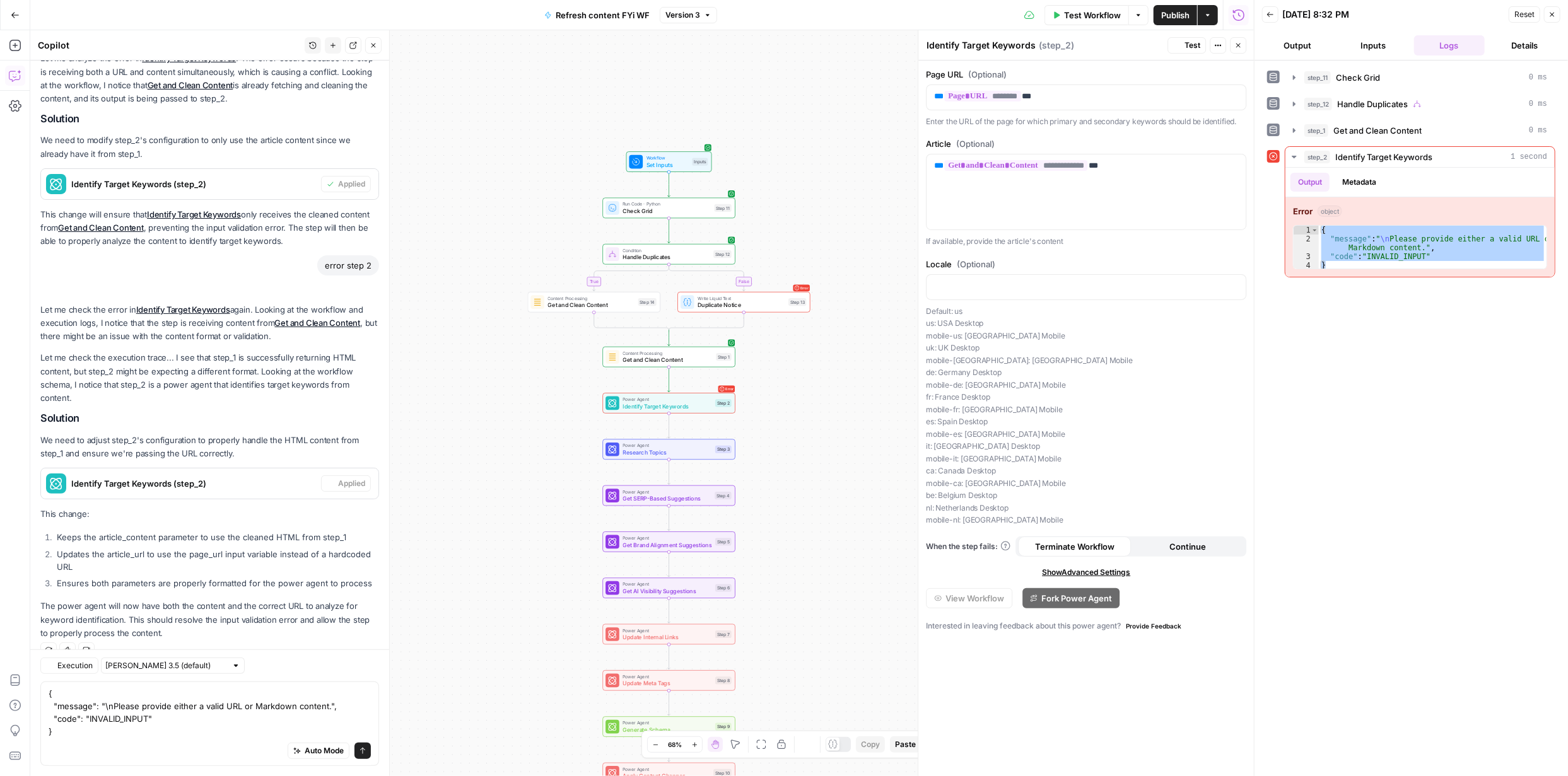
scroll to position [201, 0]
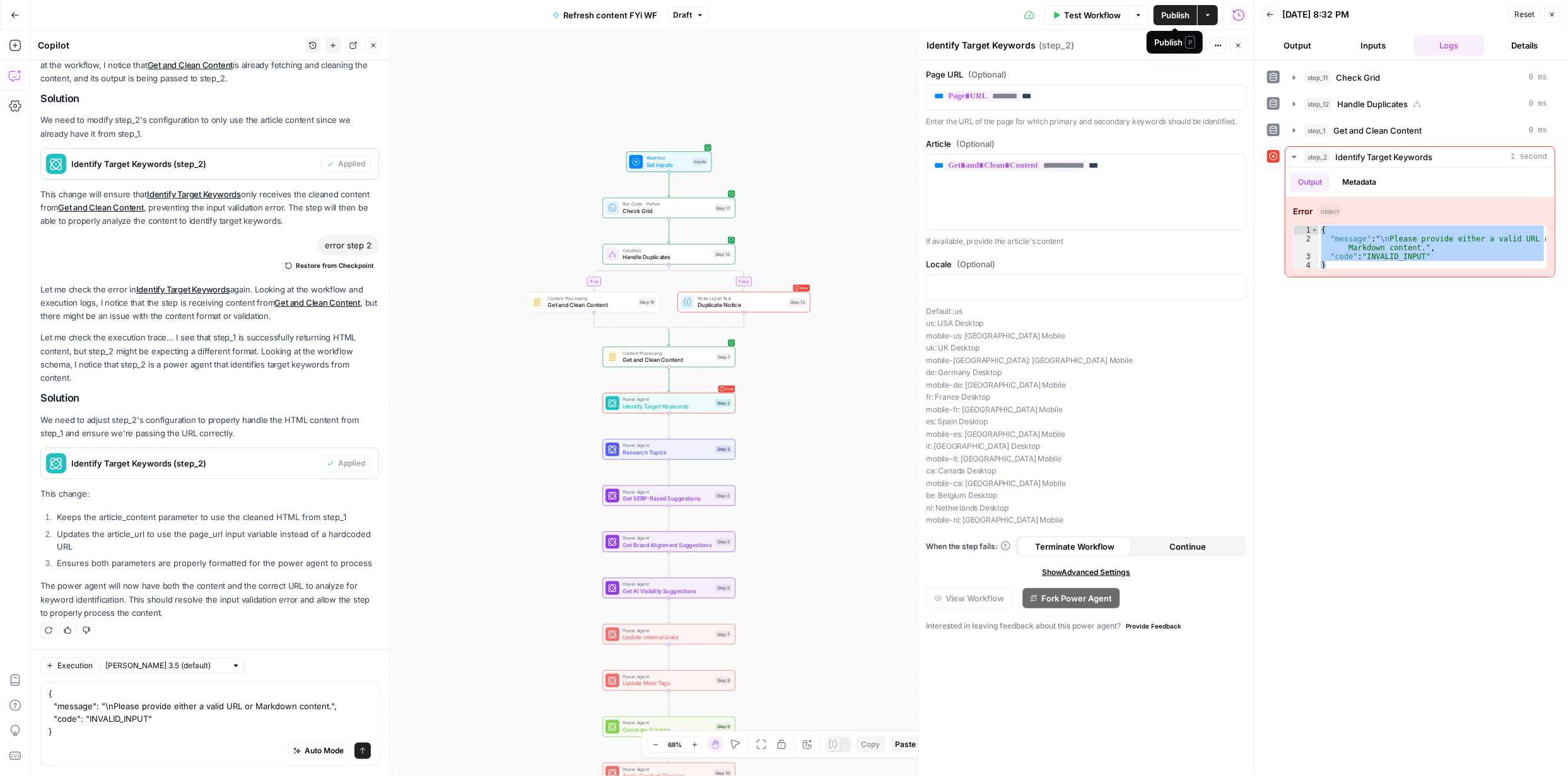
click at [1173, 20] on span "Publish" at bounding box center [1175, 15] width 28 height 12
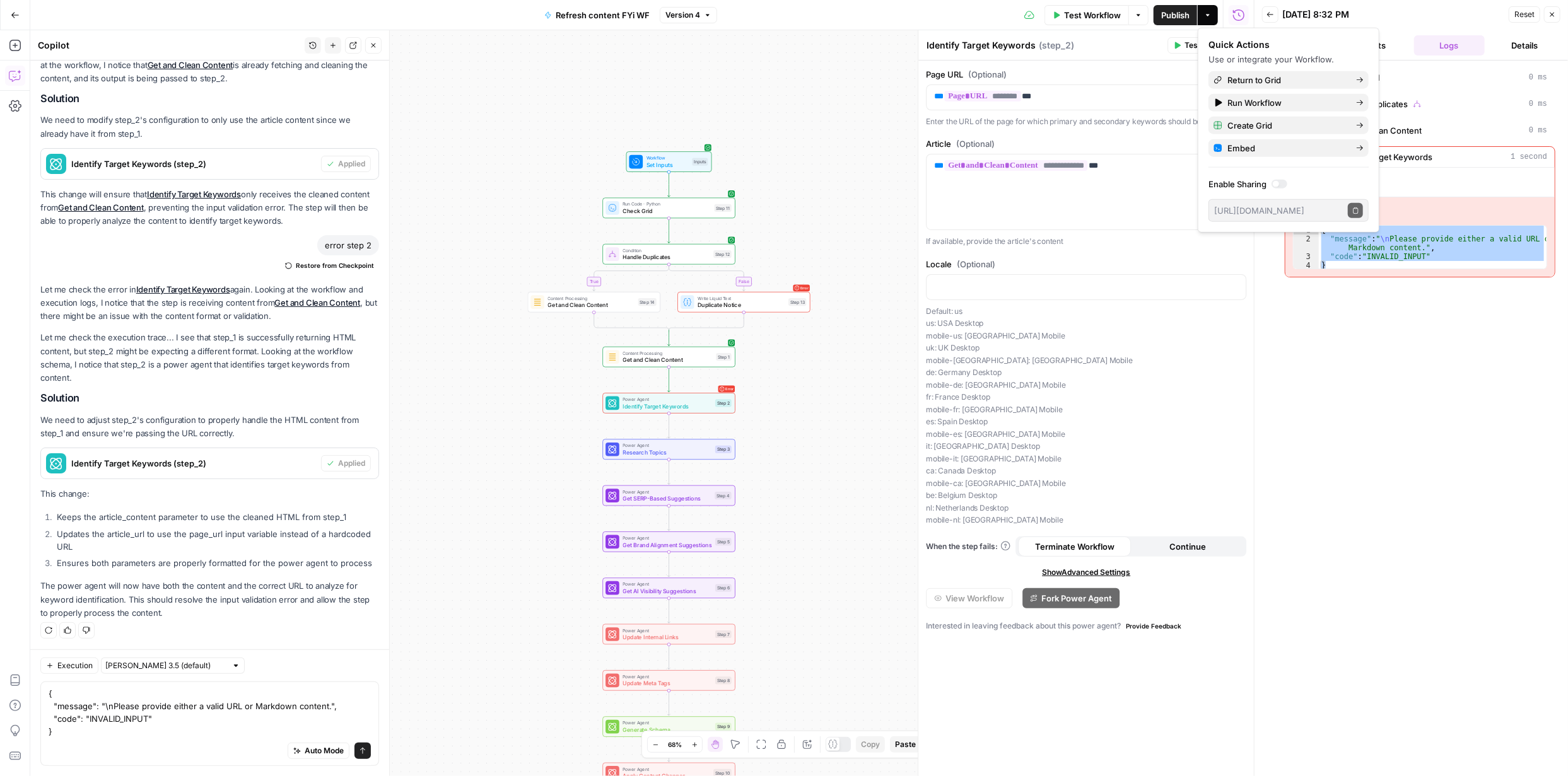
click at [1182, 42] on button "Test" at bounding box center [1186, 45] width 38 height 17
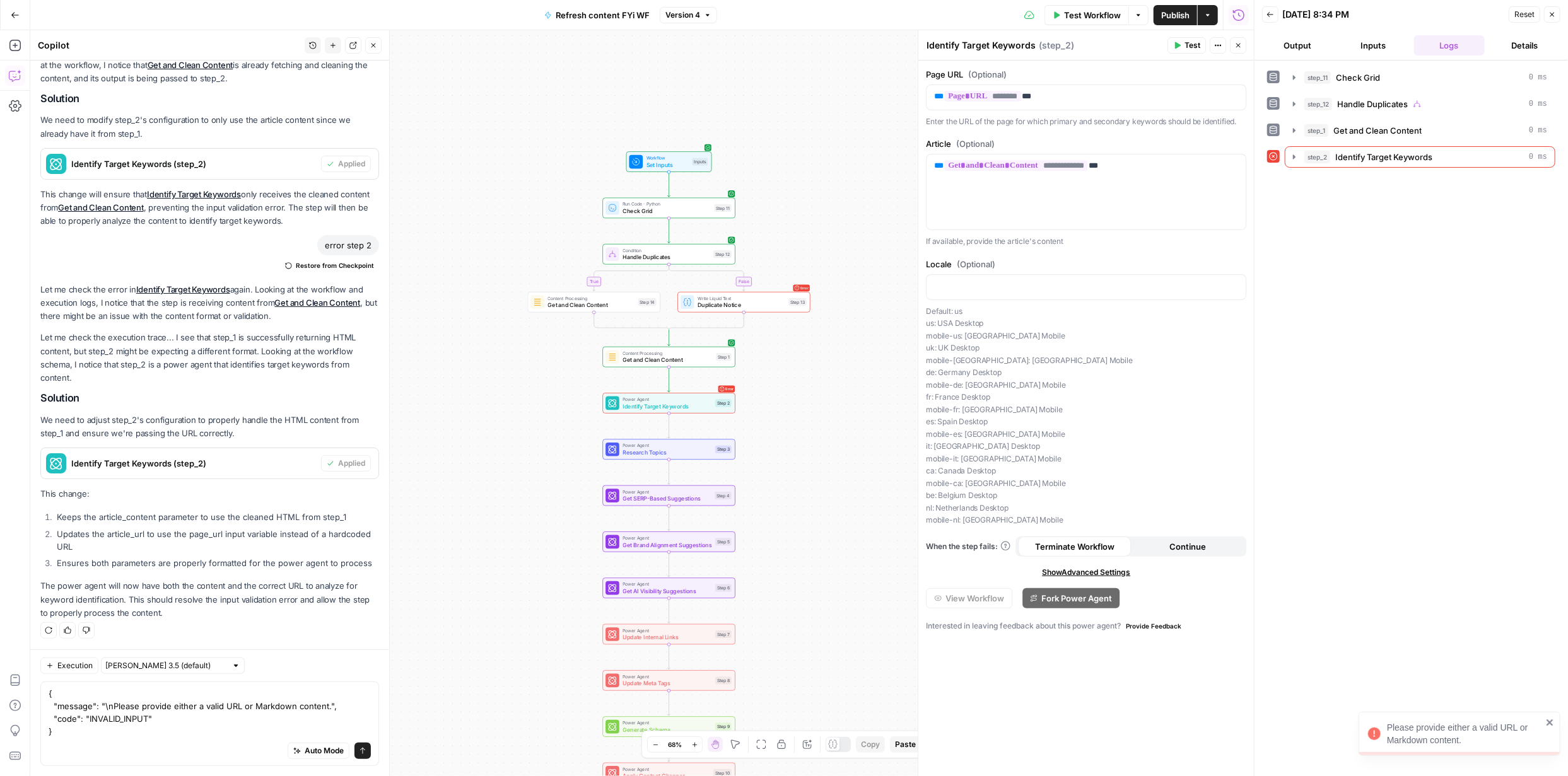
drag, startPoint x: 1464, startPoint y: 743, endPoint x: 1388, endPoint y: 727, distance: 77.7
click at [1388, 727] on div "Please provide either a valid URL or Markdown content." at bounding box center [1464, 733] width 155 height 25
click at [1296, 156] on icon "button" at bounding box center [1294, 157] width 10 height 10
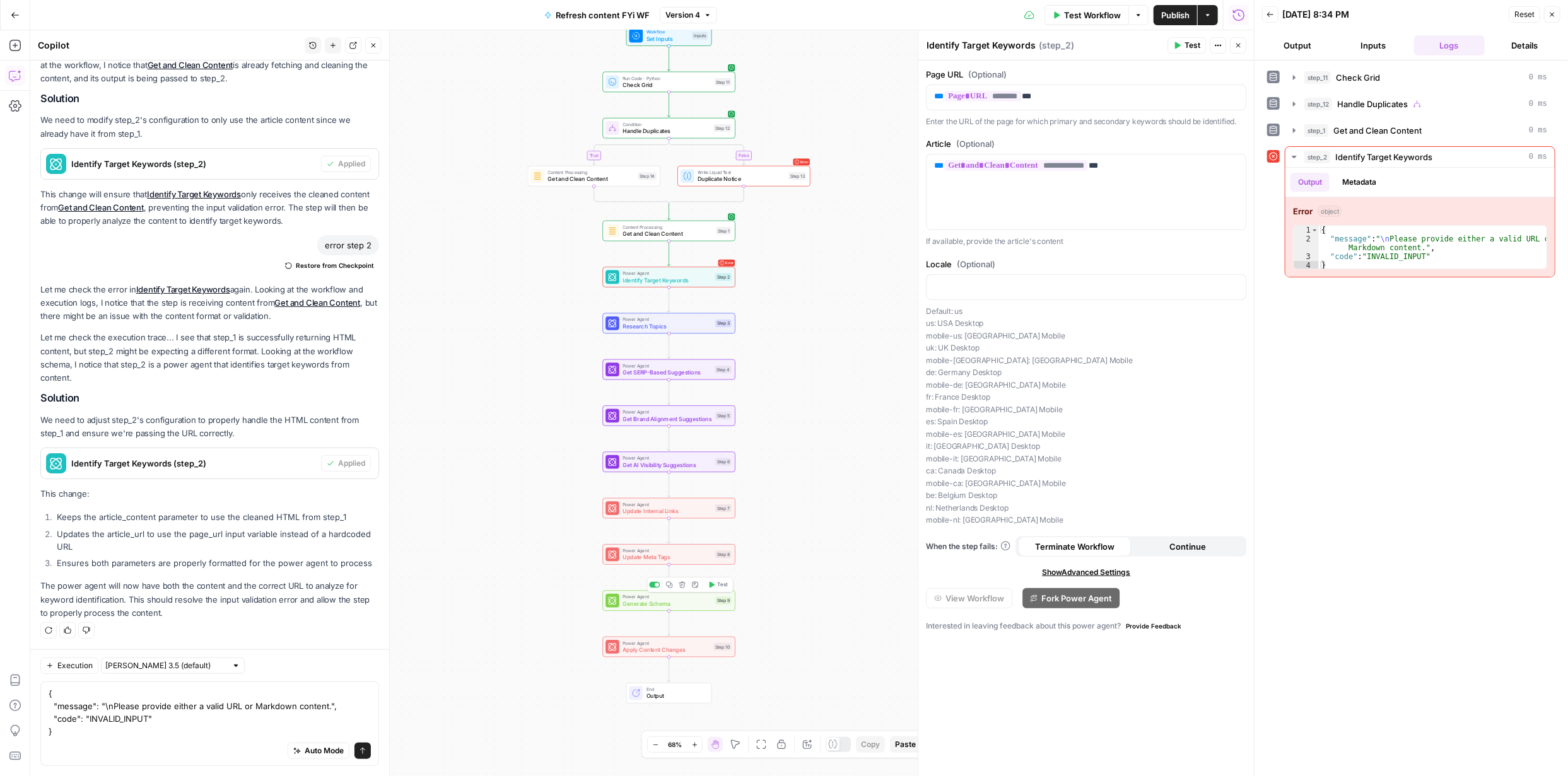
click at [681, 585] on icon "button" at bounding box center [682, 585] width 7 height 7
click at [762, 162] on span "Delete Step" at bounding box center [750, 160] width 49 height 12
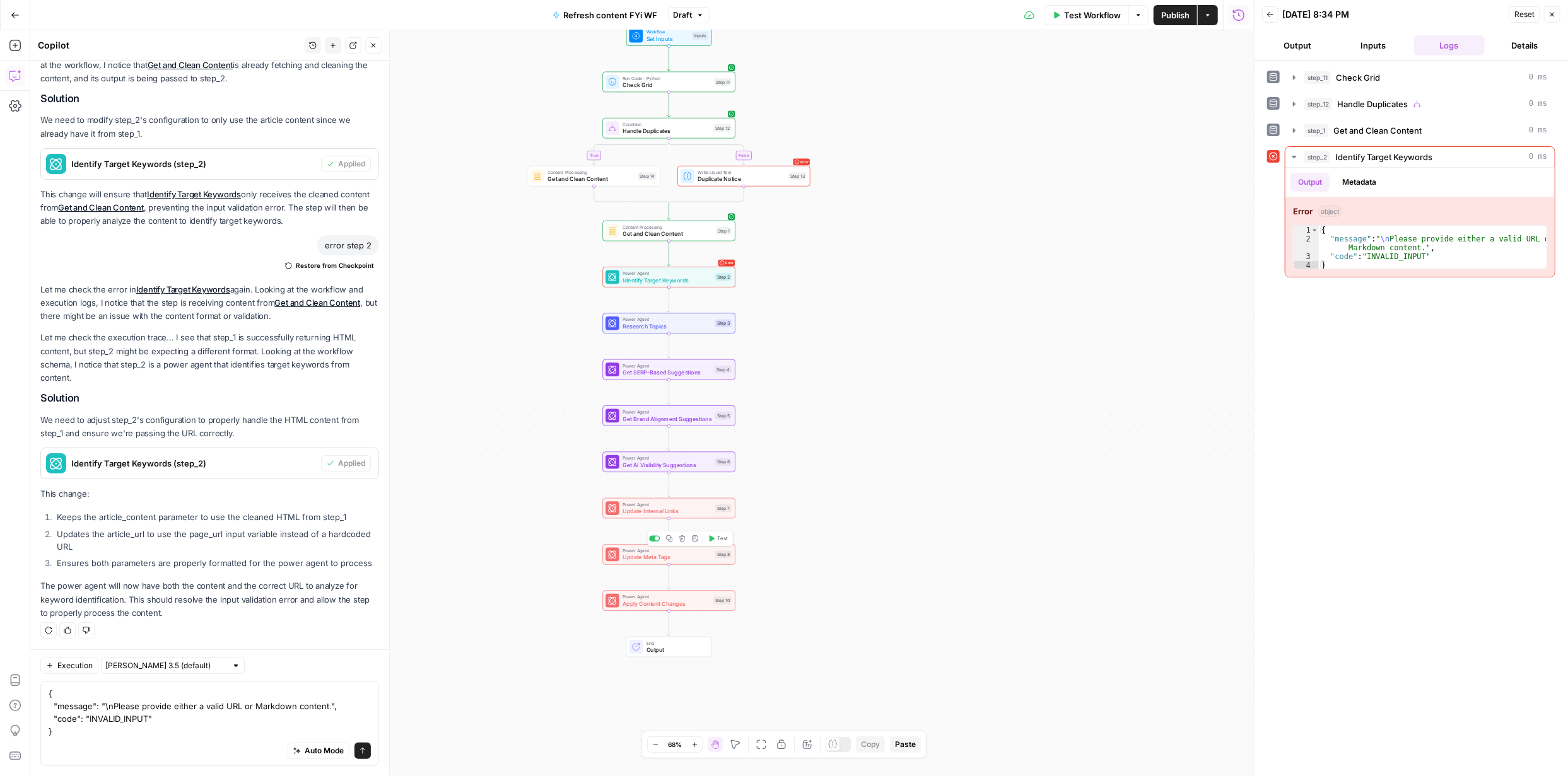
click at [684, 539] on icon "button" at bounding box center [682, 538] width 7 height 7
click at [758, 164] on span "Delete Step" at bounding box center [750, 160] width 49 height 12
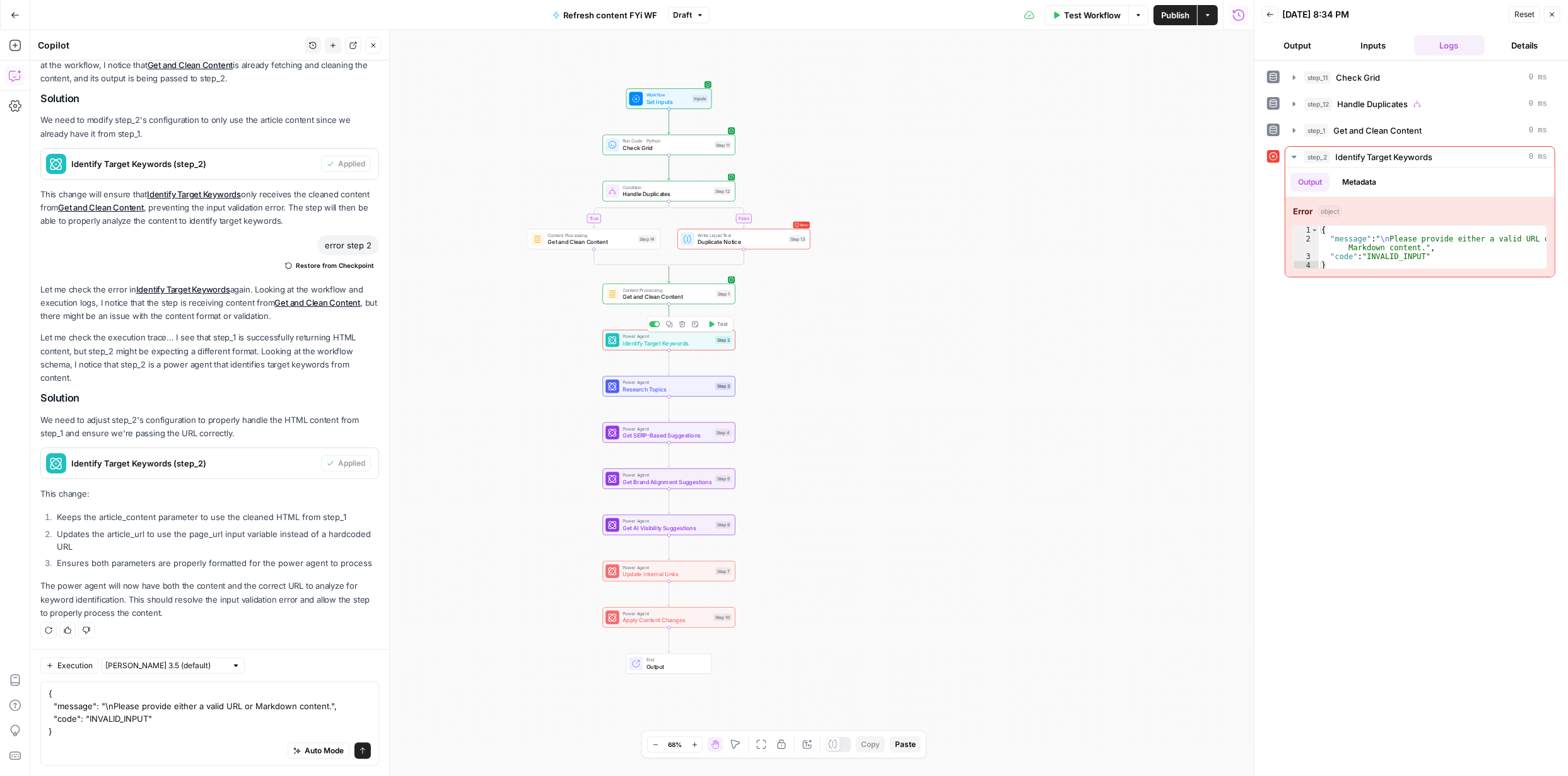
click at [668, 340] on span "Identify Target Keywords" at bounding box center [667, 343] width 89 height 9
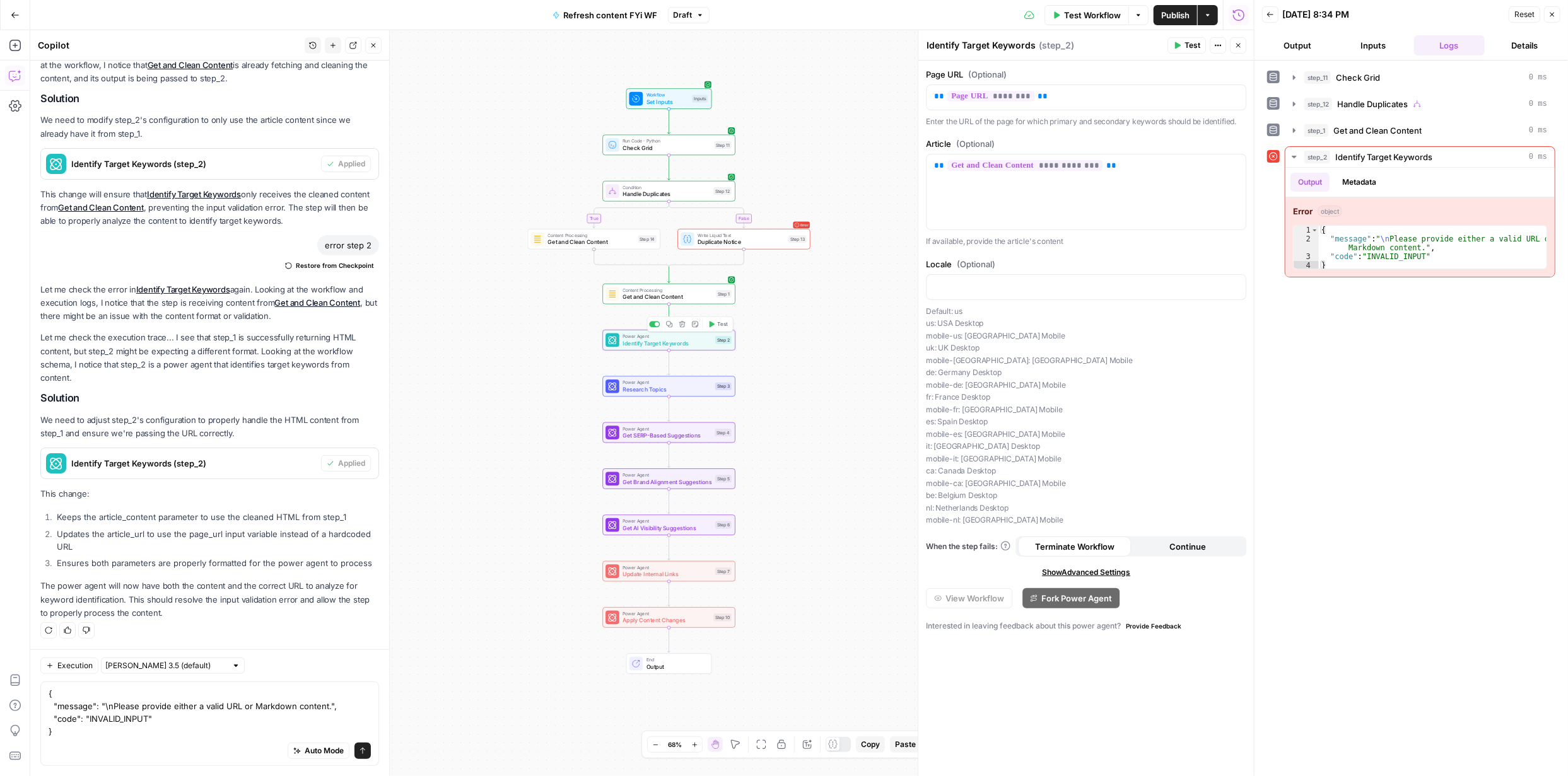
click at [723, 323] on span "Test" at bounding box center [722, 324] width 10 height 7
click at [1381, 41] on button "Inputs" at bounding box center [1373, 46] width 70 height 20
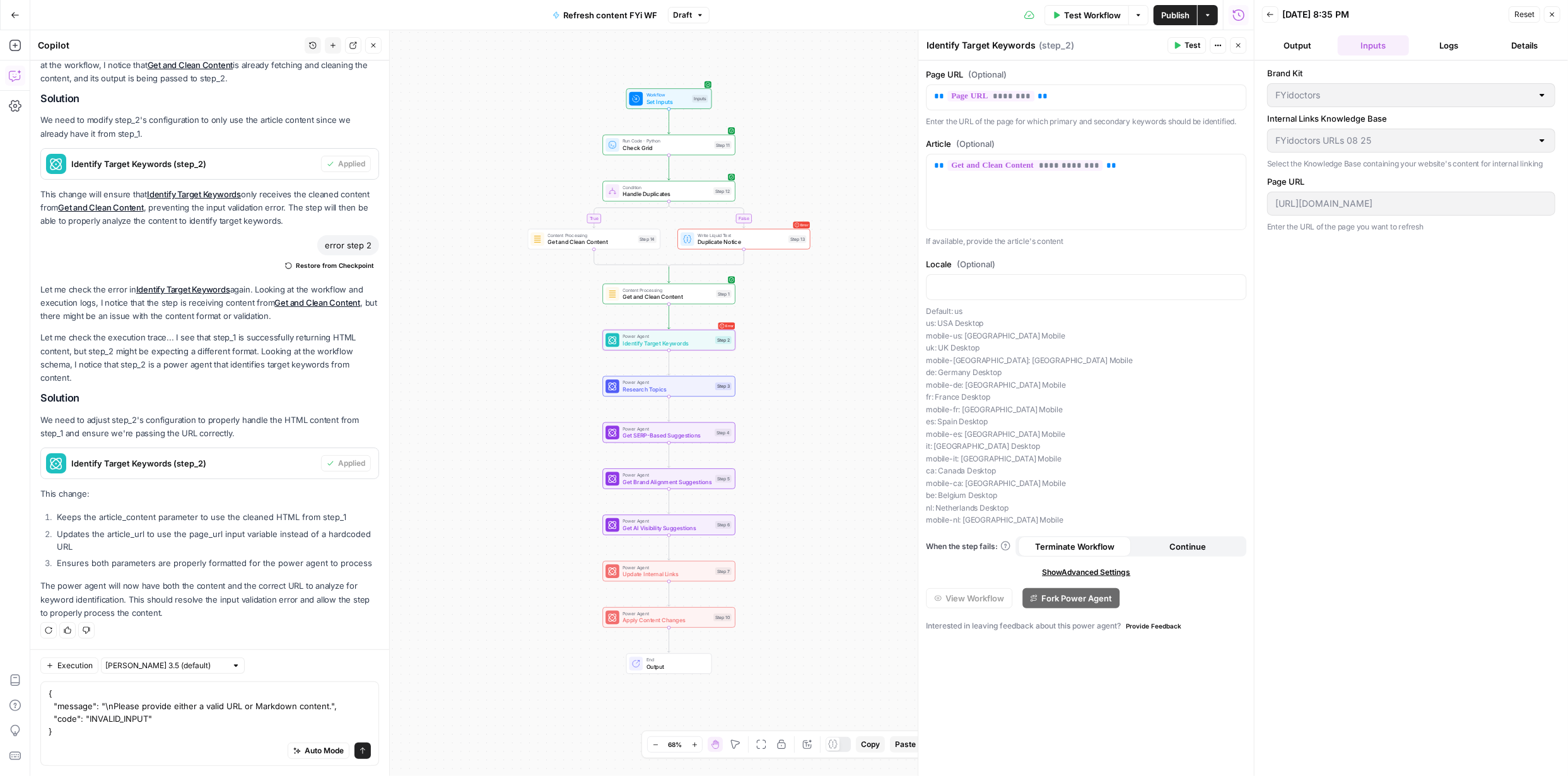
click at [1296, 47] on button "Output" at bounding box center [1297, 46] width 70 height 20
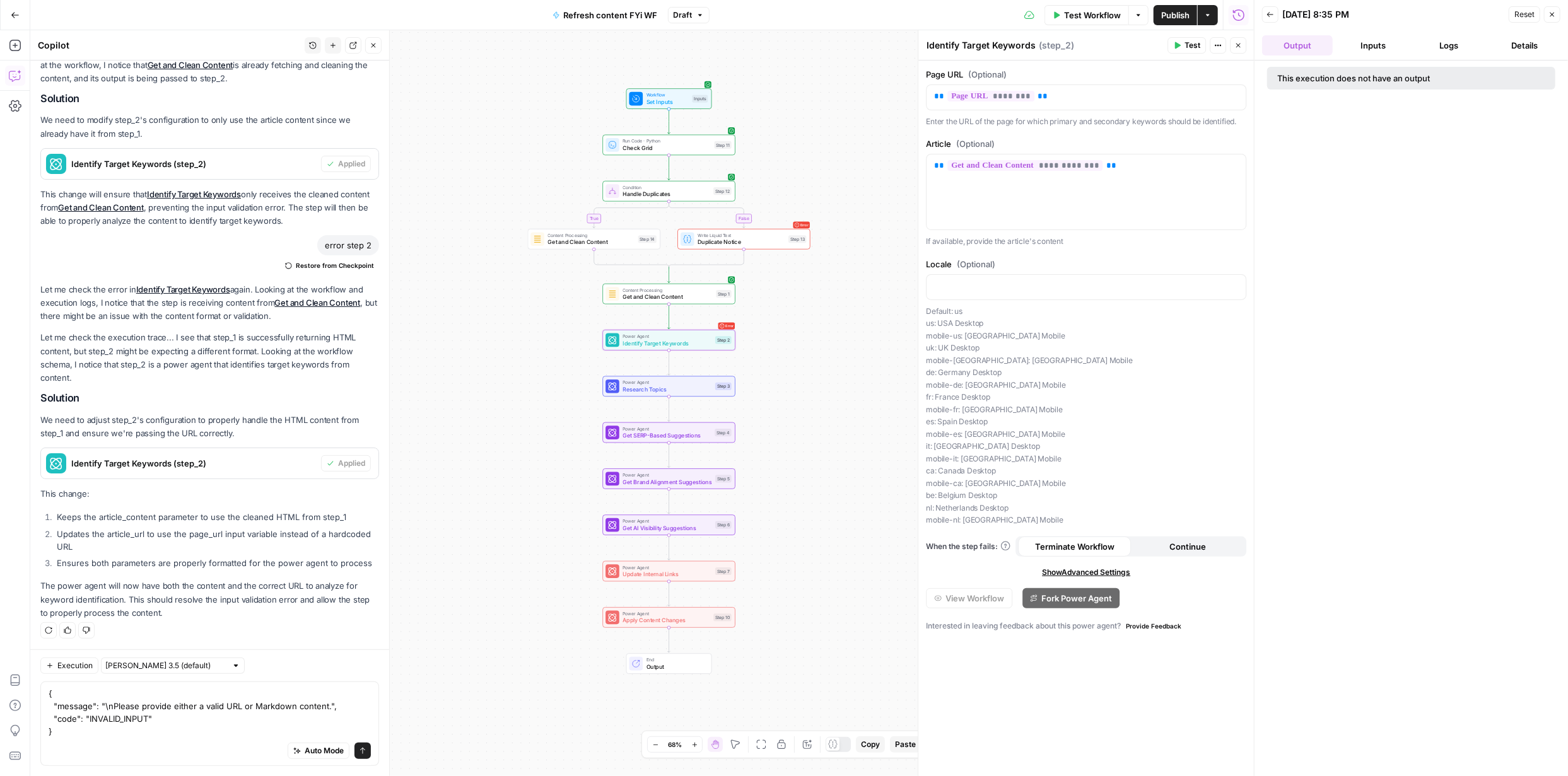
click at [1317, 49] on button "Output" at bounding box center [1297, 46] width 70 height 20
click at [1530, 43] on button "Details" at bounding box center [1524, 46] width 70 height 20
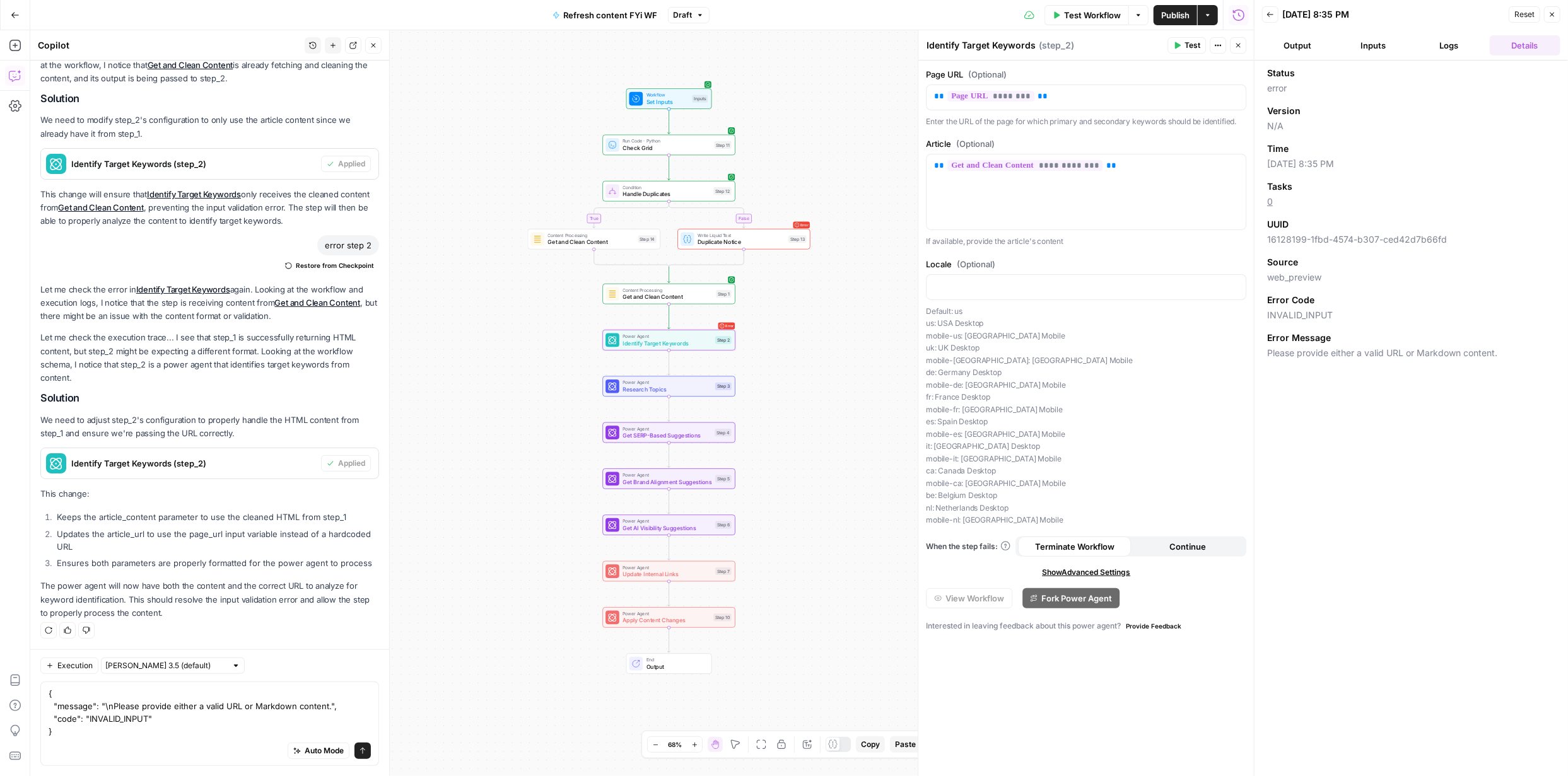
click at [1446, 42] on button "Logs" at bounding box center [1449, 46] width 70 height 20
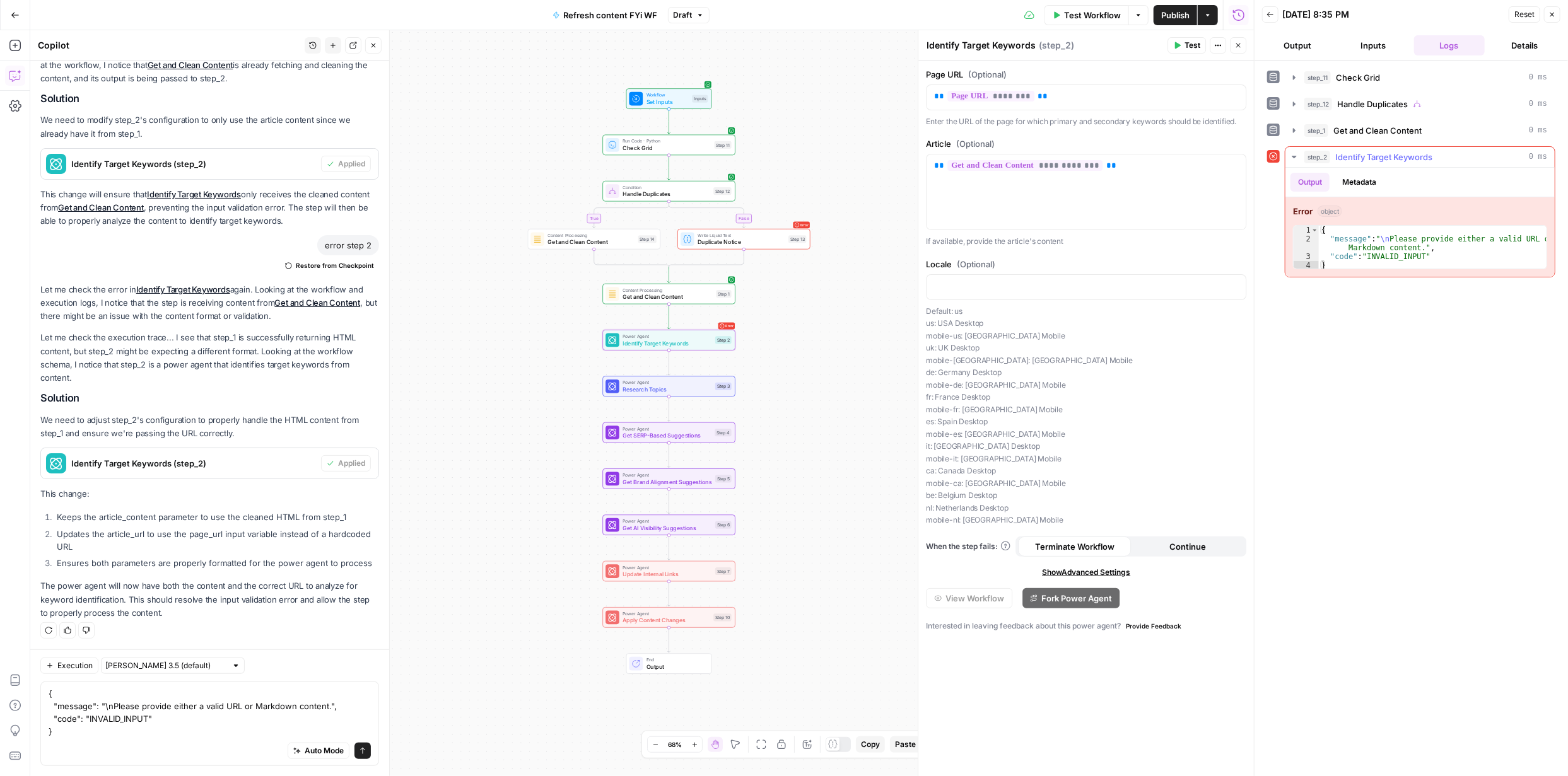
click at [1349, 160] on span "Identify Target Keywords" at bounding box center [1384, 157] width 97 height 12
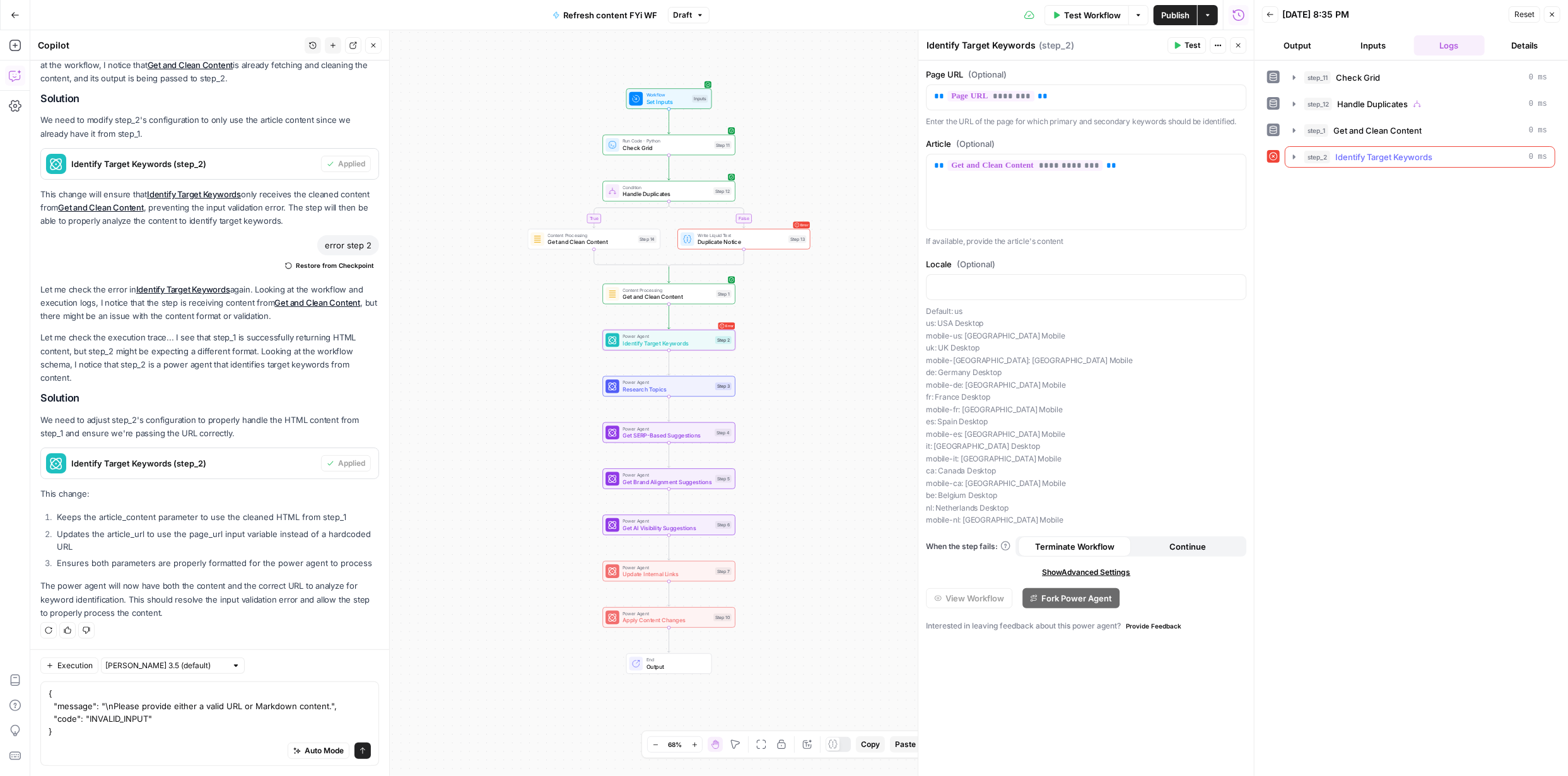
click at [1352, 159] on span "Identify Target Keywords" at bounding box center [1384, 157] width 97 height 12
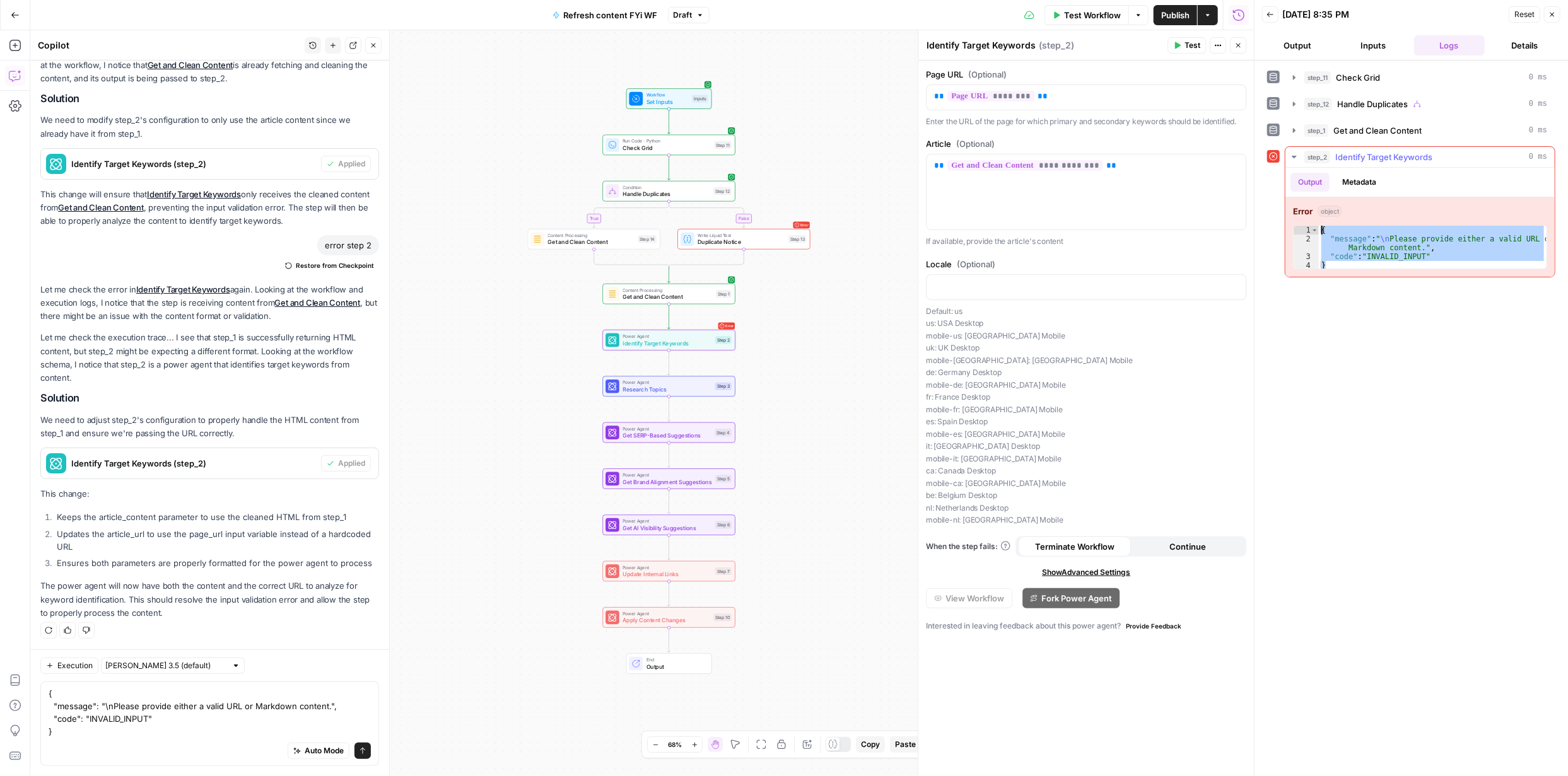
drag, startPoint x: 1338, startPoint y: 267, endPoint x: 1319, endPoint y: 230, distance: 41.6
click at [1319, 230] on div "{ "message" : " \n Please provide either a valid URL or Markdown content." , "c…" at bounding box center [1433, 256] width 228 height 62
type textarea "**********"
click at [170, 722] on textarea "{ "message": "\nPlease provide either a valid URL or Markdown content.", "code"…" at bounding box center [210, 712] width 322 height 51
click at [359, 748] on icon "submit" at bounding box center [363, 751] width 7 height 7
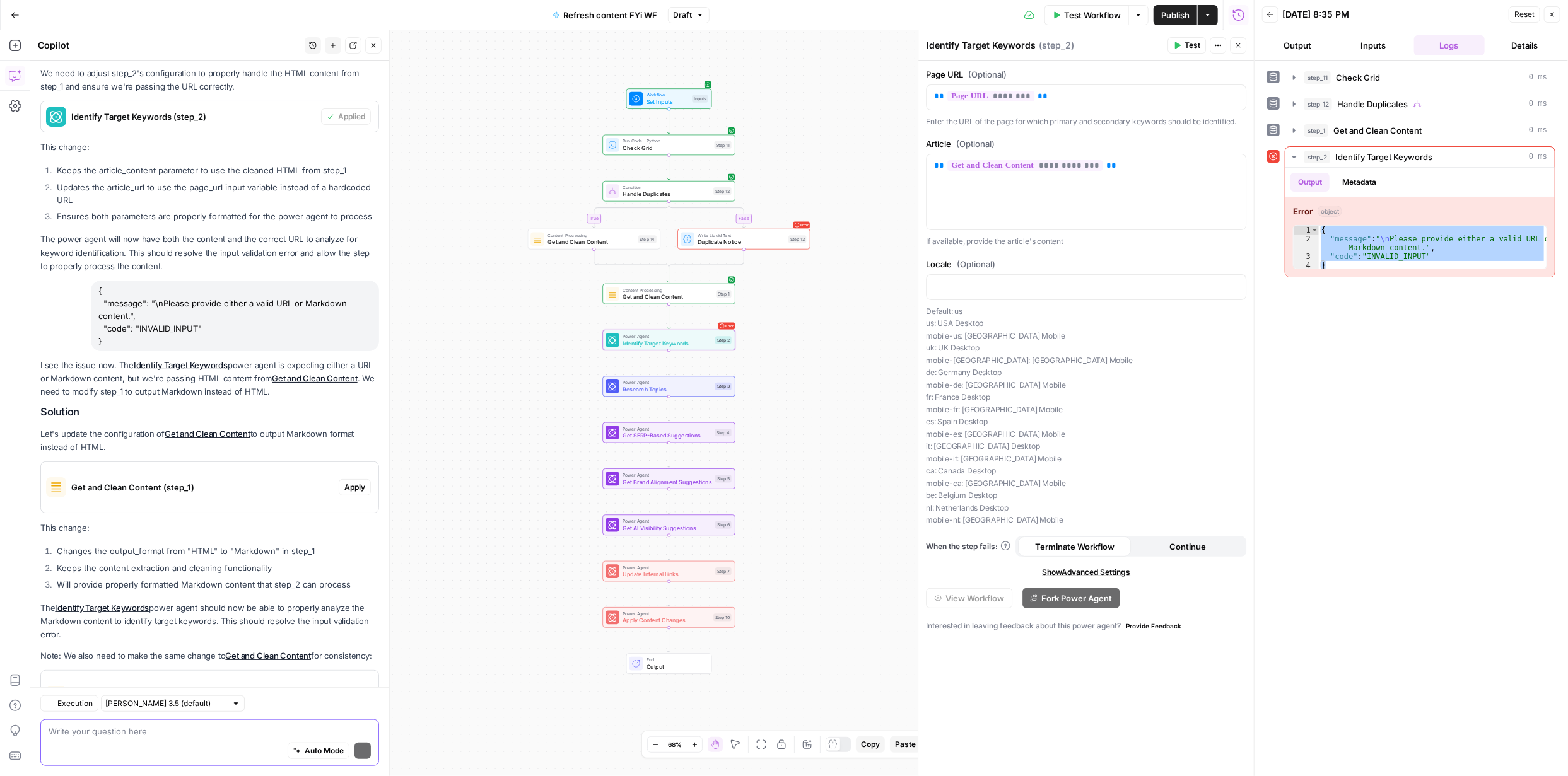
scroll to position [625, 0]
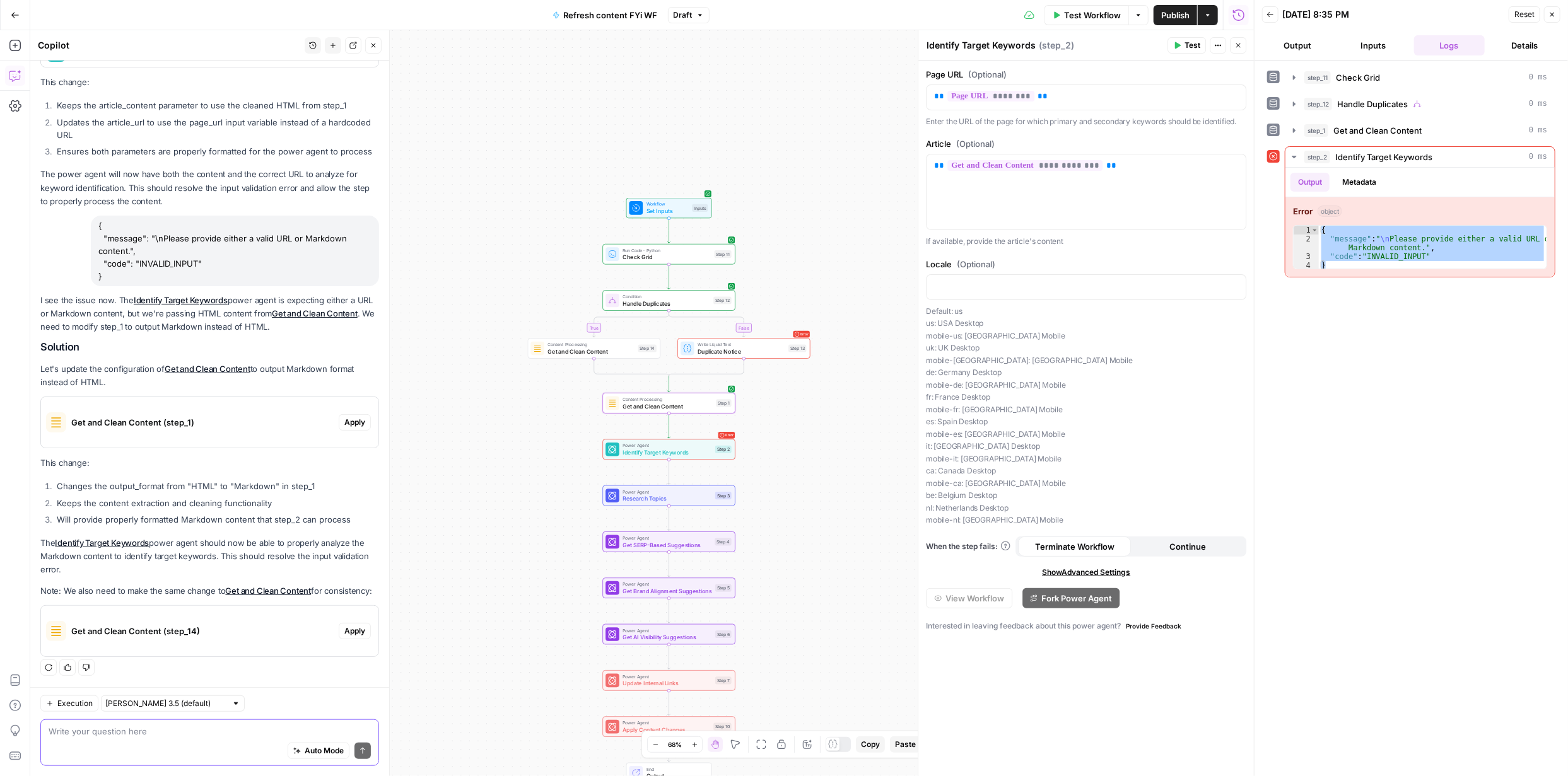
click at [345, 417] on span "Apply" at bounding box center [355, 423] width 21 height 12
click at [749, 167] on button "Apply anyway" at bounding box center [755, 160] width 76 height 22
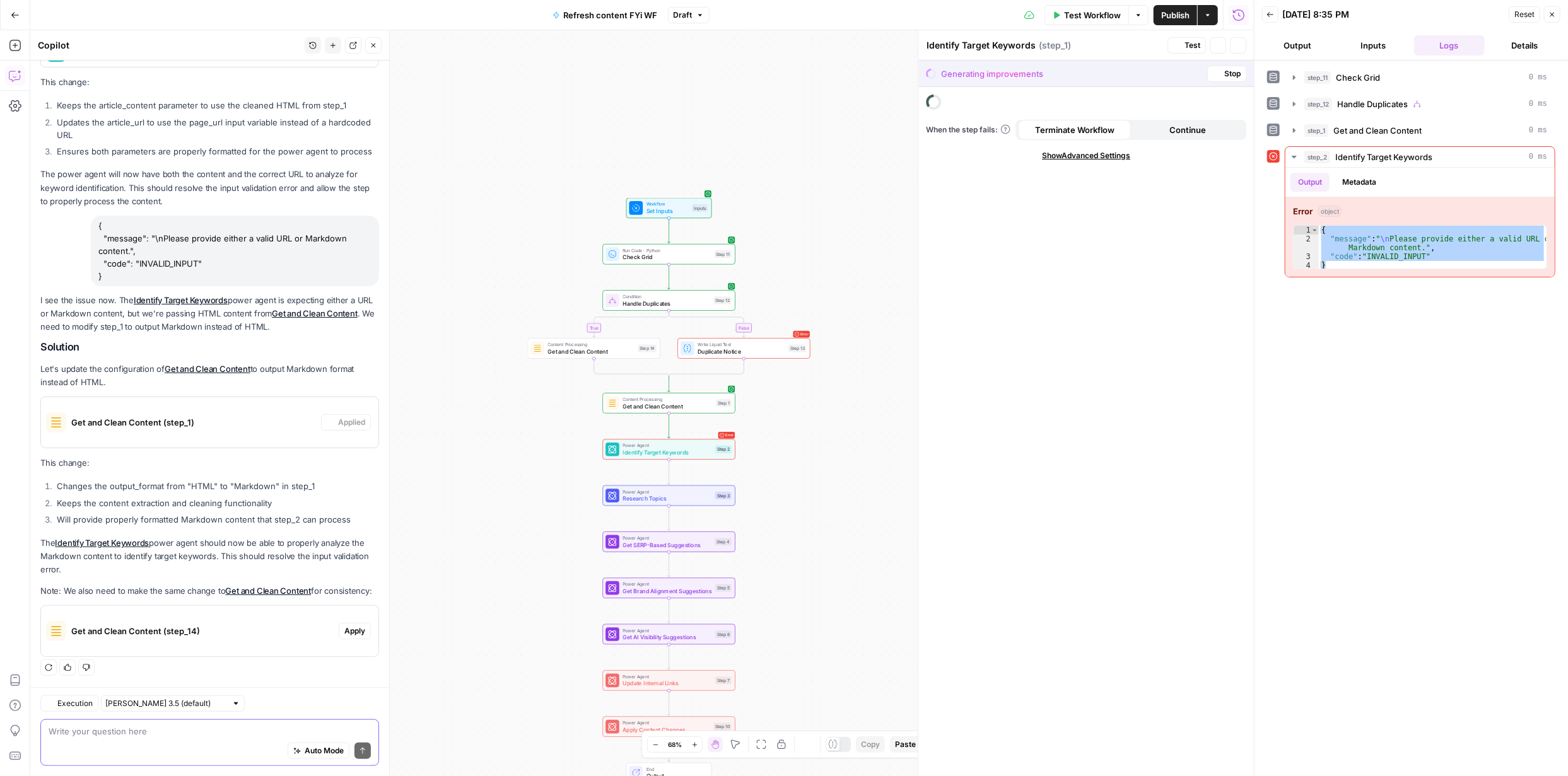
scroll to position [645, 0]
type textarea "Get and Clean Content"
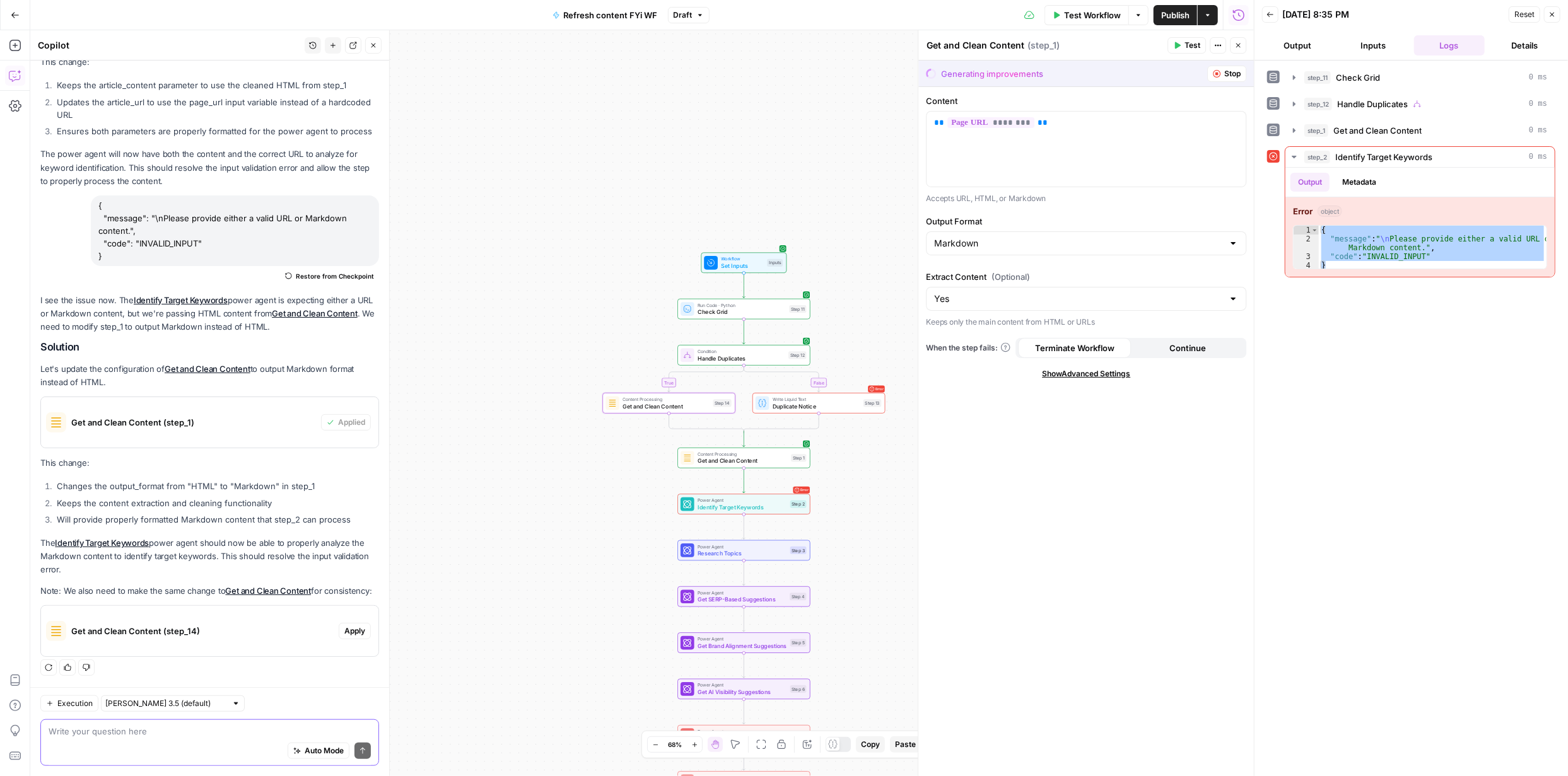
click at [348, 627] on span "Apply" at bounding box center [355, 631] width 21 height 12
click at [764, 166] on span "Apply anyway" at bounding box center [756, 160] width 61 height 12
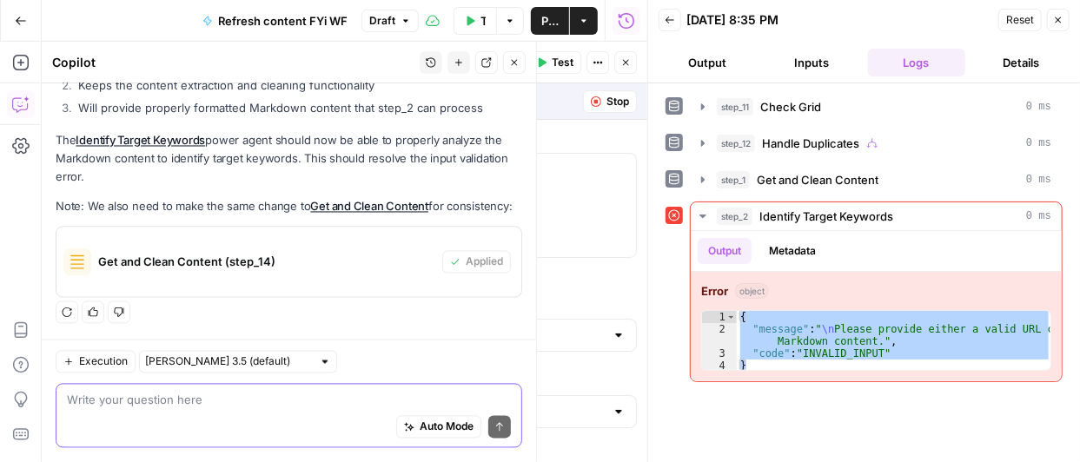
scroll to position [1494, 0]
click at [559, 60] on span "Test" at bounding box center [563, 63] width 22 height 16
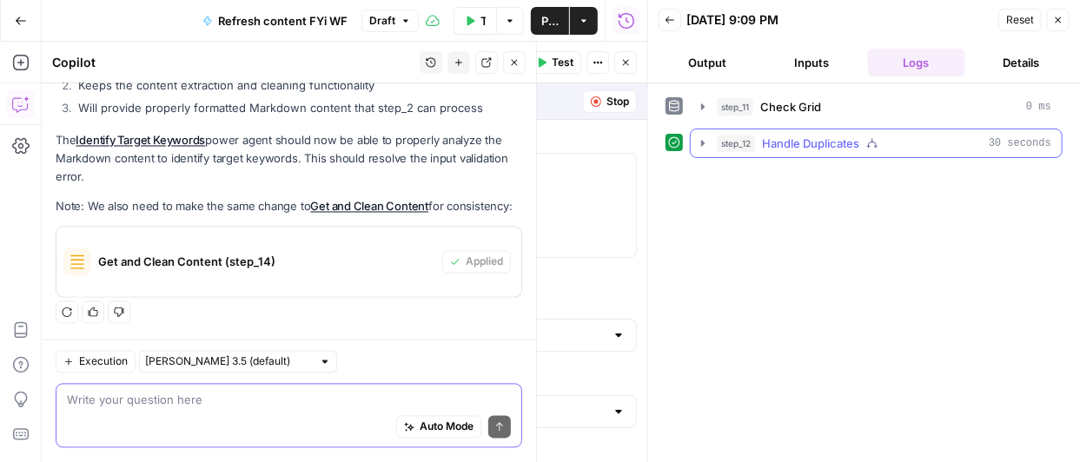
click at [700, 139] on icon "button" at bounding box center [703, 143] width 14 height 14
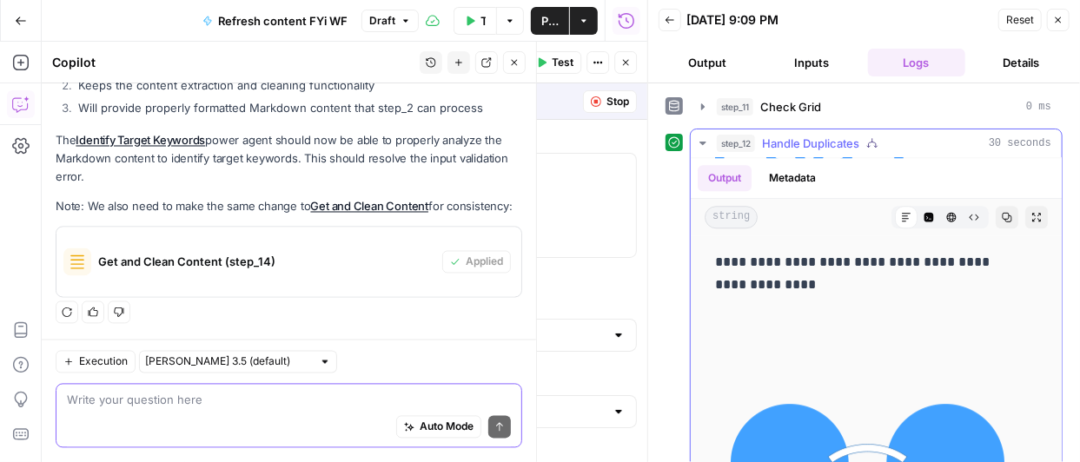
scroll to position [2205, 0]
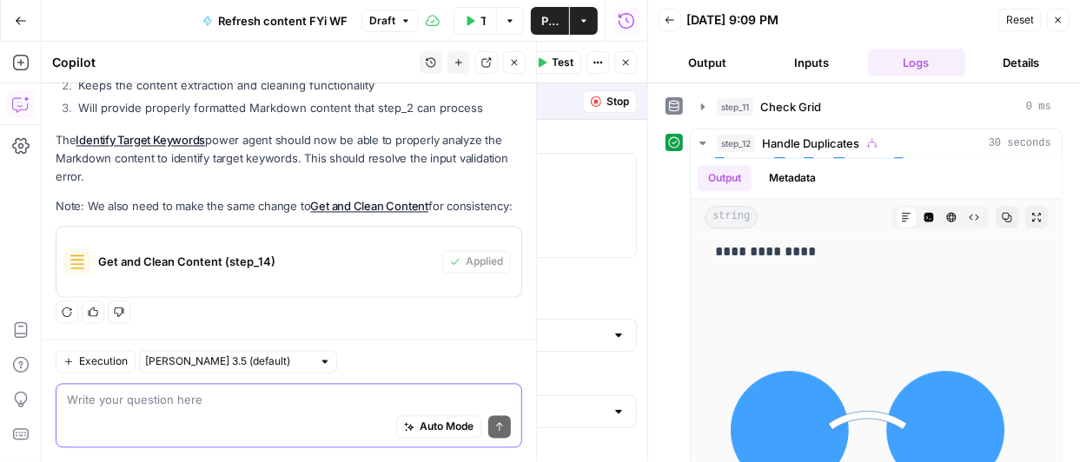
click at [607, 105] on span "Stop" at bounding box center [618, 102] width 23 height 16
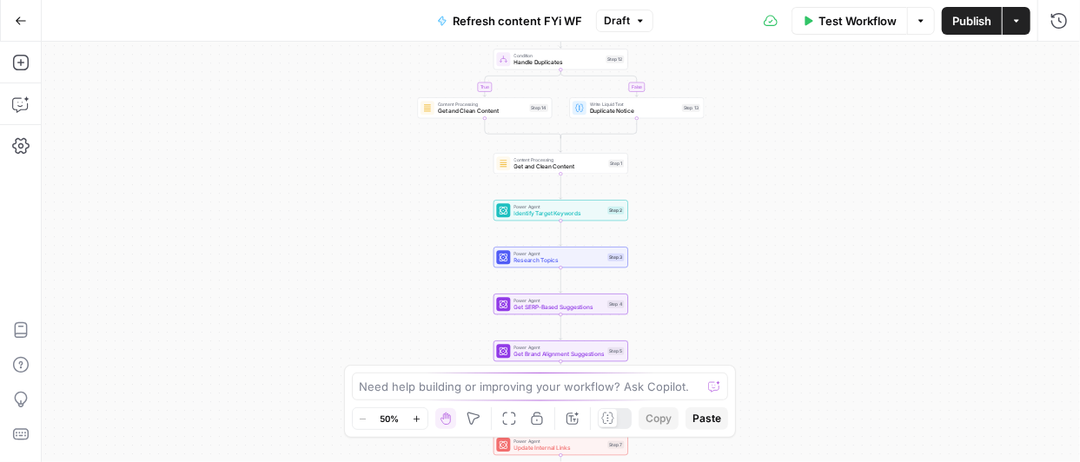
click at [417, 419] on icon "button" at bounding box center [417, 420] width 10 height 10
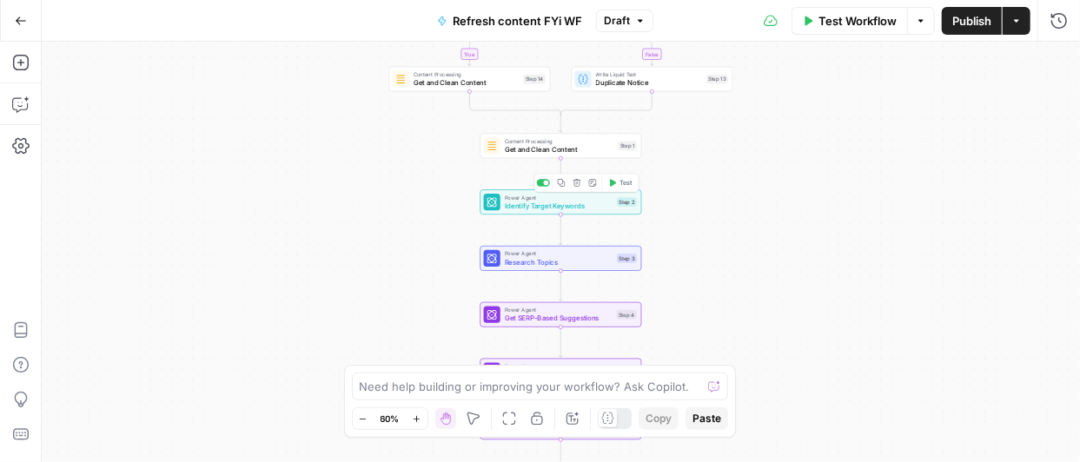
click at [615, 183] on icon "button" at bounding box center [612, 183] width 9 height 9
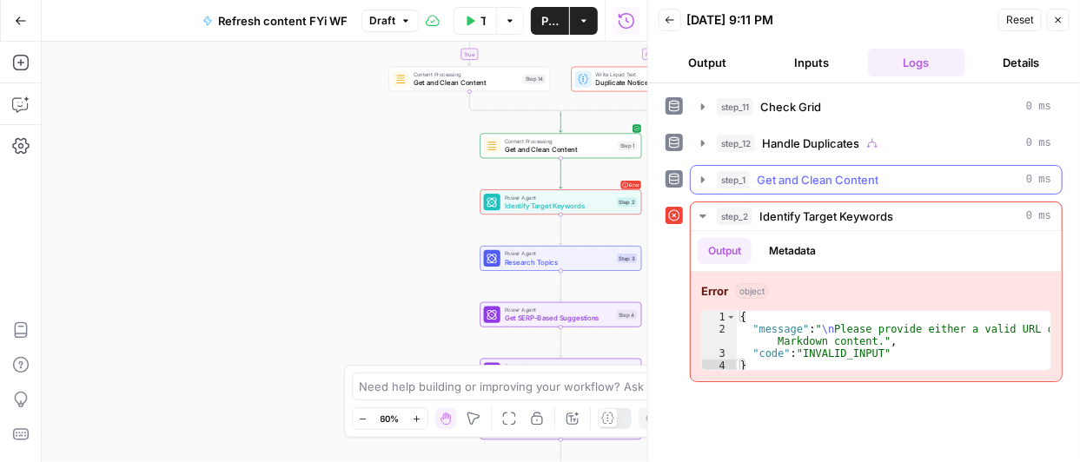
click at [694, 176] on button "step_1 Get and Clean Content 0 ms" at bounding box center [876, 180] width 371 height 28
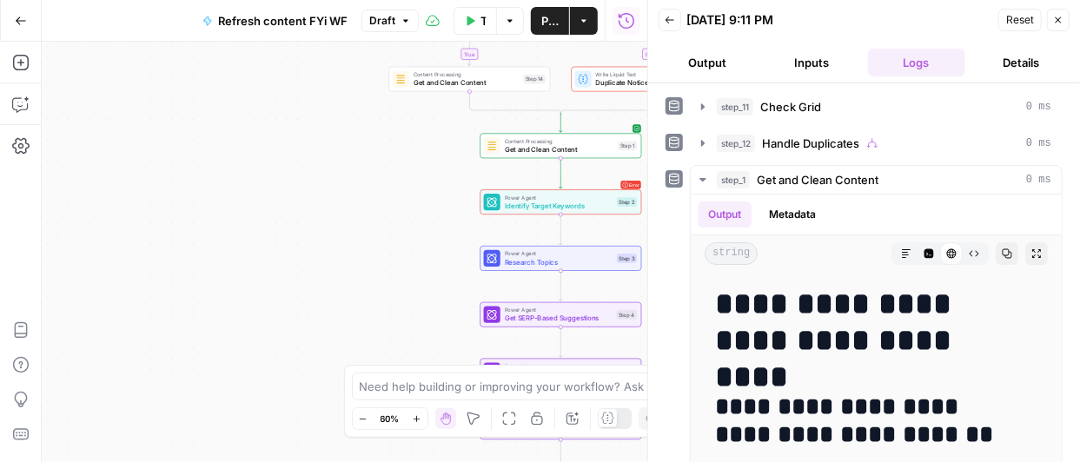
click at [1066, 199] on div "**********" at bounding box center [864, 272] width 432 height 379
click at [1064, 22] on button "Close" at bounding box center [1058, 20] width 23 height 23
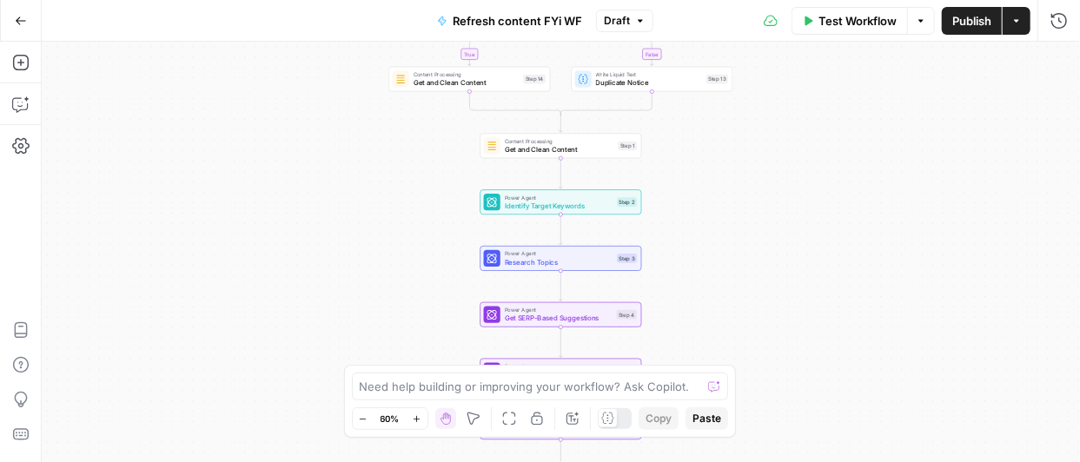
click at [791, 221] on div "true false Workflow Set Inputs Inputs Run Code · Python Check Grid Step 11 Cond…" at bounding box center [561, 252] width 1039 height 421
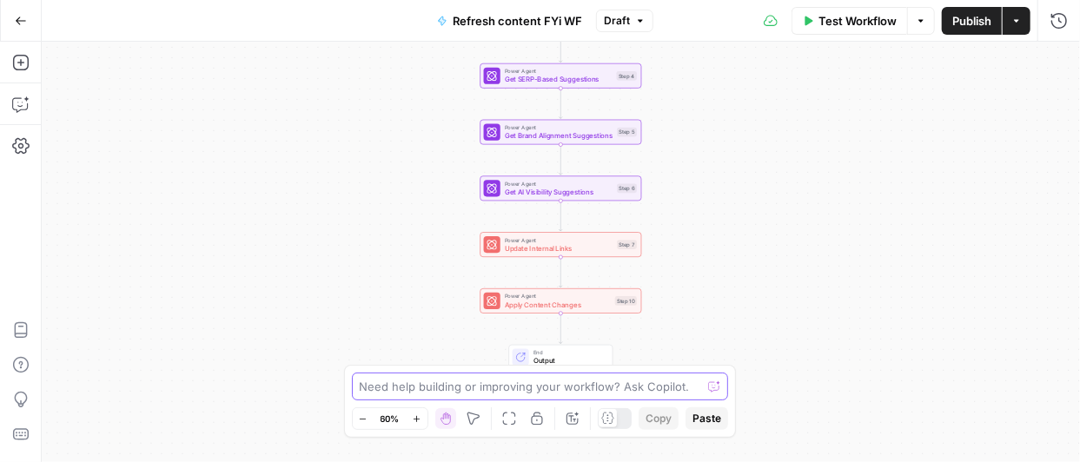
click at [535, 381] on textarea at bounding box center [531, 386] width 342 height 17
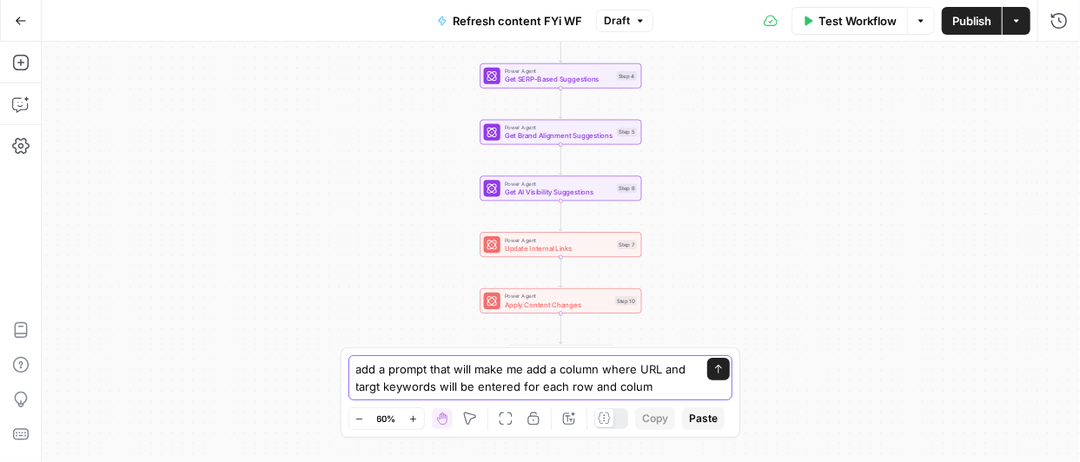
type textarea "add a prompt that will make me add a column where URL and targt keywords will b…"
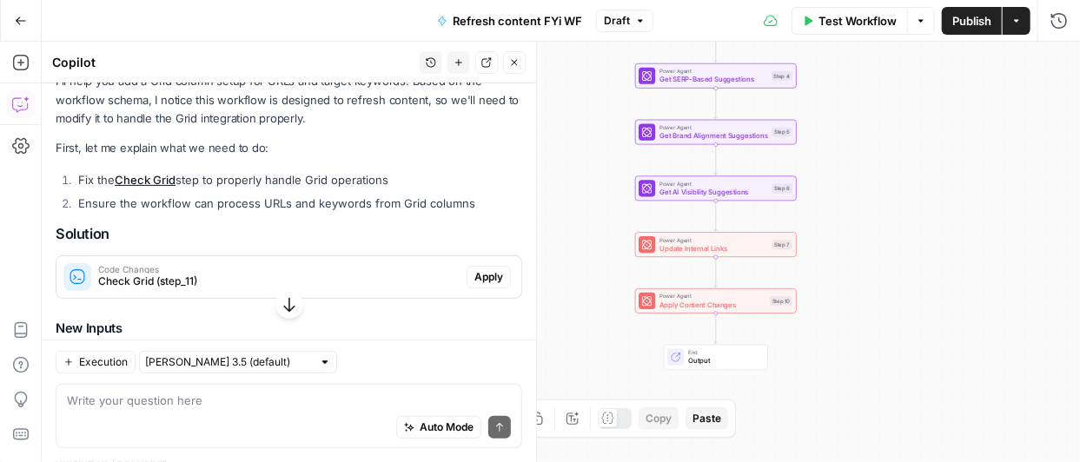
scroll to position [181, 0]
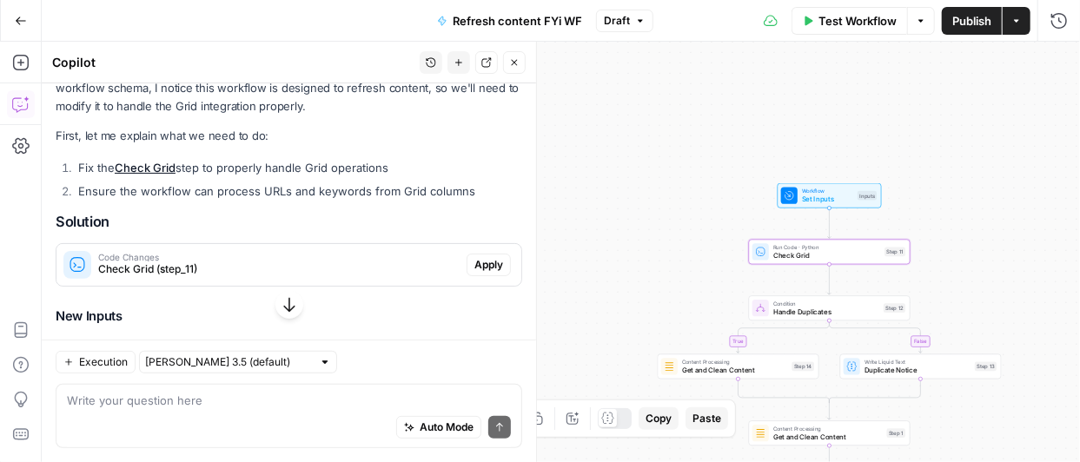
click at [475, 263] on span "Apply" at bounding box center [489, 265] width 29 height 16
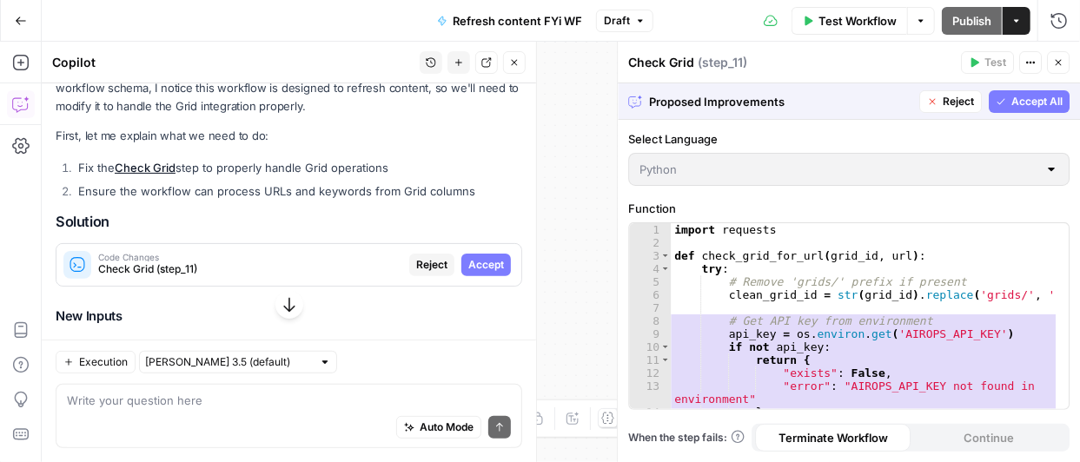
click at [474, 263] on span "Accept" at bounding box center [487, 265] width 36 height 16
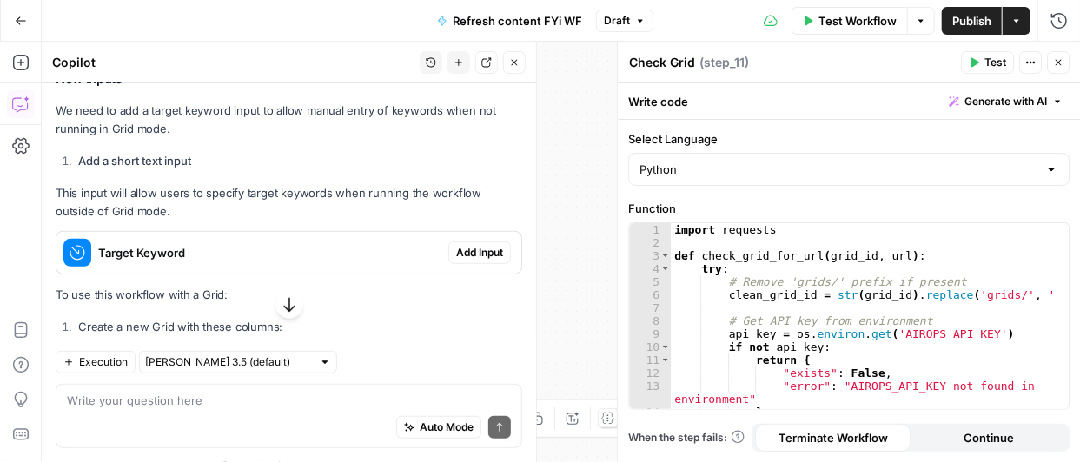
scroll to position [458, 0]
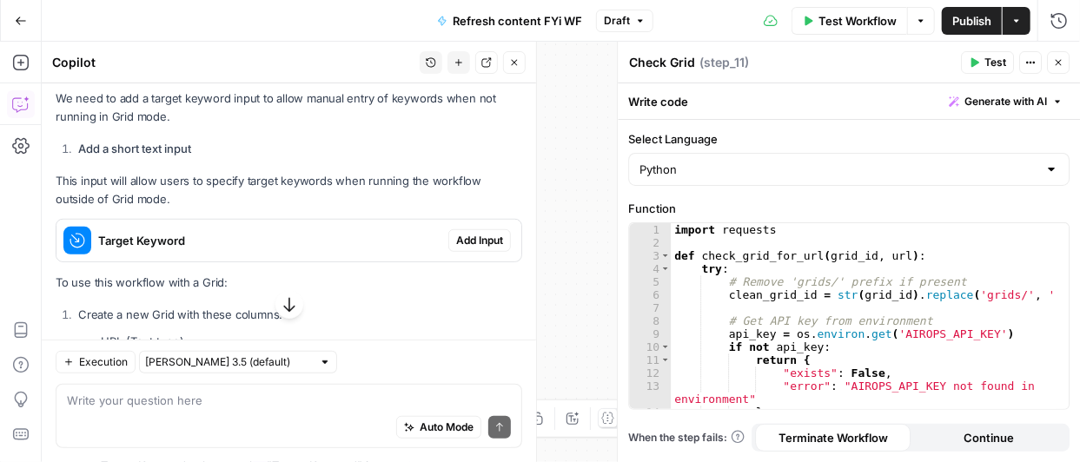
click at [477, 237] on span "Add Input" at bounding box center [479, 241] width 47 height 16
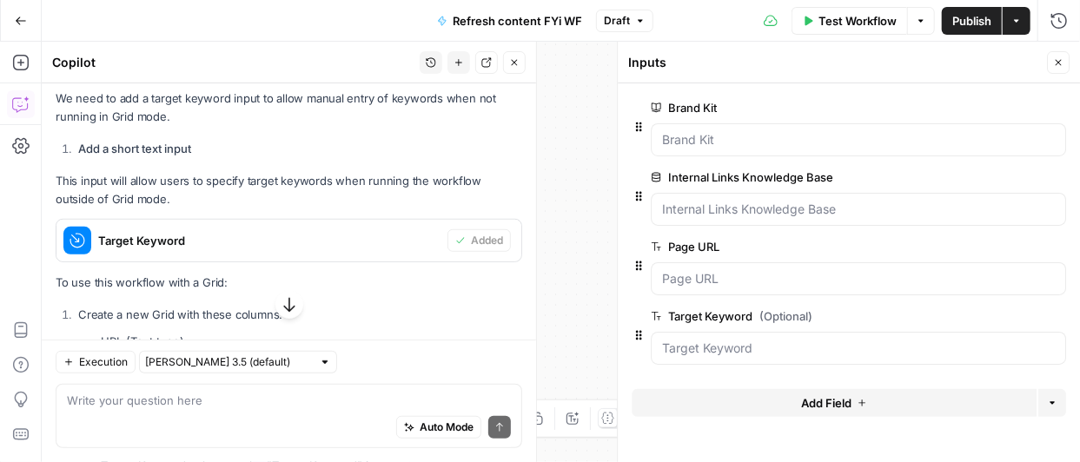
click at [969, 16] on span "Publish" at bounding box center [972, 20] width 39 height 17
click at [843, 15] on span "Test Workflow" at bounding box center [858, 20] width 78 height 17
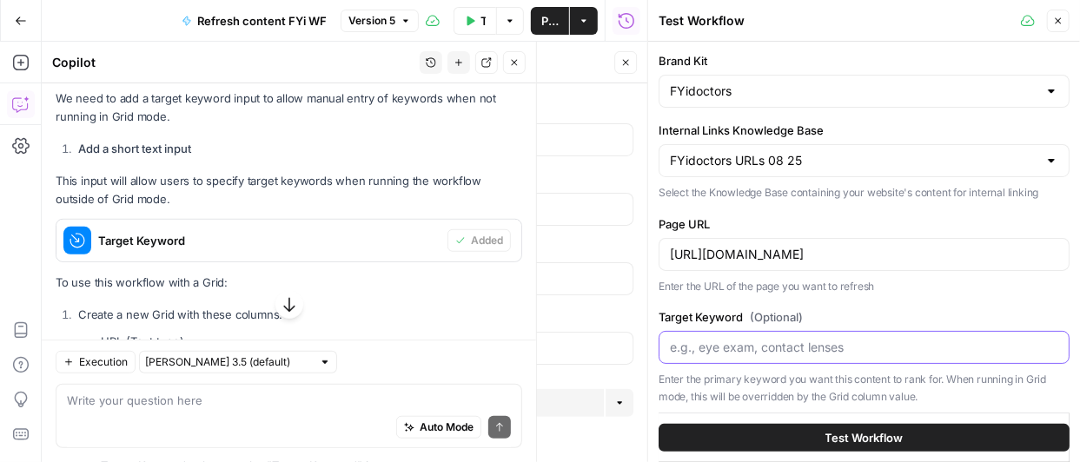
click at [868, 339] on input "Target Keyword (Optional)" at bounding box center [864, 347] width 389 height 17
type input "mobile optometry clinic"
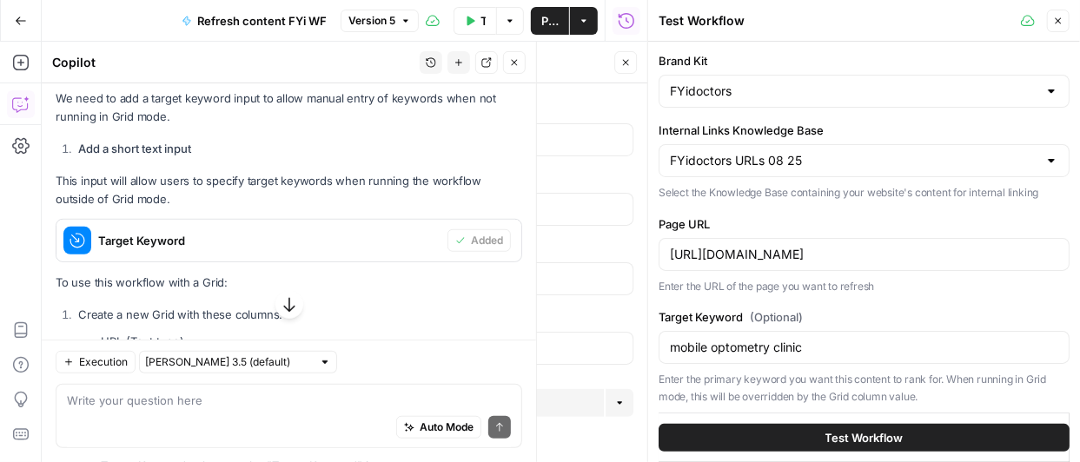
click at [881, 435] on span "Test Workflow" at bounding box center [865, 437] width 78 height 17
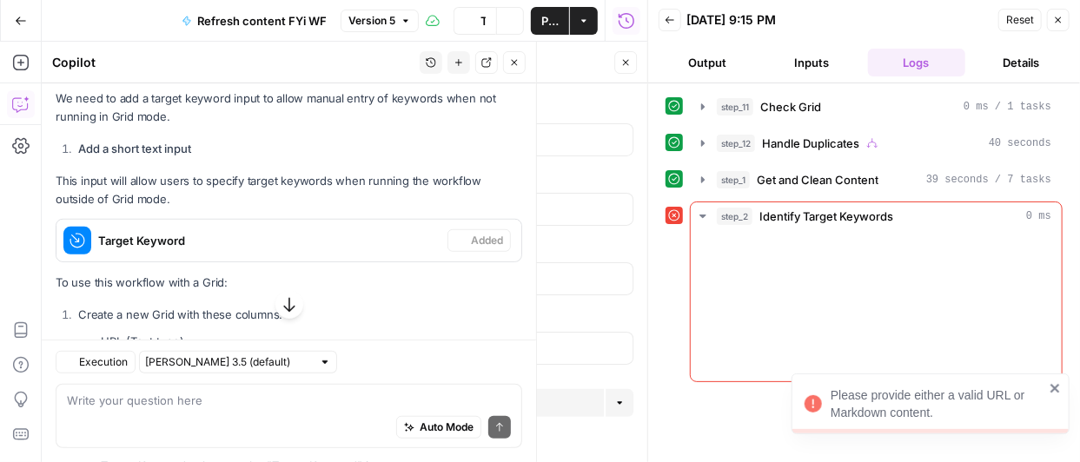
scroll to position [458, 0]
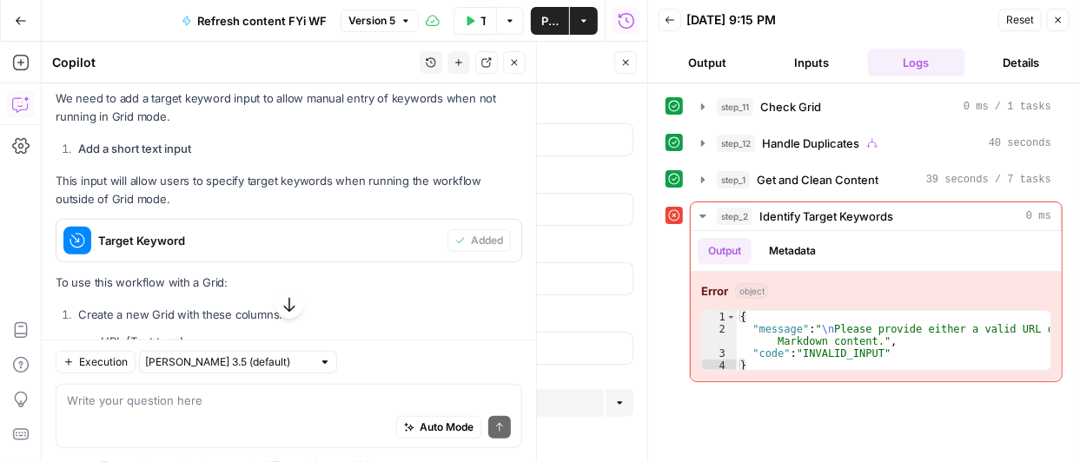
click at [539, 18] on button "Publish" at bounding box center [550, 21] width 38 height 28
click at [582, 18] on icon "button" at bounding box center [584, 21] width 10 height 10
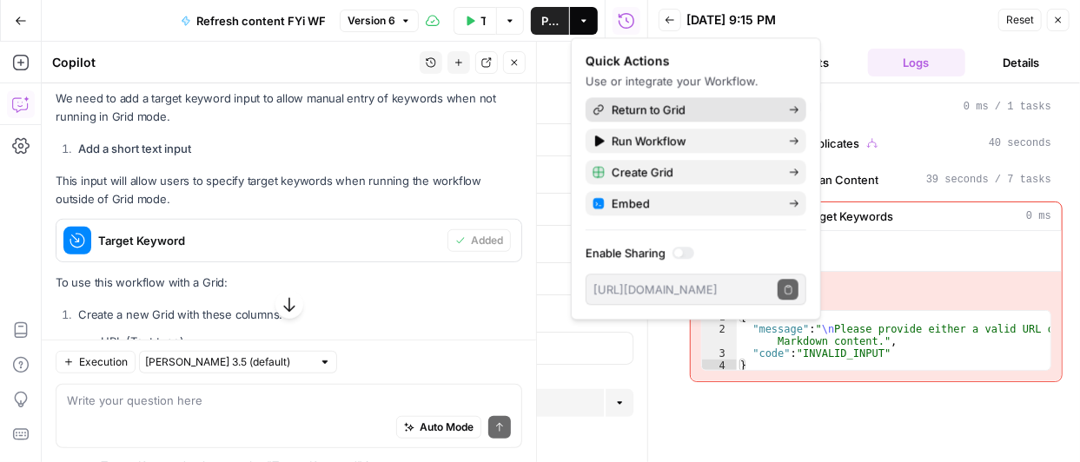
click at [643, 104] on span "Return to Grid" at bounding box center [693, 109] width 163 height 17
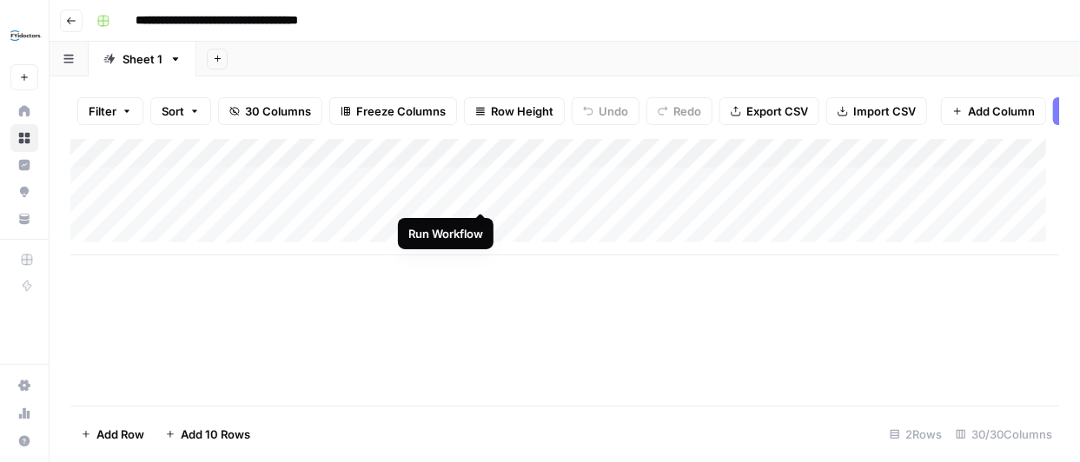
click at [478, 192] on div "Add Column" at bounding box center [564, 197] width 989 height 116
click at [461, 162] on div "Add Column" at bounding box center [564, 197] width 989 height 116
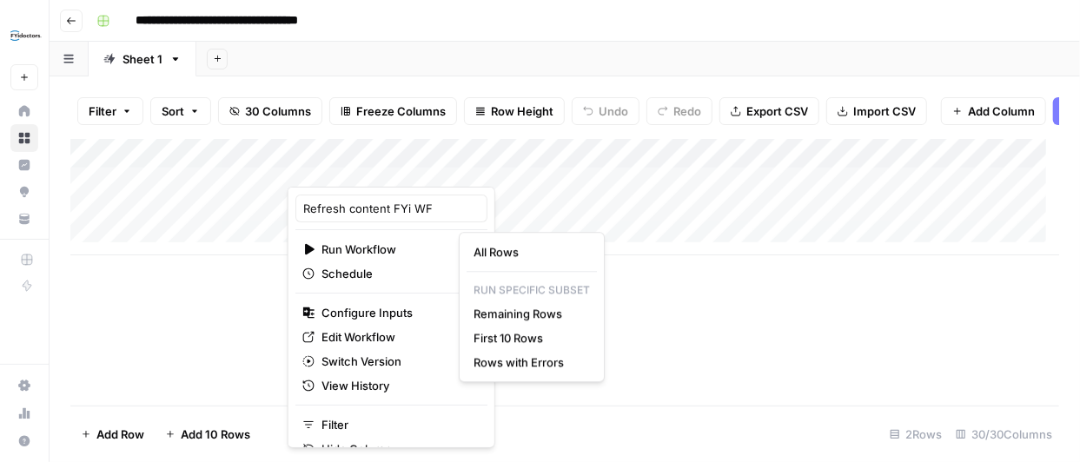
click at [390, 309] on html "**********" at bounding box center [540, 231] width 1080 height 462
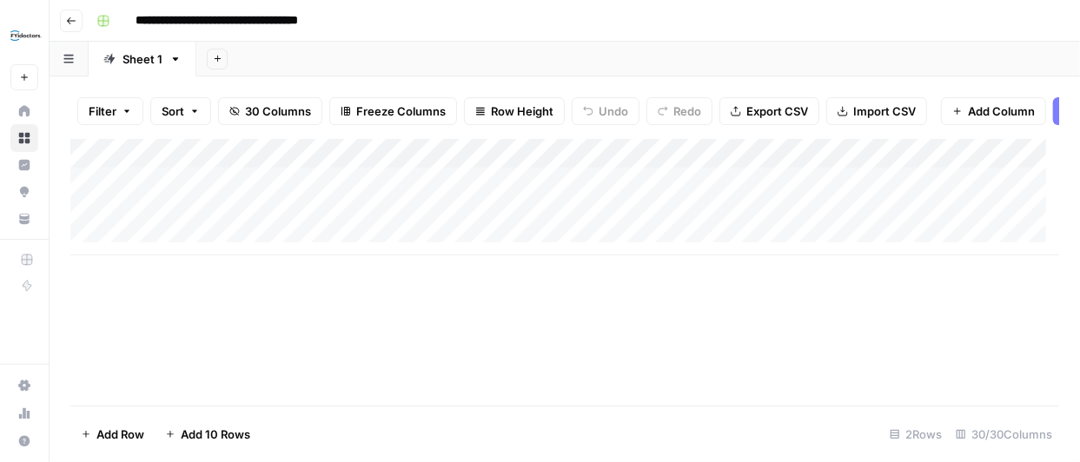
click at [462, 167] on div "Add Column" at bounding box center [564, 197] width 989 height 116
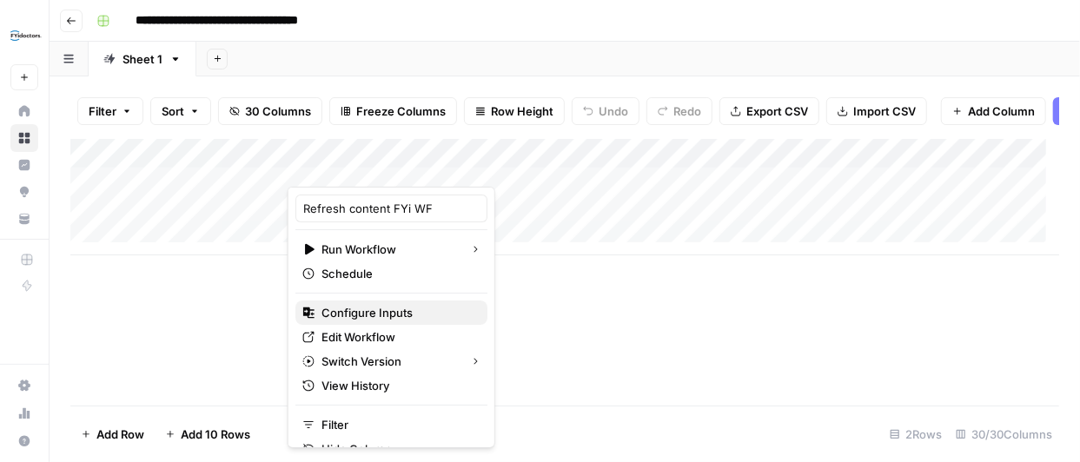
click at [367, 311] on span "Configure Inputs" at bounding box center [398, 312] width 152 height 17
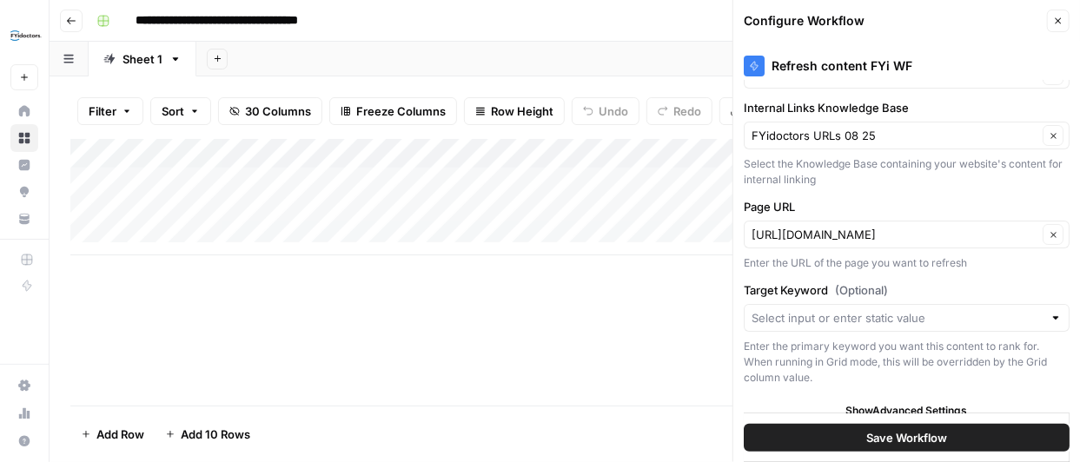
scroll to position [62, 0]
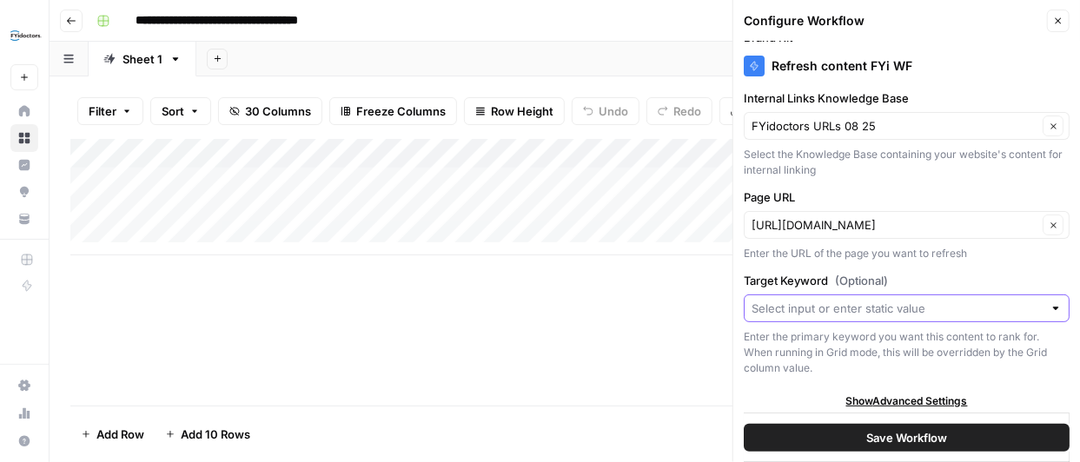
click at [906, 307] on input "Target Keyword (Optional)" at bounding box center [897, 308] width 291 height 17
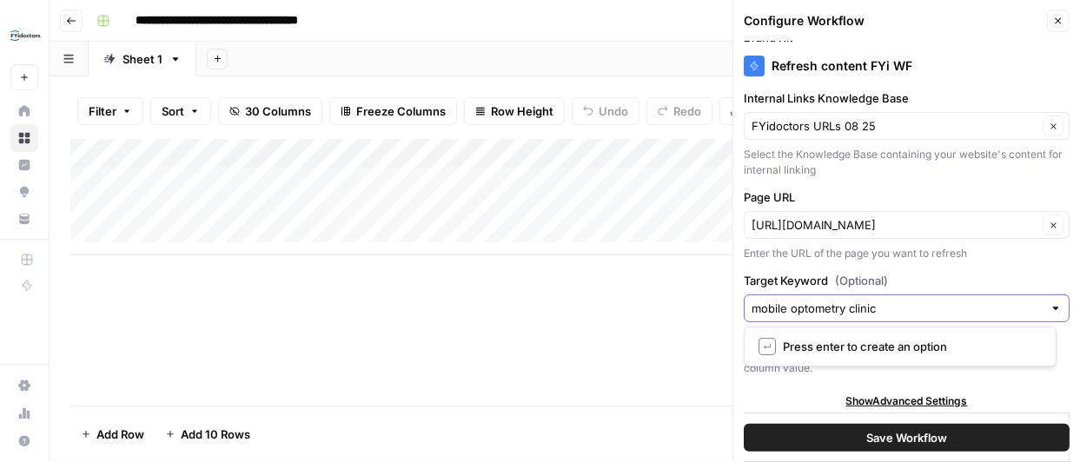
type input "mobile optometry clinic"
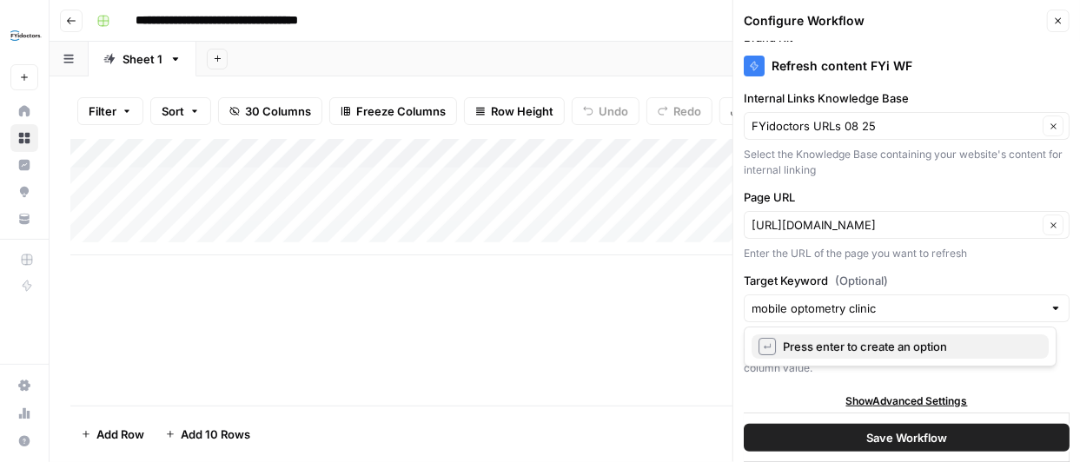
click at [763, 346] on span "↵" at bounding box center [767, 346] width 17 height 17
click at [914, 439] on span "Save Workflow" at bounding box center [907, 437] width 81 height 17
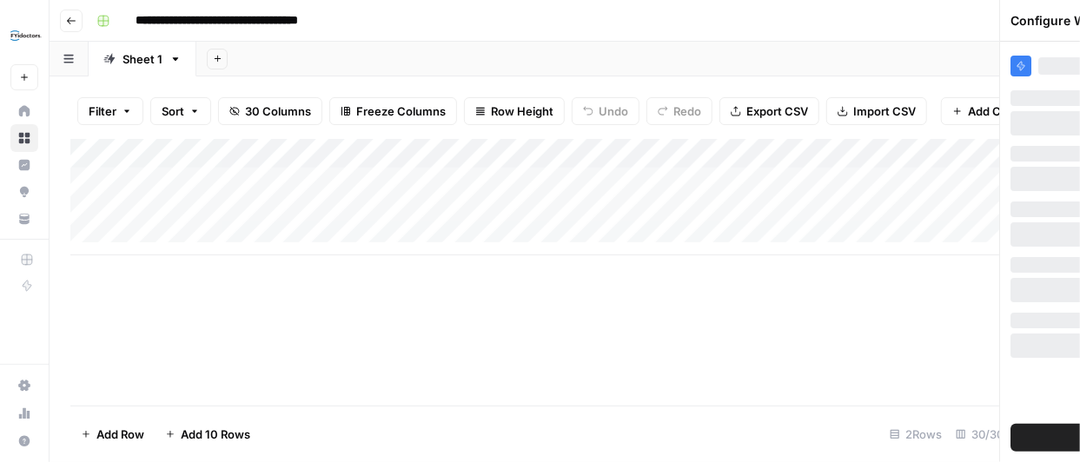
scroll to position [0, 0]
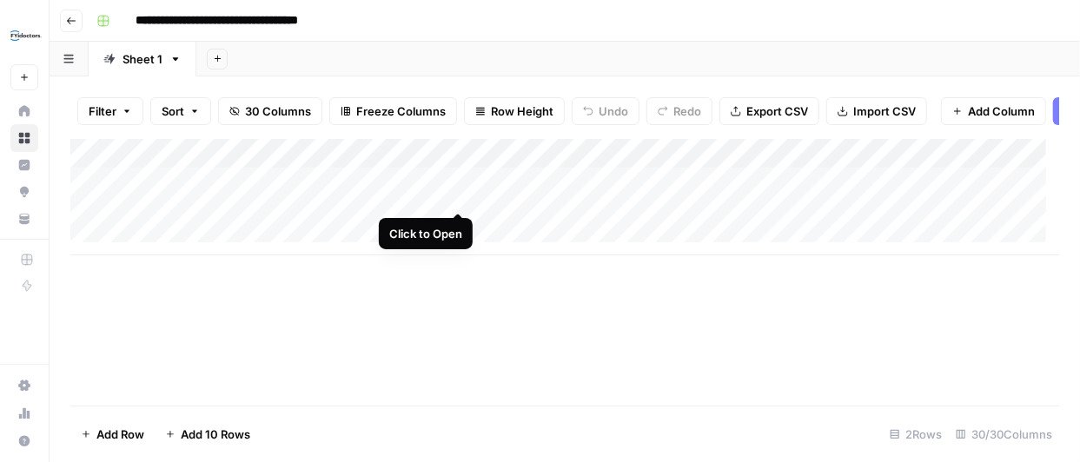
click at [455, 196] on div "Add Column" at bounding box center [564, 197] width 989 height 116
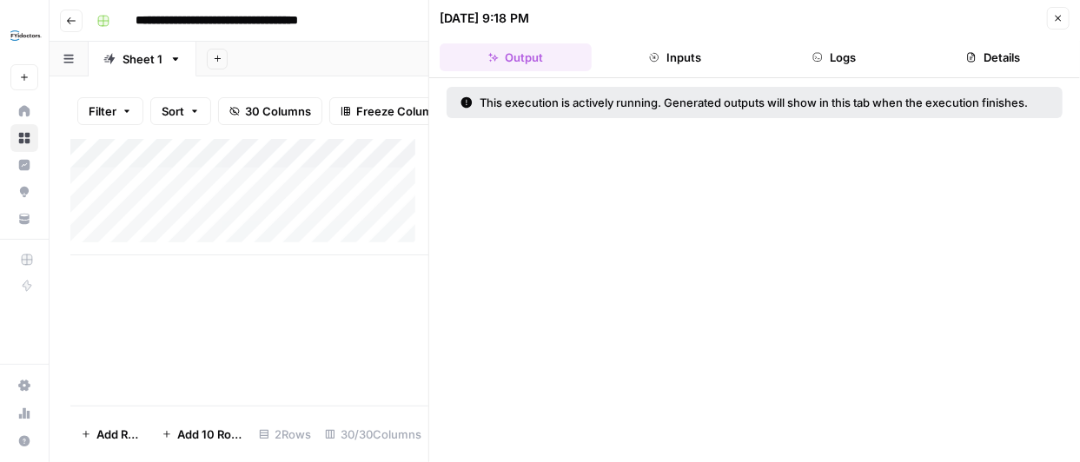
click at [671, 51] on button "Inputs" at bounding box center [675, 57] width 152 height 28
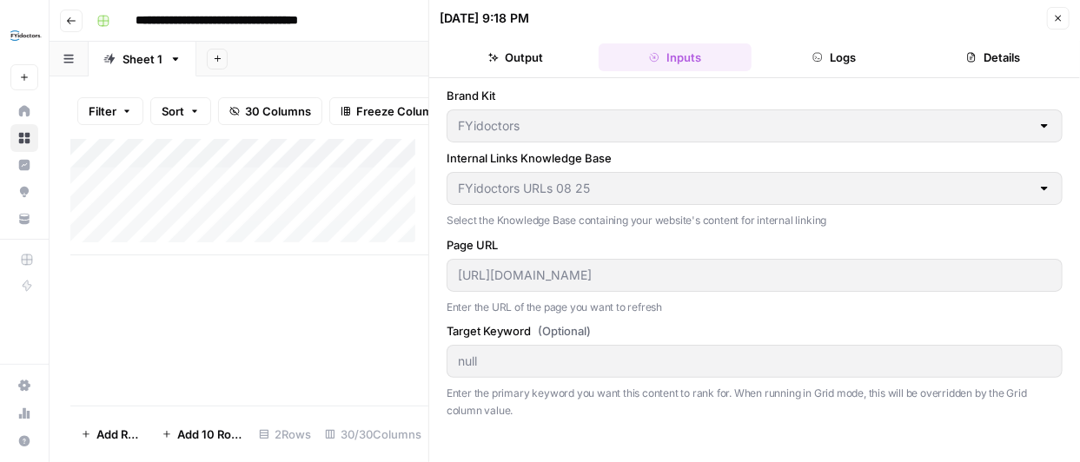
click at [839, 49] on button "Logs" at bounding box center [835, 57] width 152 height 28
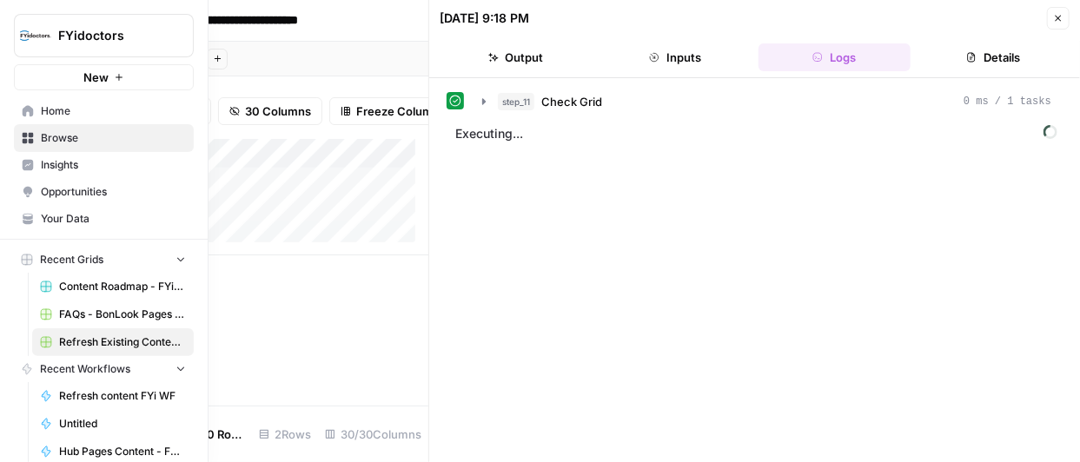
click at [37, 133] on link "Browse" at bounding box center [104, 138] width 180 height 28
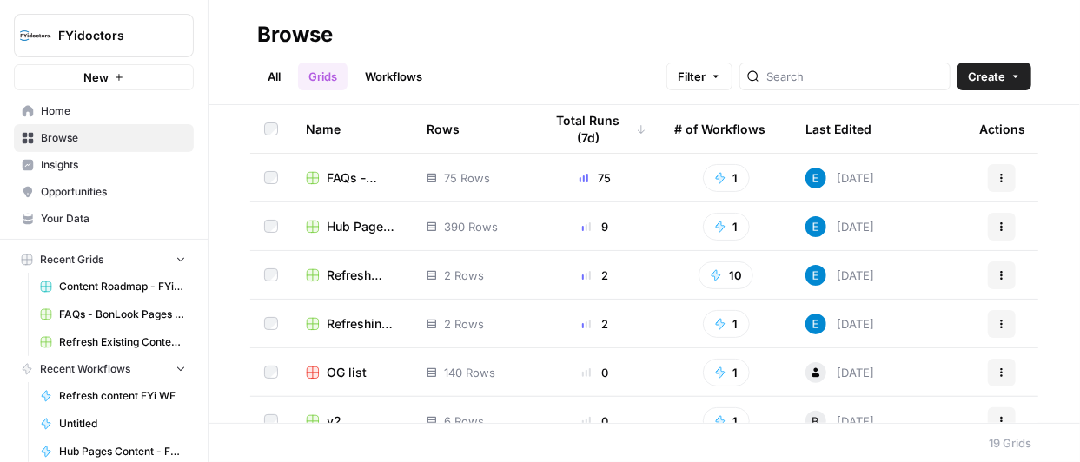
click at [388, 81] on link "Workflows" at bounding box center [394, 77] width 78 height 28
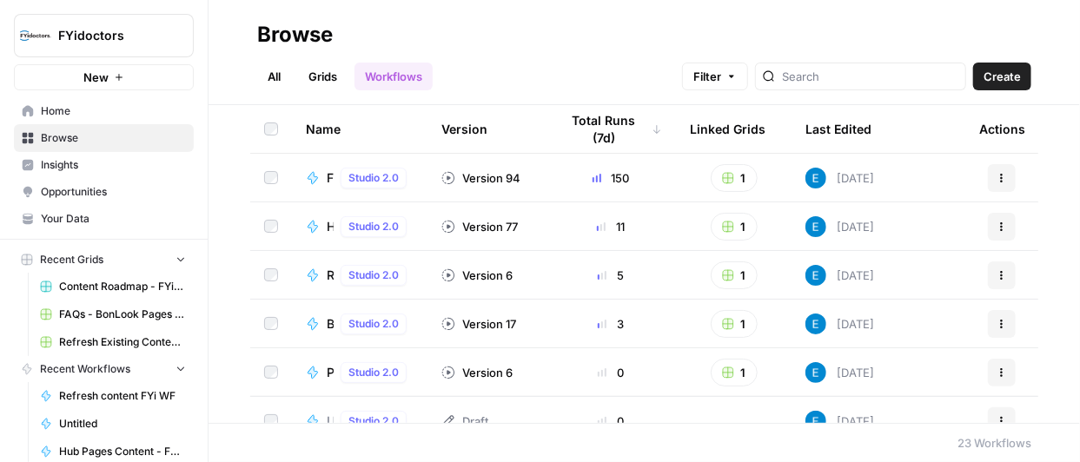
click at [723, 178] on rect "button" at bounding box center [728, 178] width 10 height 10
click at [861, 37] on h2 "Browse" at bounding box center [644, 35] width 775 height 28
click at [723, 224] on rect "button" at bounding box center [728, 227] width 10 height 10
click at [753, 16] on header "Browse All Grids Workflows Filter Create" at bounding box center [645, 52] width 872 height 105
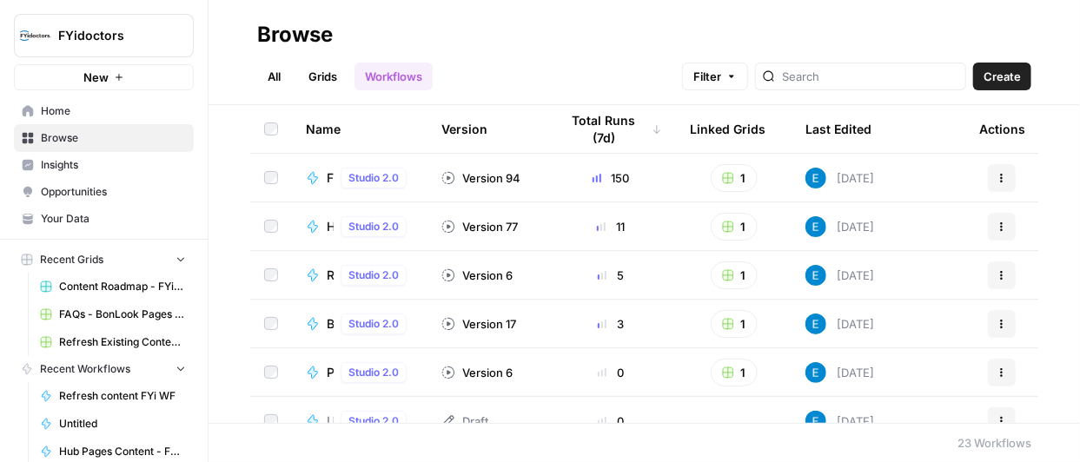
click at [725, 272] on button "1" at bounding box center [734, 276] width 47 height 28
click at [723, 176] on icon "button" at bounding box center [728, 178] width 10 height 10
click at [723, 269] on button "1" at bounding box center [734, 276] width 47 height 28
click at [761, 3] on header "Browse All Grids Workflows Filter Create" at bounding box center [645, 52] width 872 height 105
click at [723, 325] on rect "button" at bounding box center [728, 324] width 10 height 10
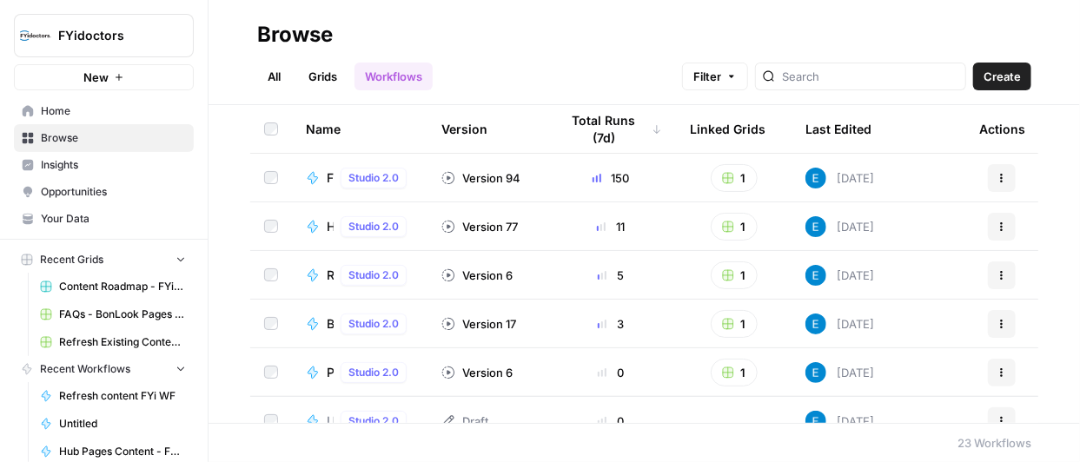
click at [723, 322] on rect "button" at bounding box center [728, 324] width 10 height 10
click at [722, 323] on button "1" at bounding box center [734, 324] width 47 height 28
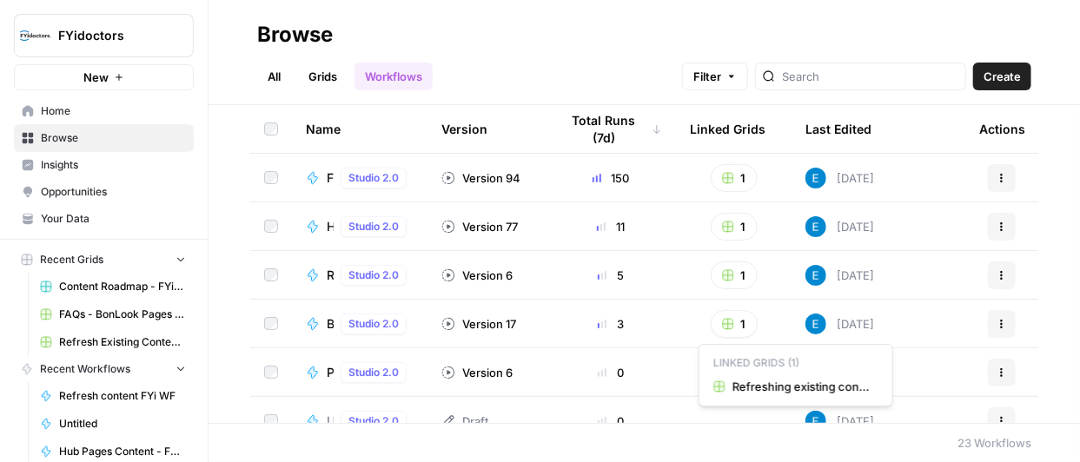
click at [722, 323] on button "1" at bounding box center [734, 324] width 47 height 28
click at [765, 389] on span "Refreshing existing content - BonLook" at bounding box center [802, 386] width 139 height 17
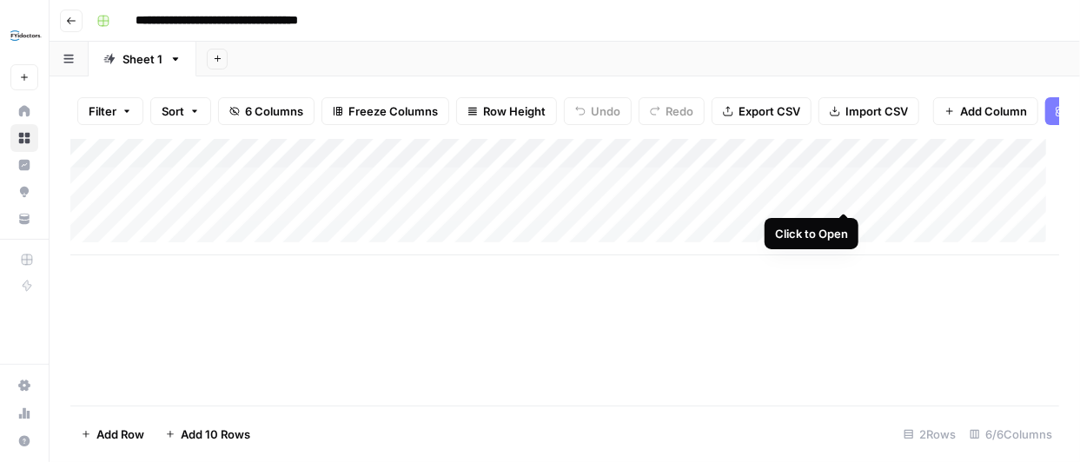
click at [841, 194] on div "Add Column" at bounding box center [564, 197] width 989 height 116
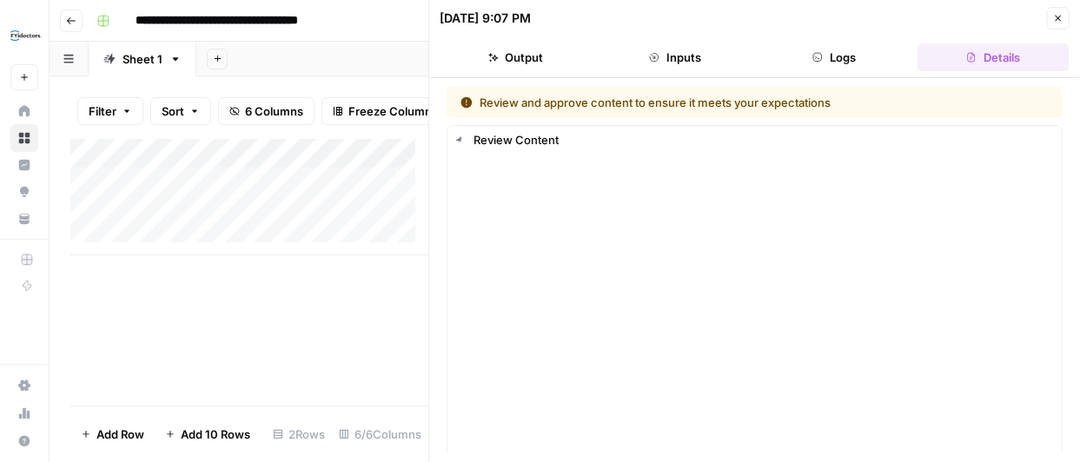
click at [835, 65] on button "Logs" at bounding box center [835, 57] width 152 height 28
click at [840, 58] on button "Logs" at bounding box center [835, 57] width 152 height 28
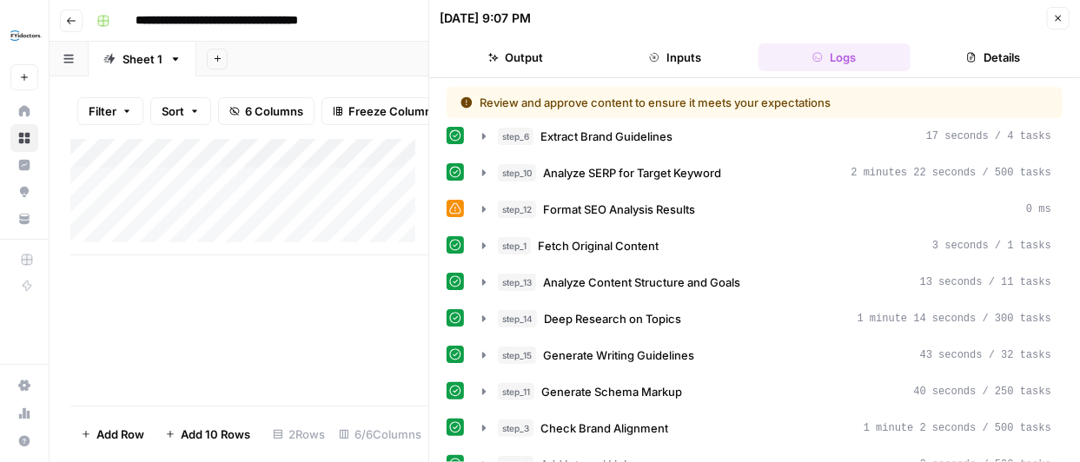
click at [457, 140] on icon at bounding box center [455, 136] width 12 height 12
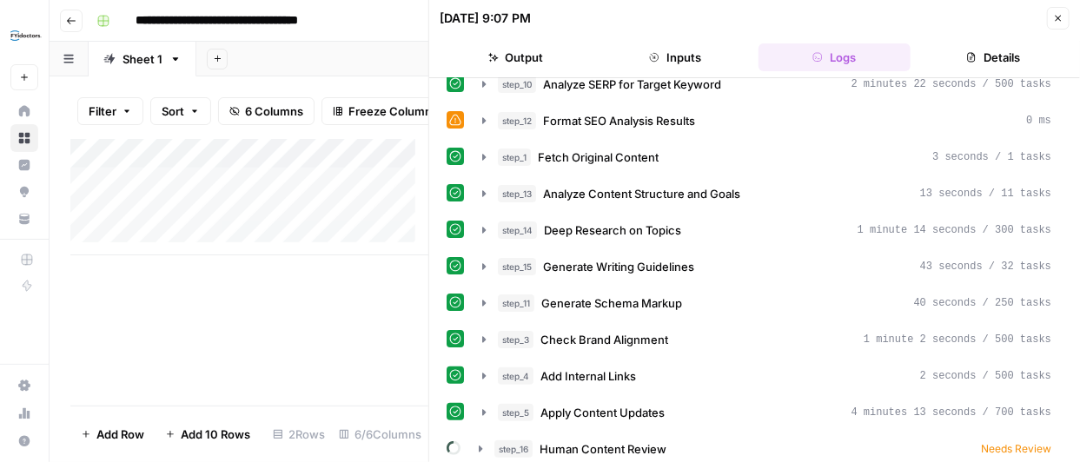
scroll to position [90, 0]
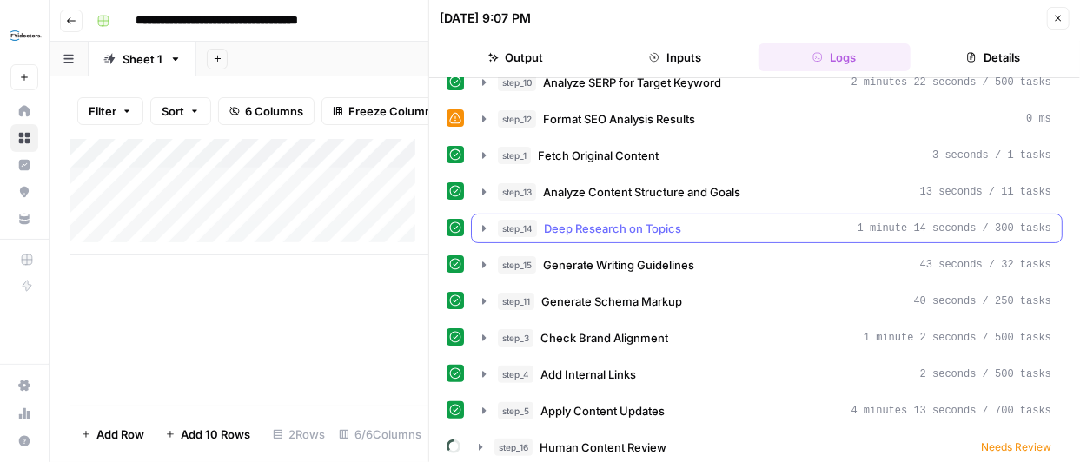
click at [486, 223] on icon "button" at bounding box center [484, 229] width 14 height 14
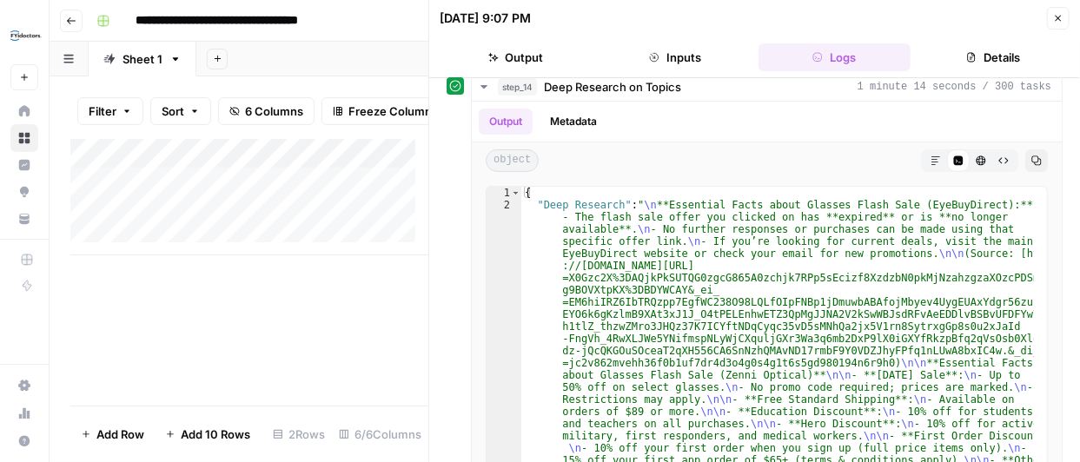
scroll to position [228, 0]
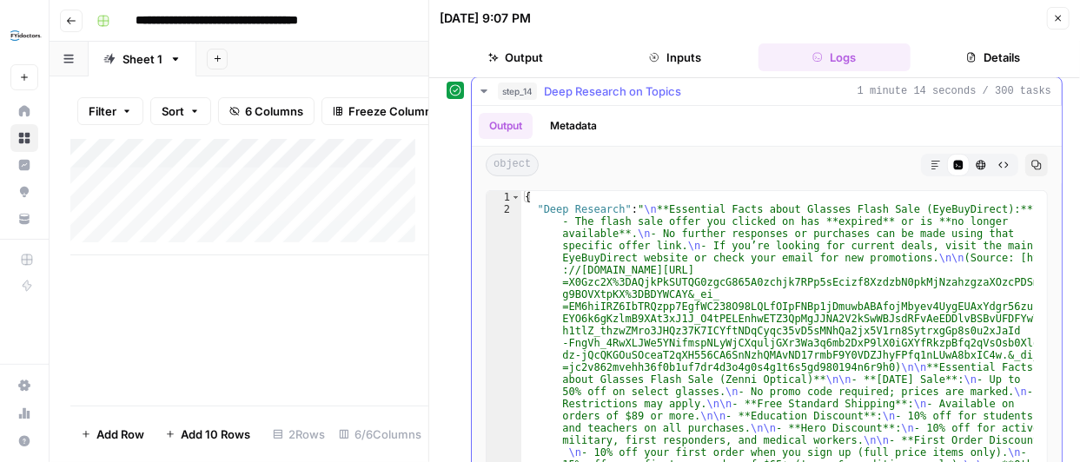
click at [925, 160] on button "Markdown" at bounding box center [936, 165] width 23 height 23
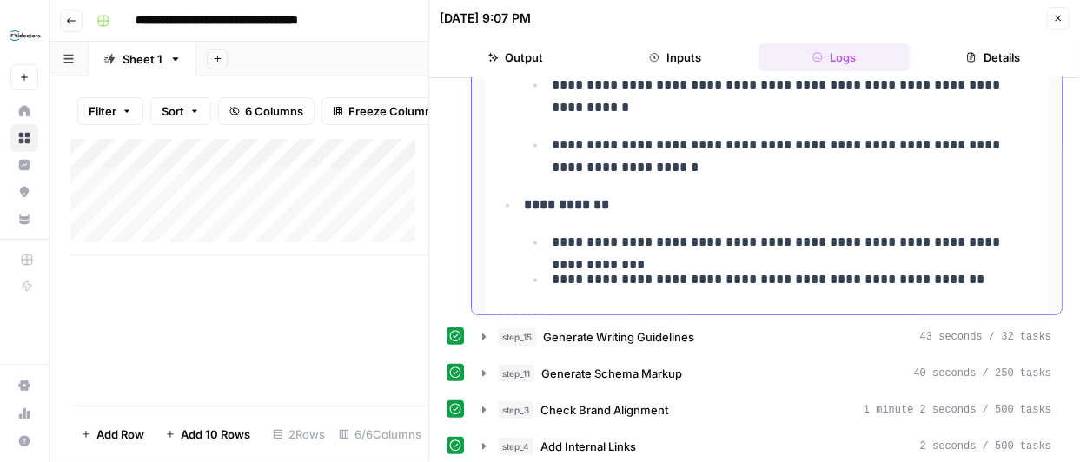
scroll to position [4381, 0]
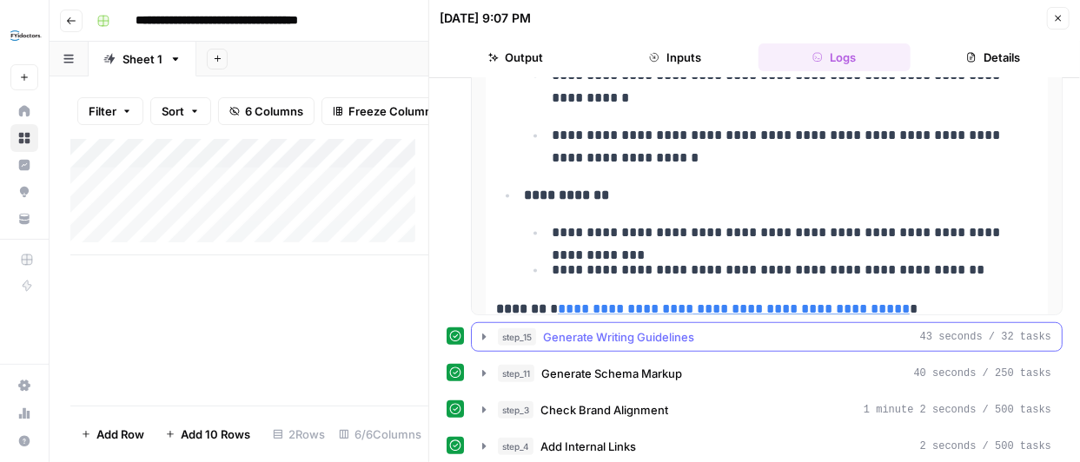
click at [484, 332] on icon "button" at bounding box center [484, 337] width 14 height 14
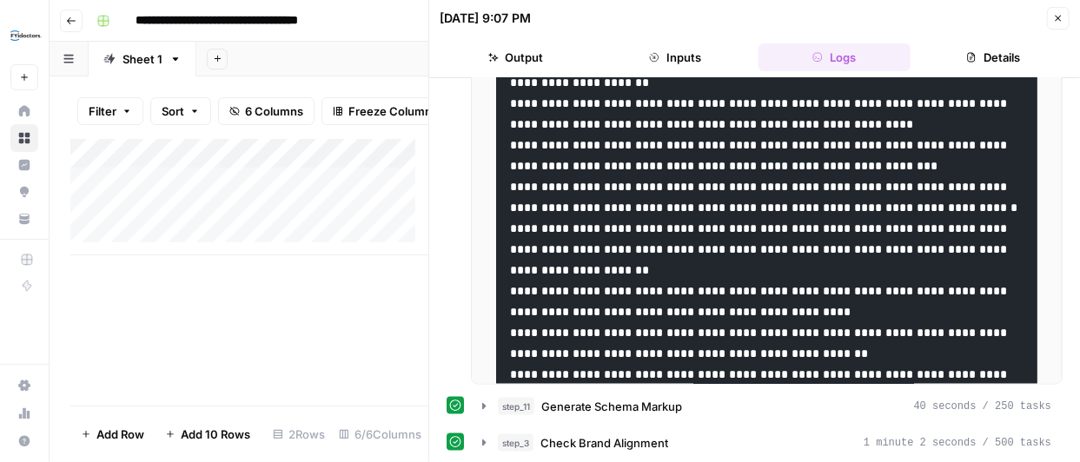
scroll to position [961, 0]
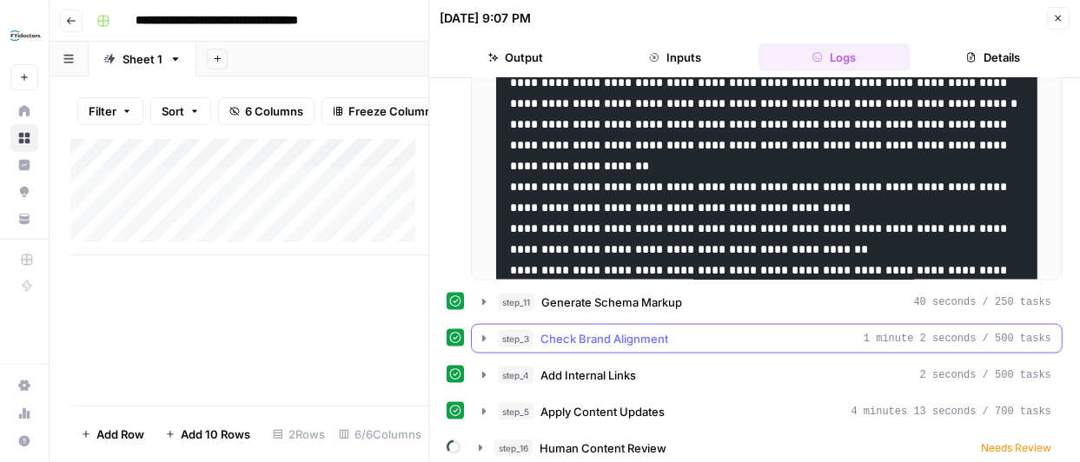
click at [482, 336] on icon "button" at bounding box center [483, 339] width 3 height 6
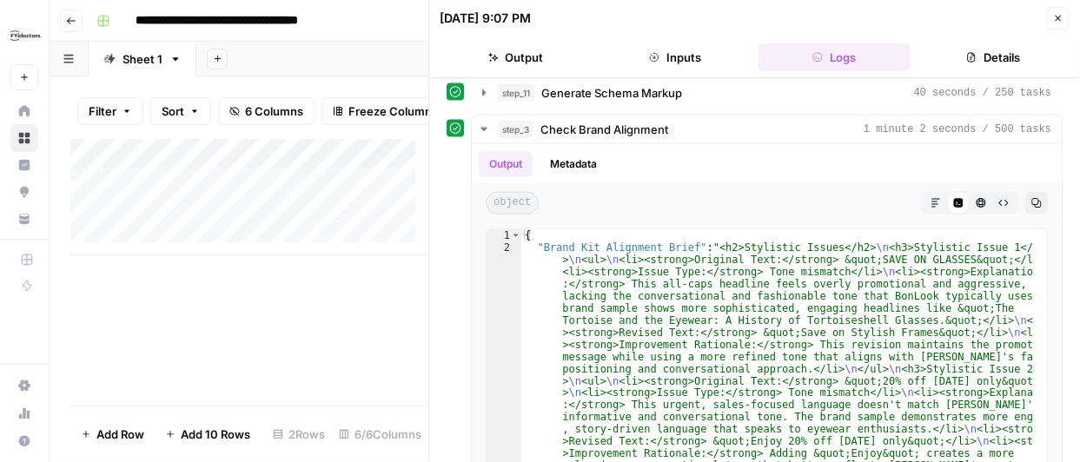
scroll to position [1080, 0]
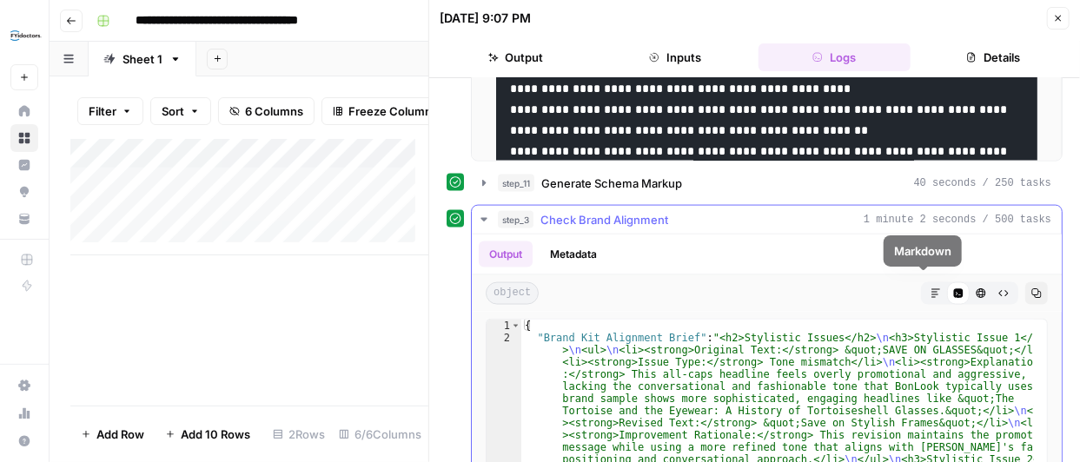
click at [932, 289] on icon "button" at bounding box center [936, 293] width 9 height 9
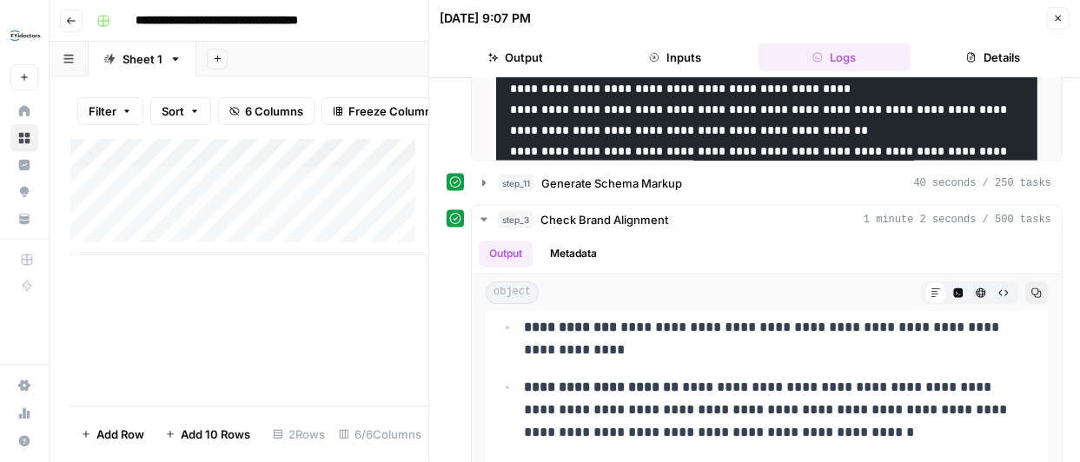
scroll to position [1395, 0]
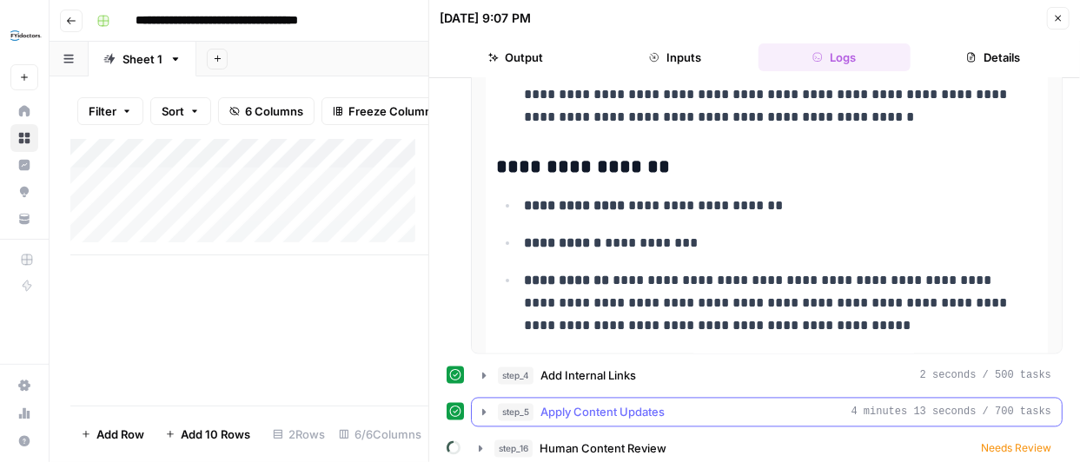
click at [482, 409] on icon "button" at bounding box center [483, 412] width 3 height 6
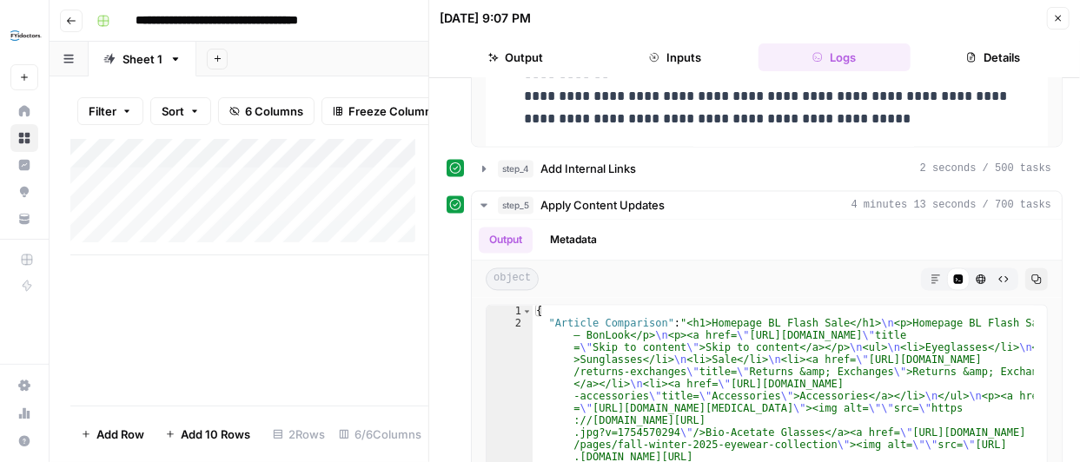
scroll to position [1632, 0]
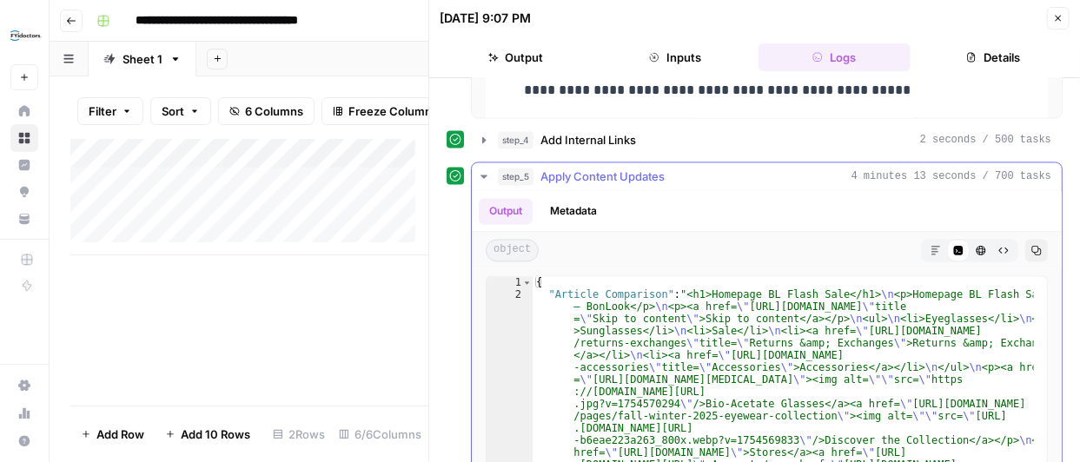
click at [931, 245] on icon "button" at bounding box center [936, 250] width 10 height 10
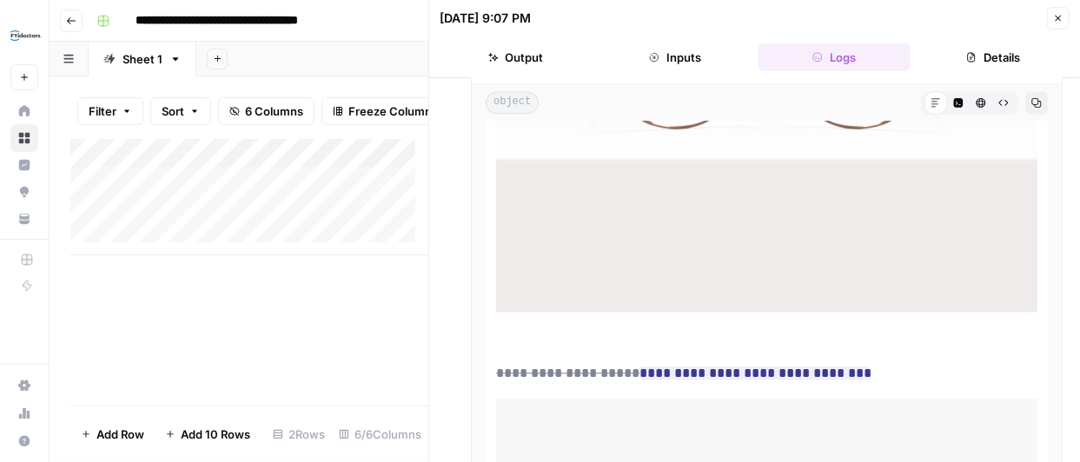
scroll to position [1831, 0]
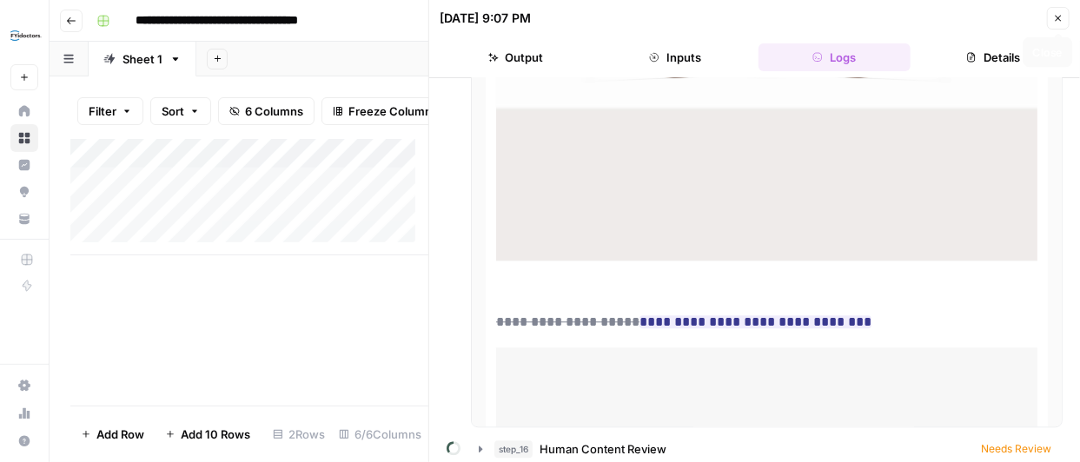
click at [1056, 19] on icon "button" at bounding box center [1059, 18] width 10 height 10
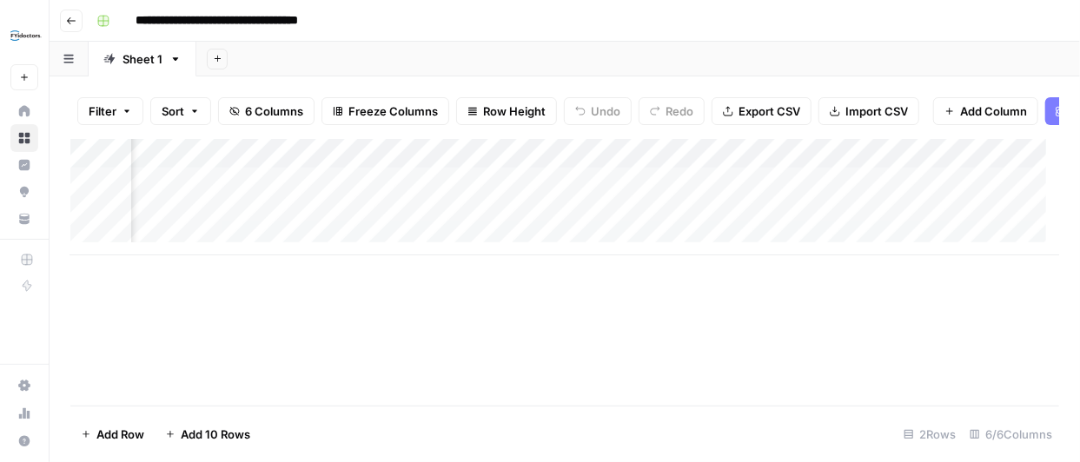
scroll to position [0, 368]
click at [580, 162] on div "Add Column" at bounding box center [564, 197] width 989 height 116
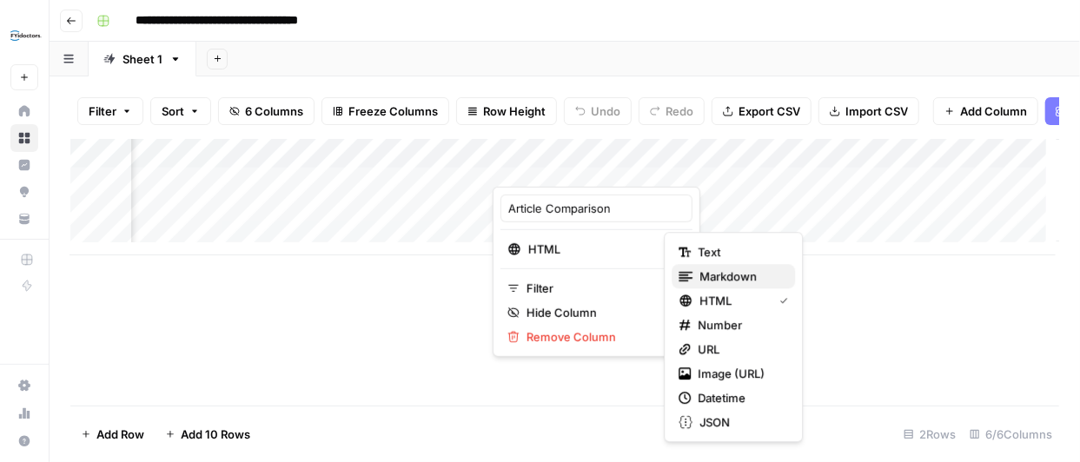
click at [735, 269] on span "Markdown" at bounding box center [741, 276] width 82 height 17
